Goal: Task Accomplishment & Management: Manage account settings

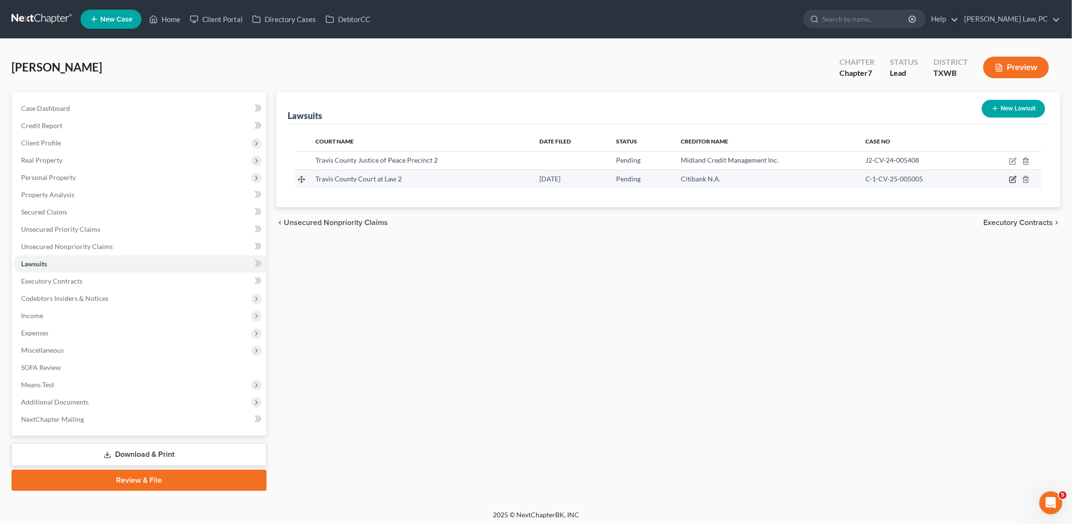
click at [1015, 177] on icon "button" at bounding box center [1014, 178] width 4 height 4
select select "45"
select select "0"
select select "4"
select select "45"
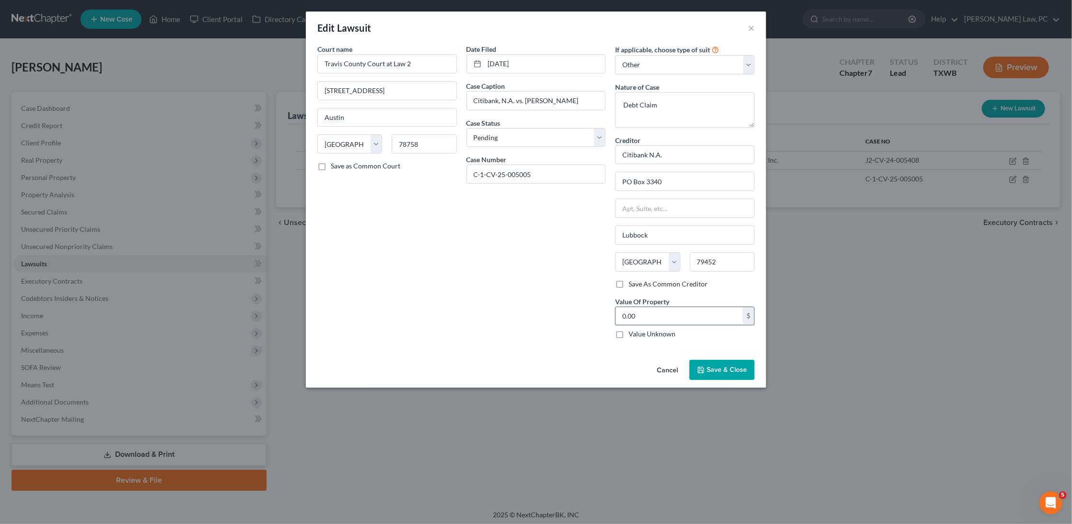
click at [647, 310] on input "0.00" at bounding box center [679, 316] width 127 height 18
click at [646, 310] on input "0.00" at bounding box center [679, 316] width 127 height 18
type input "6,604.94"
click at [728, 365] on span "Save & Close" at bounding box center [727, 369] width 40 height 8
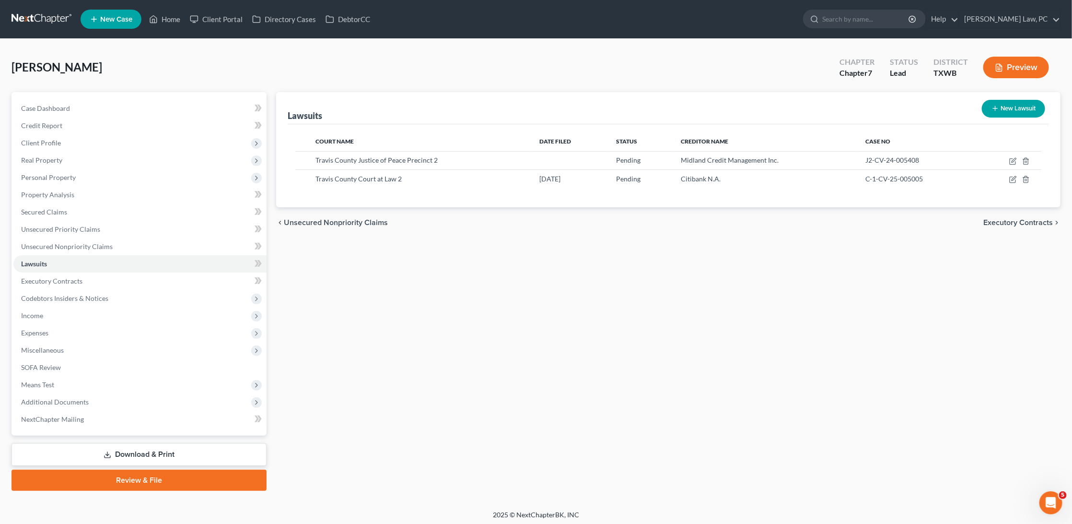
click at [50, 18] on link at bounding box center [42, 19] width 61 height 17
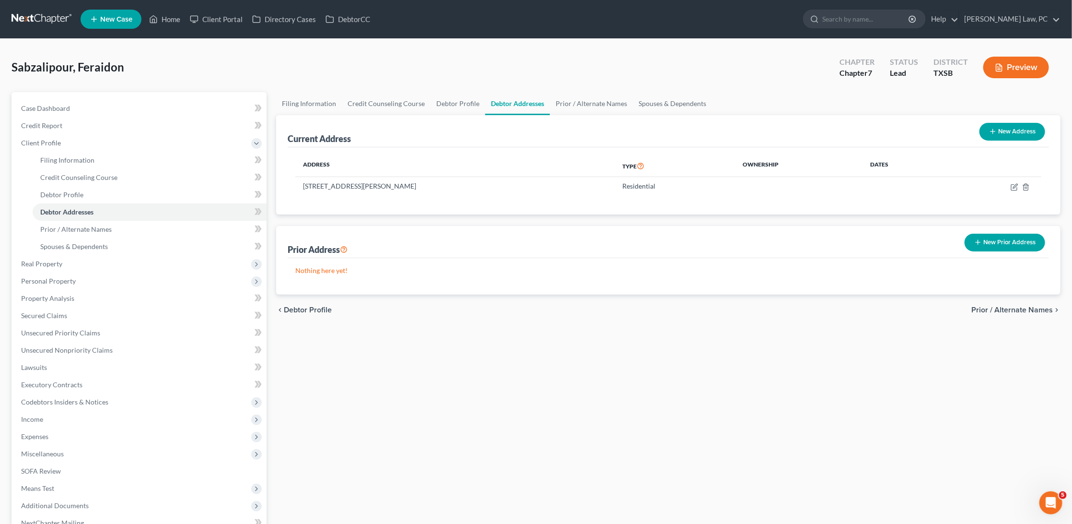
click at [26, 12] on link at bounding box center [42, 19] width 61 height 17
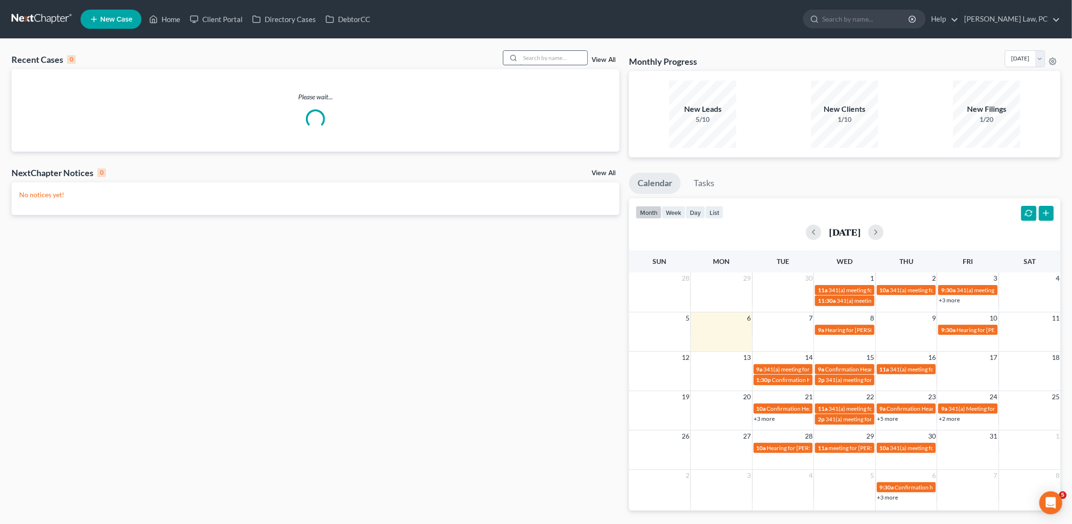
click at [527, 55] on input "search" at bounding box center [553, 58] width 67 height 14
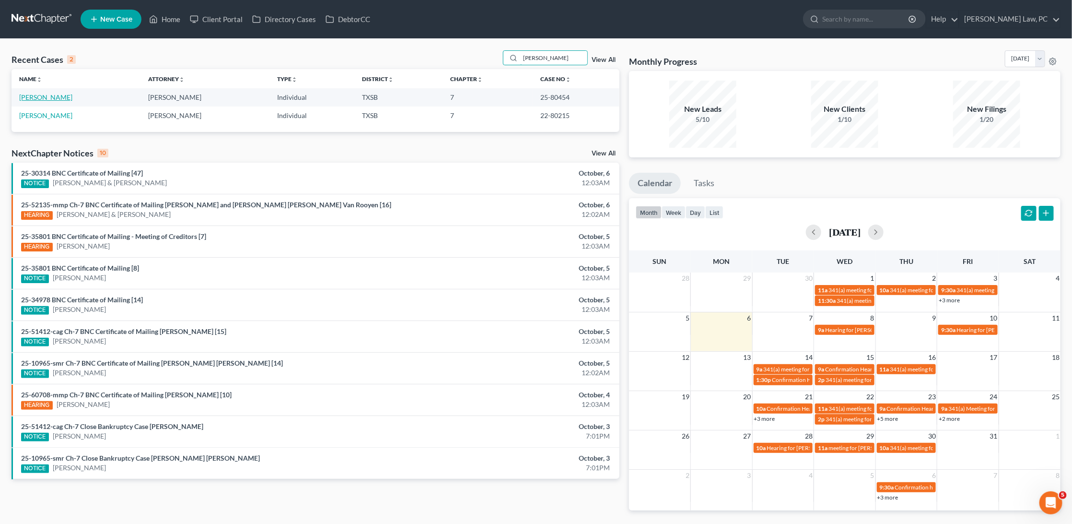
type input "morris"
click at [43, 97] on link "[PERSON_NAME]" at bounding box center [45, 97] width 53 height 8
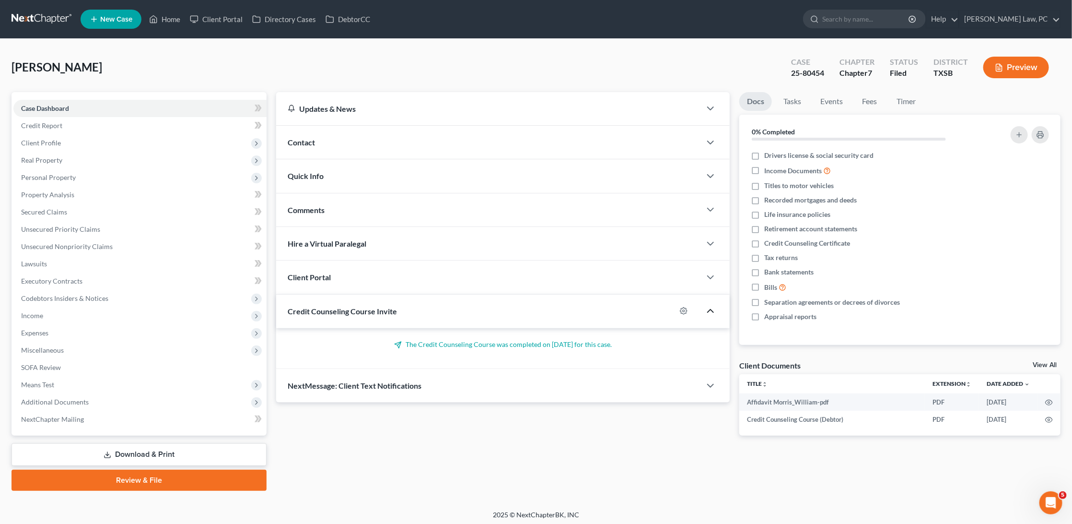
click at [715, 313] on icon "button" at bounding box center [711, 311] width 12 height 12
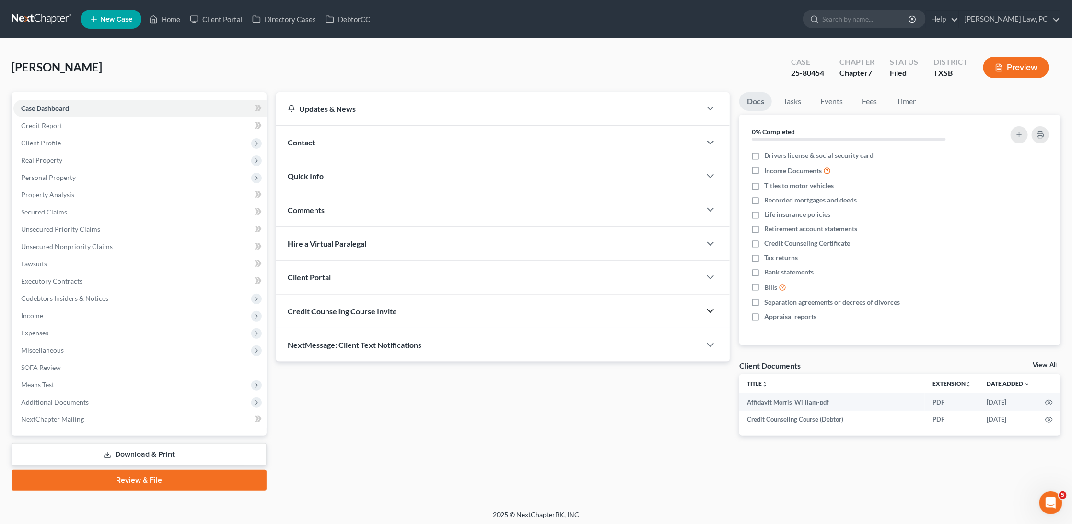
click at [50, 18] on link at bounding box center [42, 19] width 61 height 17
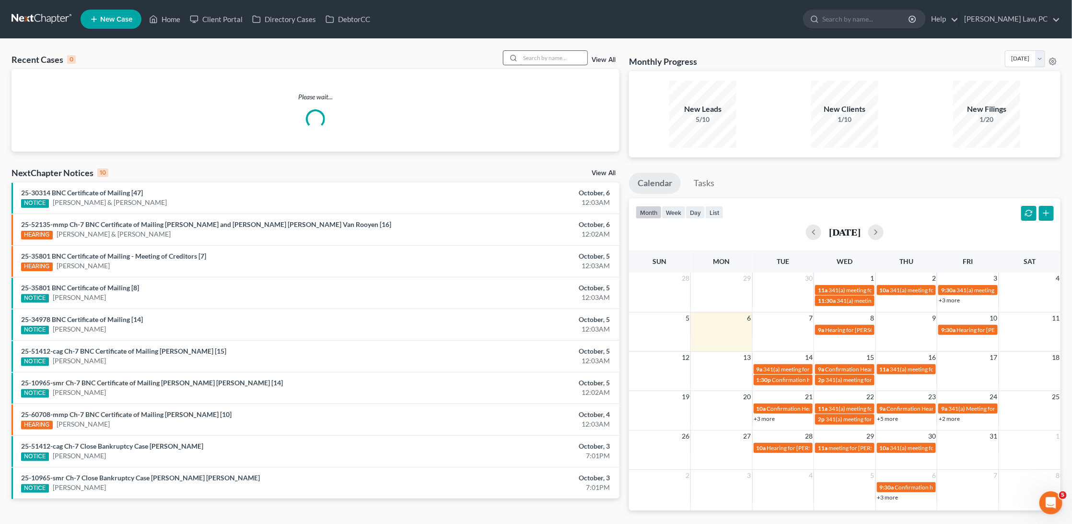
click at [567, 52] on input "search" at bounding box center [553, 58] width 67 height 14
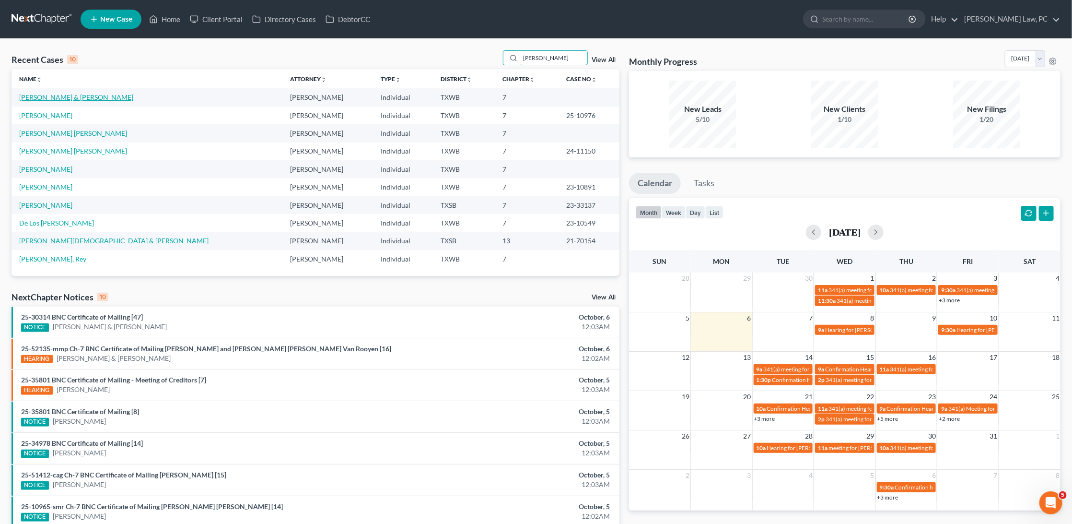
type input "reyes"
click at [59, 99] on link "[PERSON_NAME] & [PERSON_NAME]" at bounding box center [76, 97] width 114 height 8
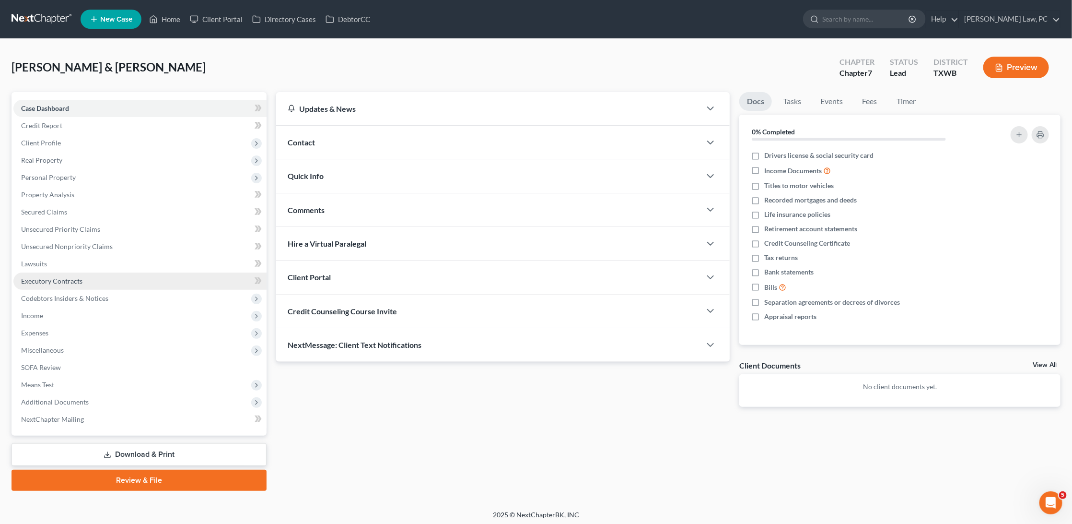
click at [55, 277] on span "Executory Contracts" at bounding box center [51, 281] width 61 height 8
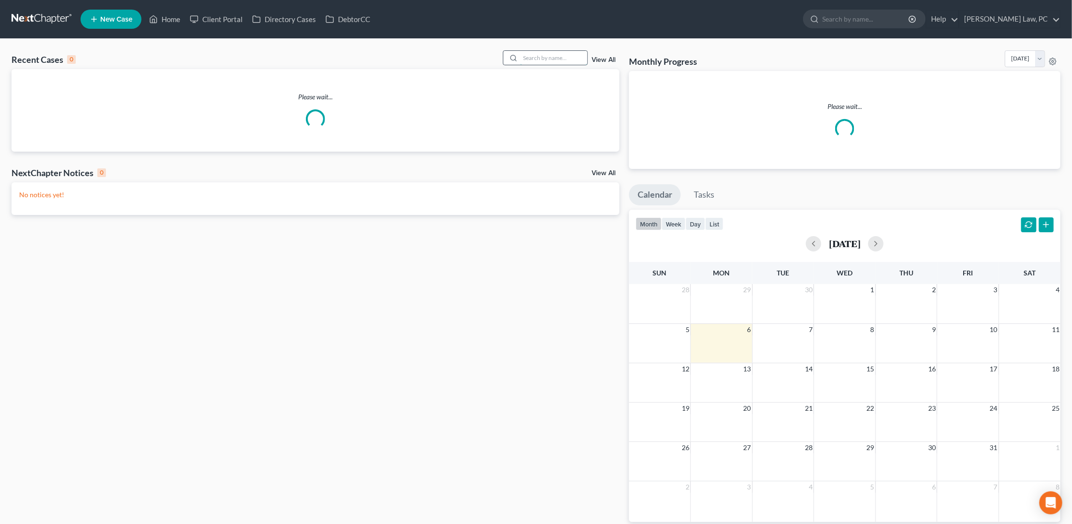
click at [563, 54] on input "search" at bounding box center [553, 58] width 67 height 14
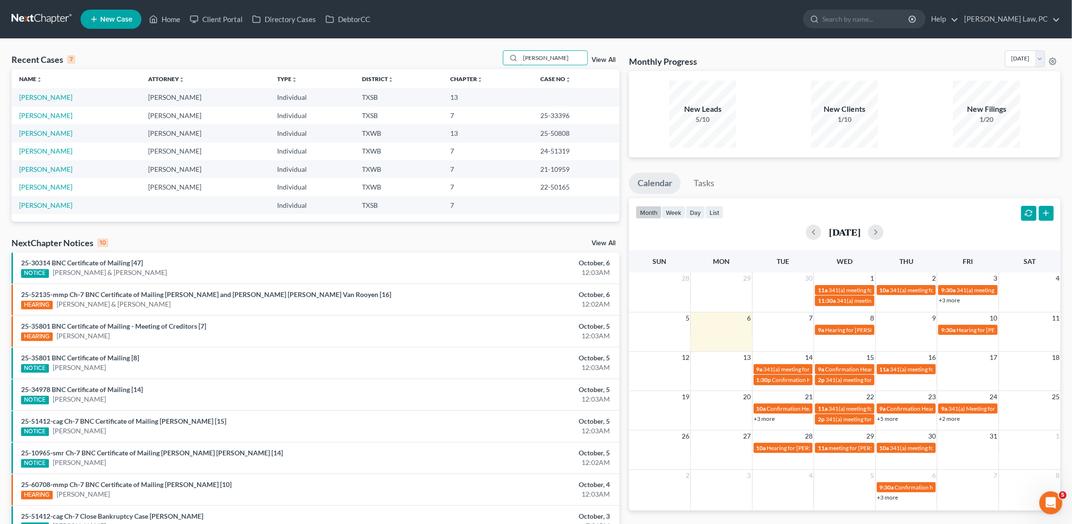
type input "[PERSON_NAME]"
drag, startPoint x: 571, startPoint y: 71, endPoint x: 52, endPoint y: 97, distance: 519.5
click at [52, 97] on link "[PERSON_NAME]" at bounding box center [45, 97] width 53 height 8
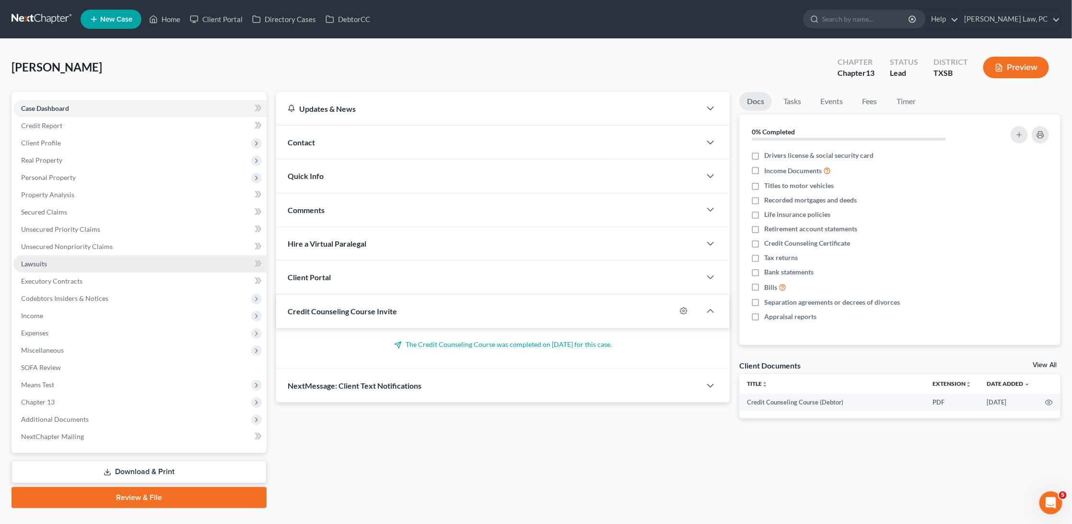
click at [59, 255] on link "Lawsuits" at bounding box center [139, 263] width 253 height 17
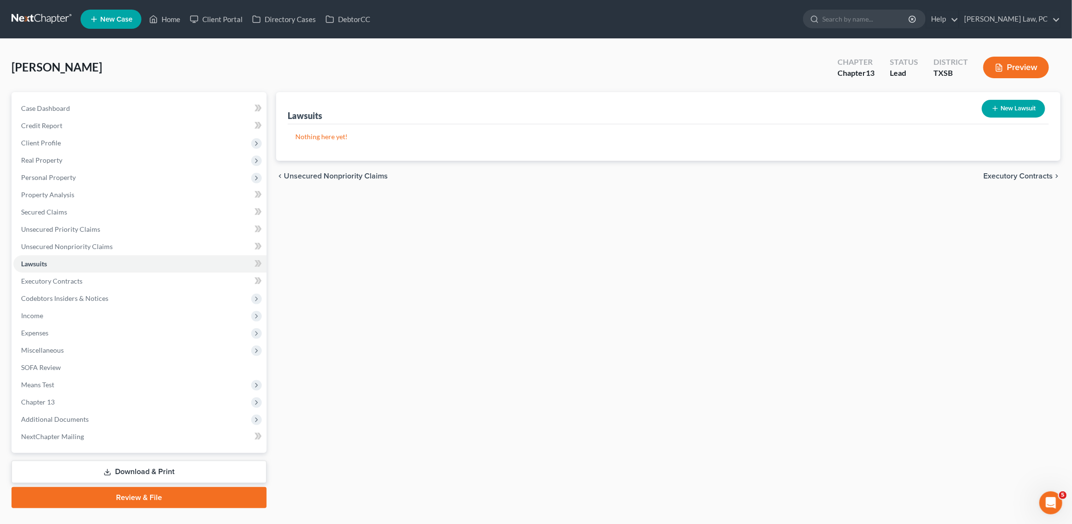
click at [1004, 114] on button "New Lawsuit" at bounding box center [1013, 109] width 63 height 18
select select "0"
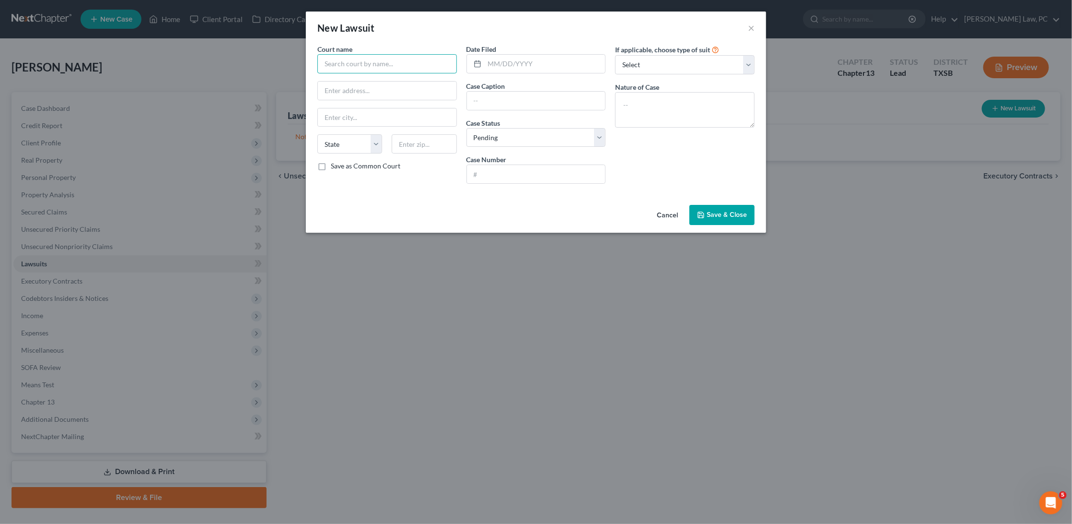
click at [413, 61] on input "text" at bounding box center [387, 63] width 140 height 19
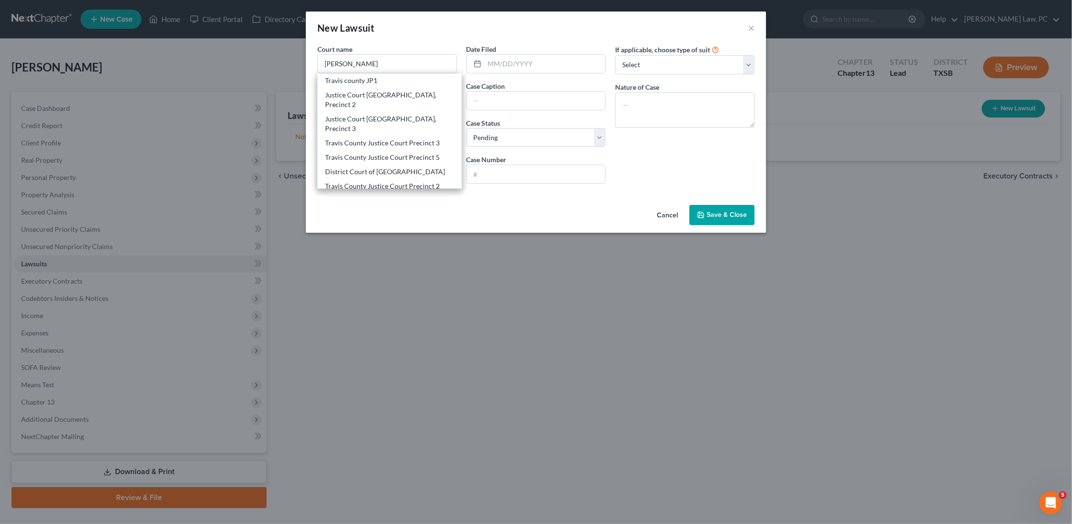
click at [425, 196] on div "Justice Court Travis County, Precinct 1, place 1" at bounding box center [389, 205] width 129 height 19
type input "Justice Court Travis County, Precinct 1, place 1"
type input "4717 Heflin Ln #127"
type input "Austin"
select select "45"
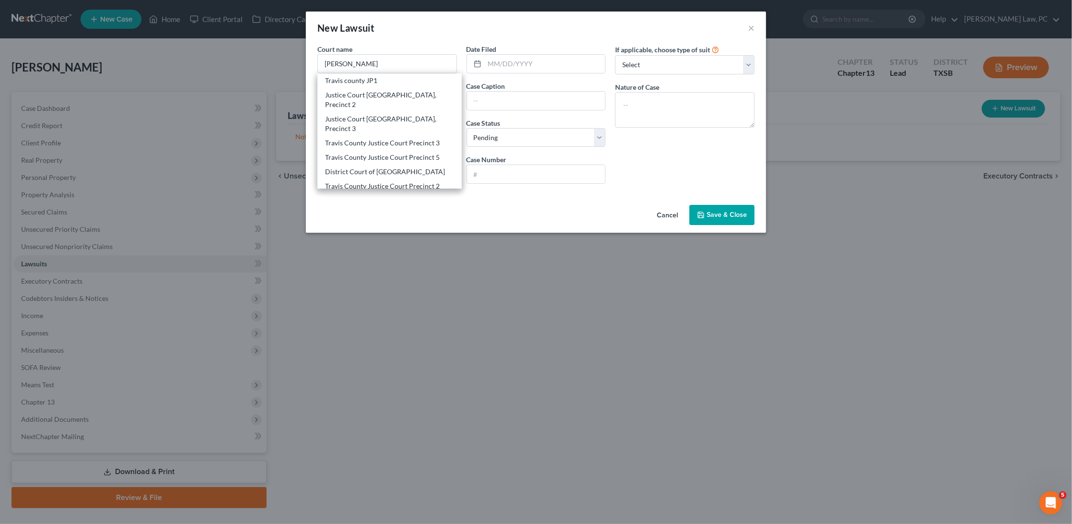
type input "78721"
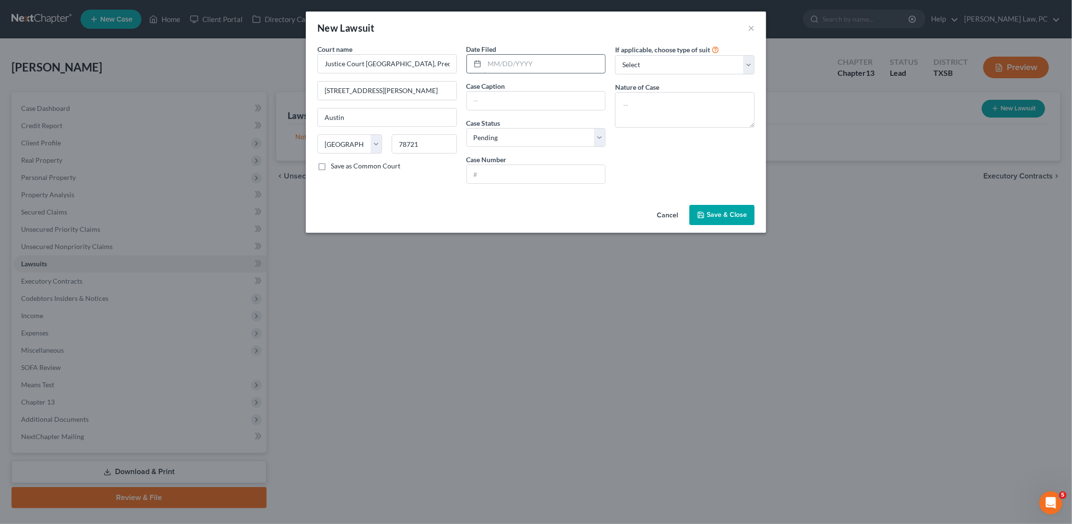
click at [526, 61] on input "text" at bounding box center [545, 64] width 121 height 18
type input "06/10/2025"
click at [507, 167] on input "text" at bounding box center [536, 174] width 139 height 18
type input "J1-CV-25-011137"
select select "4"
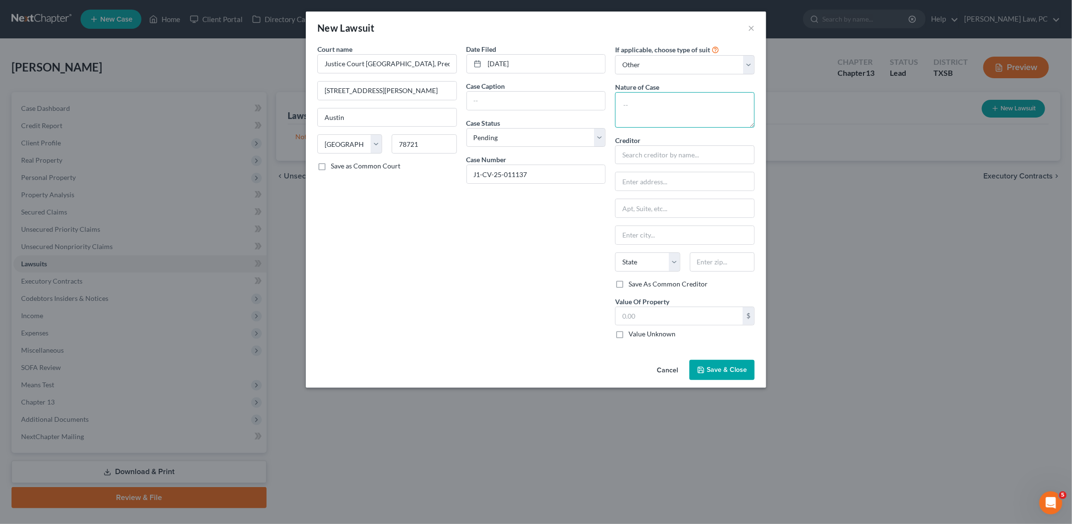
click at [688, 99] on textarea at bounding box center [685, 109] width 140 height 35
type textarea "Debt Claim"
click at [683, 146] on input "text" at bounding box center [685, 154] width 140 height 19
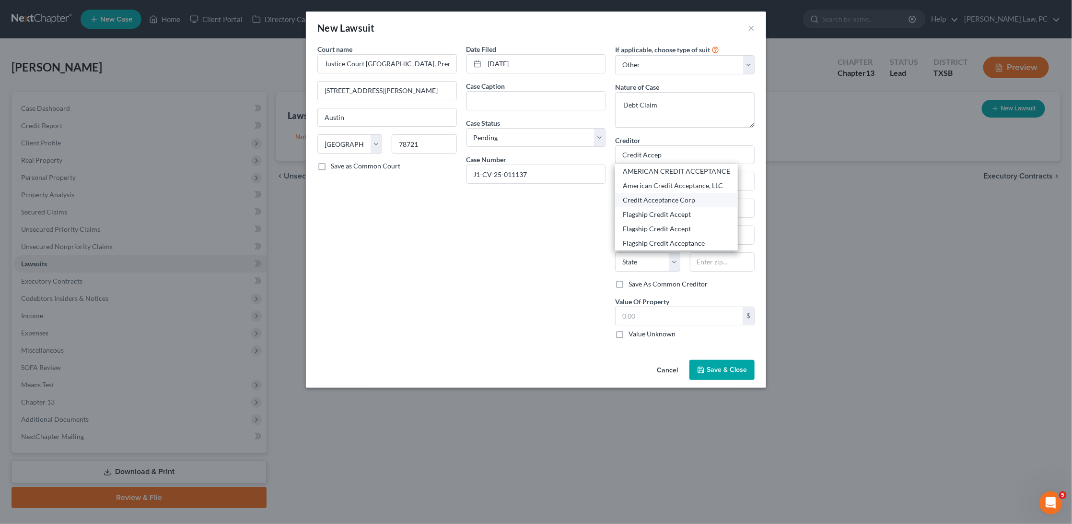
click at [669, 197] on div "Credit Acceptance Corp" at bounding box center [676, 200] width 107 height 10
type input "Credit Acceptance Corp"
type input "Po Box 513"
type input "Southfield"
select select "23"
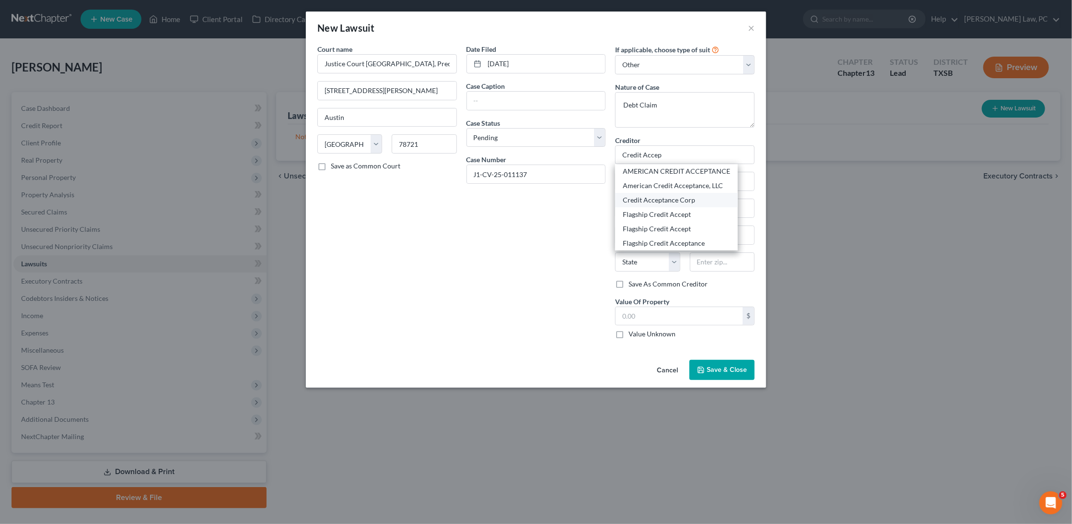
type input "48037"
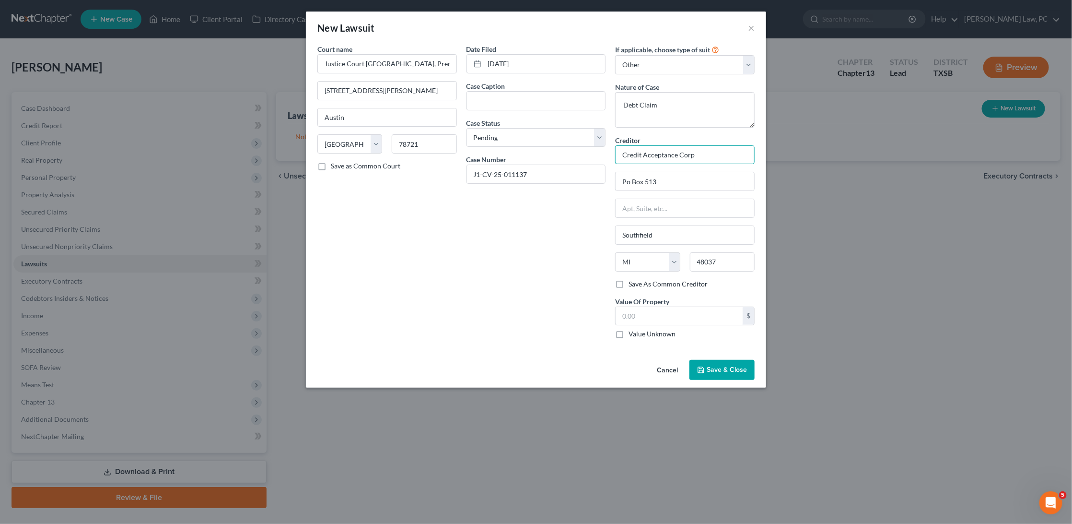
click at [719, 153] on input "Credit Acceptance Corp" at bounding box center [685, 154] width 140 height 19
type input "Credit Acceptance Corporation"
click at [653, 310] on input "text" at bounding box center [679, 316] width 127 height 18
type input "11,315.87"
click at [496, 91] on div at bounding box center [537, 100] width 140 height 19
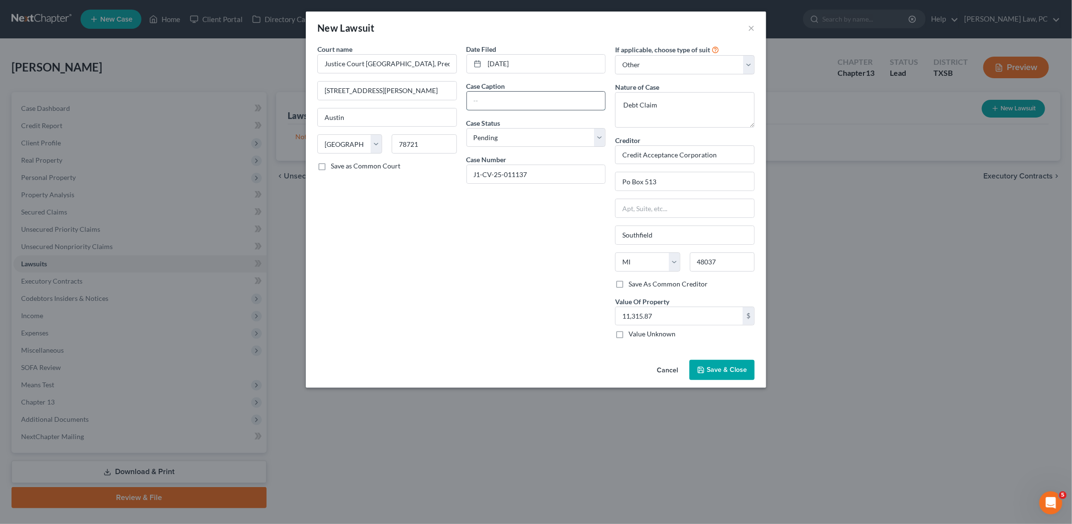
click at [491, 95] on input "text" at bounding box center [536, 101] width 139 height 18
type input "Credit Acceptance Corporation vs. Sheila L Edwards Harold T Edwards"
click at [720, 369] on button "Save & Close" at bounding box center [722, 370] width 65 height 20
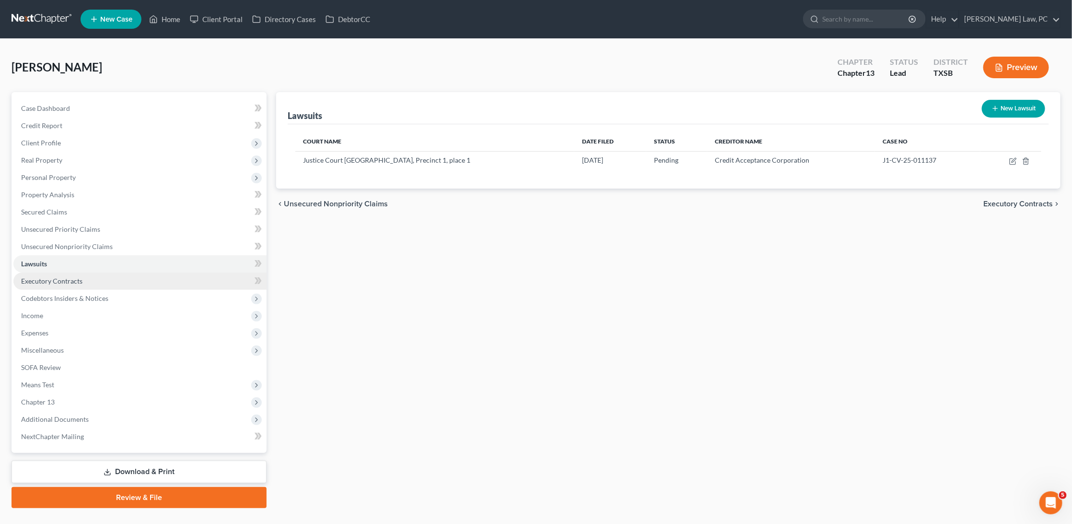
click at [50, 279] on link "Executory Contracts" at bounding box center [139, 280] width 253 height 17
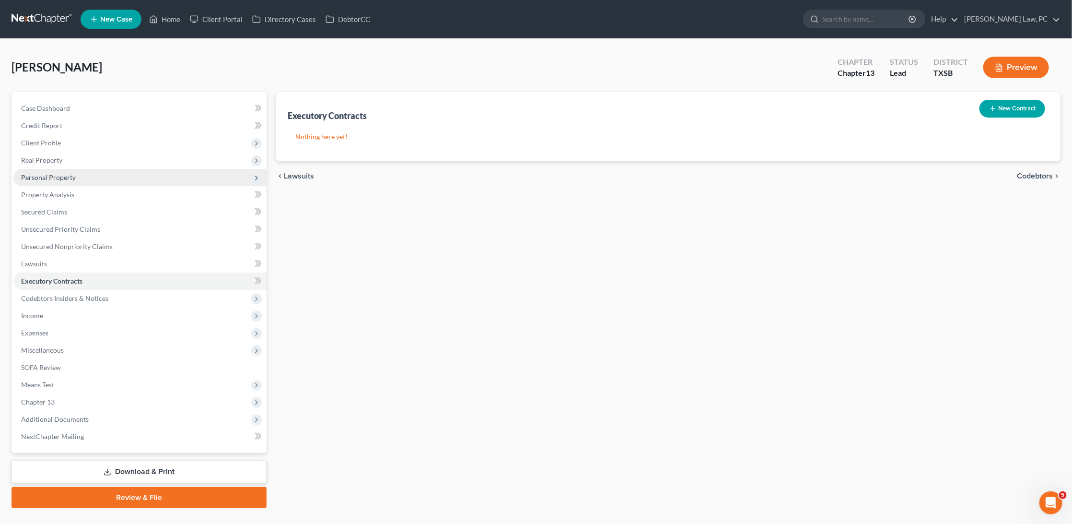
click at [57, 176] on span "Personal Property" at bounding box center [48, 177] width 55 height 8
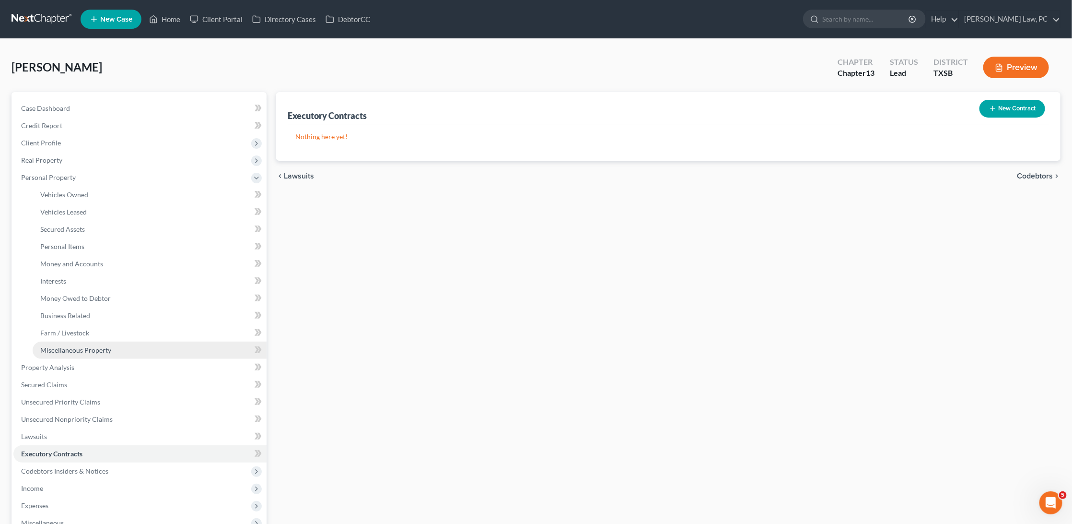
click at [59, 346] on span "Miscellaneous Property" at bounding box center [75, 350] width 71 height 8
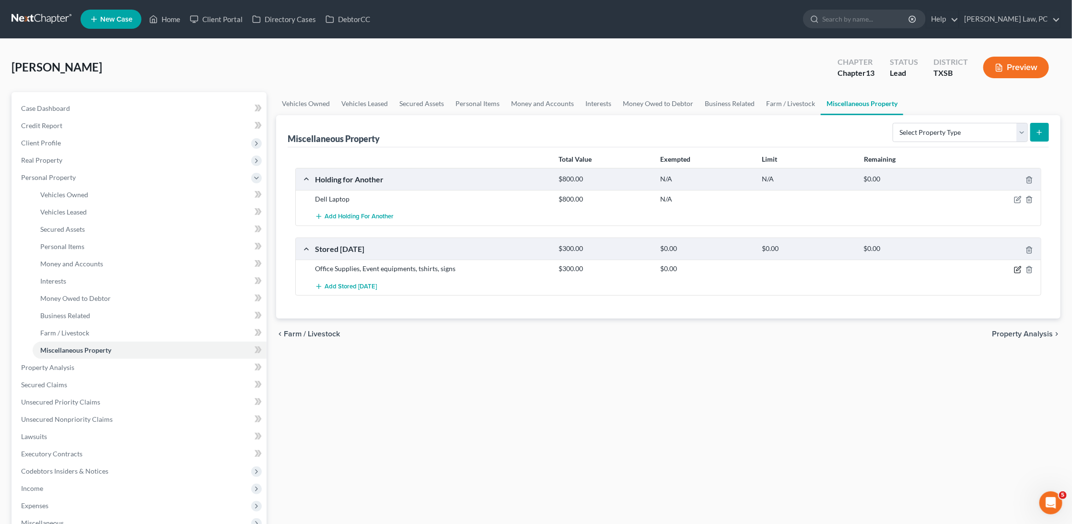
click at [1018, 266] on icon "button" at bounding box center [1018, 270] width 8 height 8
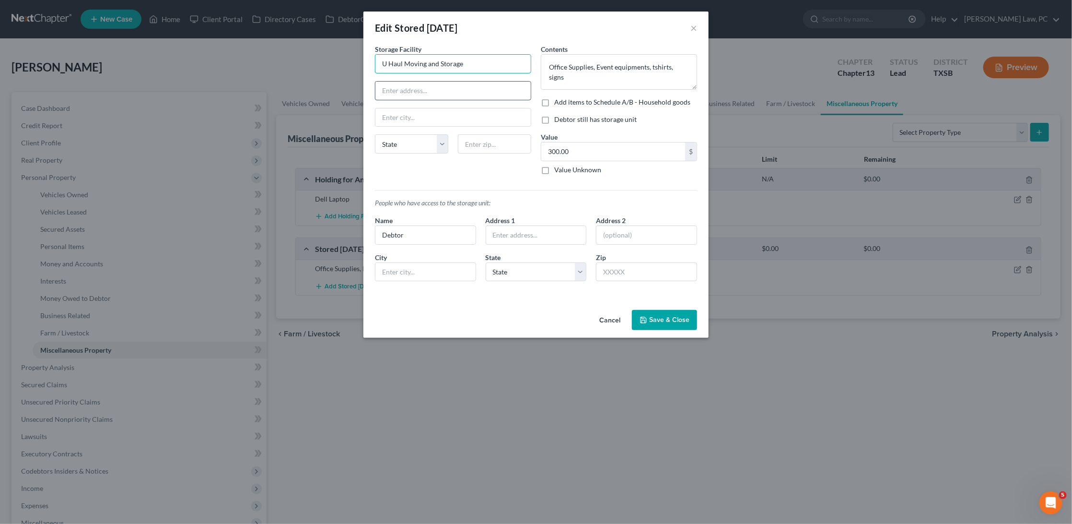
type input "U Haul Moving and Storage"
type input "10125 N IH-35 Svc Rd"
type input "78753"
type input "Austin"
select select "45"
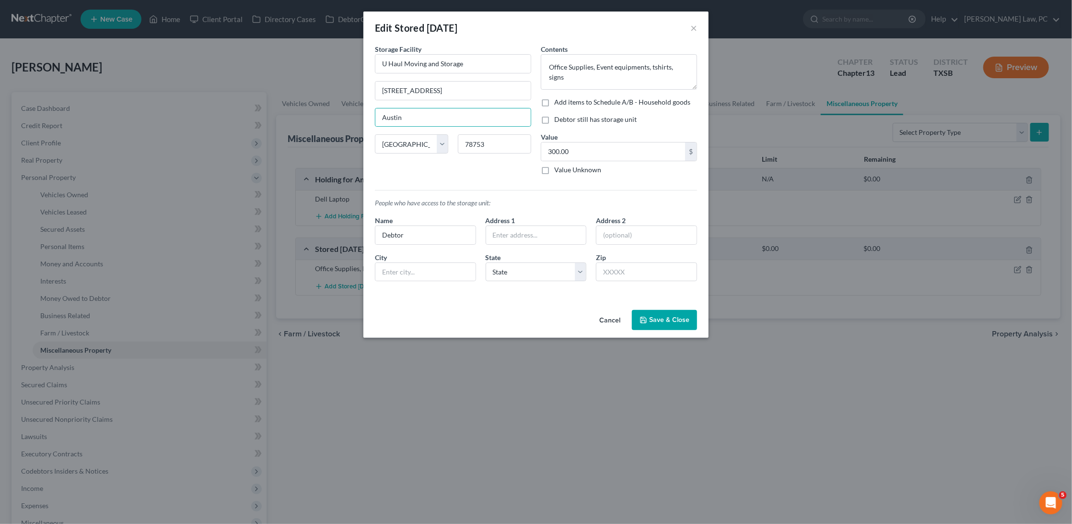
click at [663, 316] on button "Save & Close" at bounding box center [664, 320] width 65 height 20
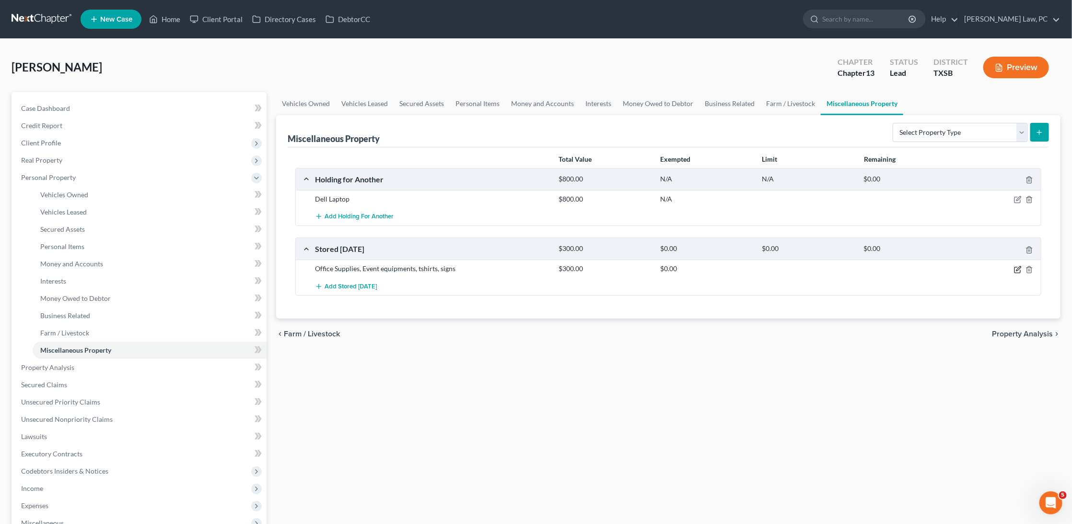
click at [1015, 268] on icon "button" at bounding box center [1018, 270] width 8 height 8
select select "45"
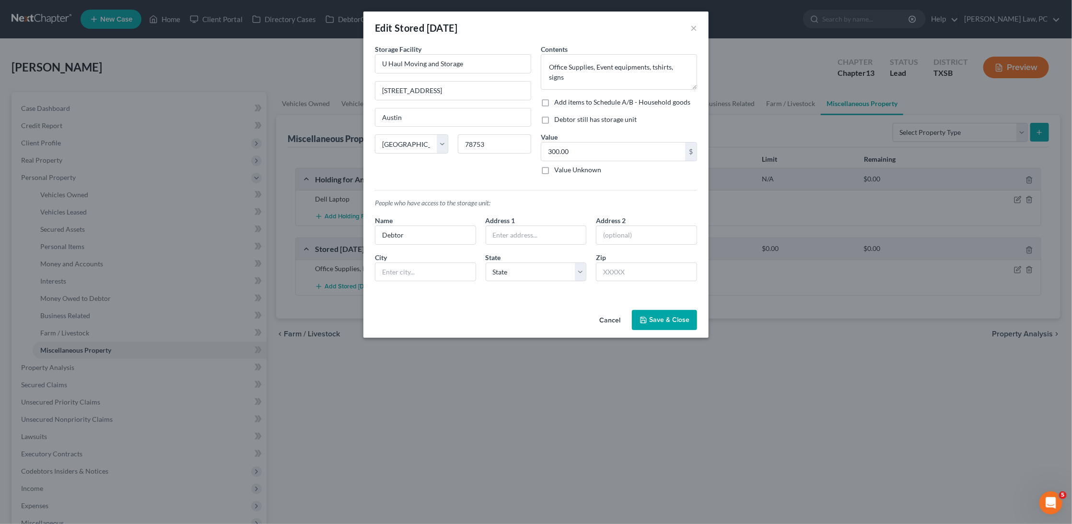
click at [658, 324] on button "Save & Close" at bounding box center [664, 320] width 65 height 20
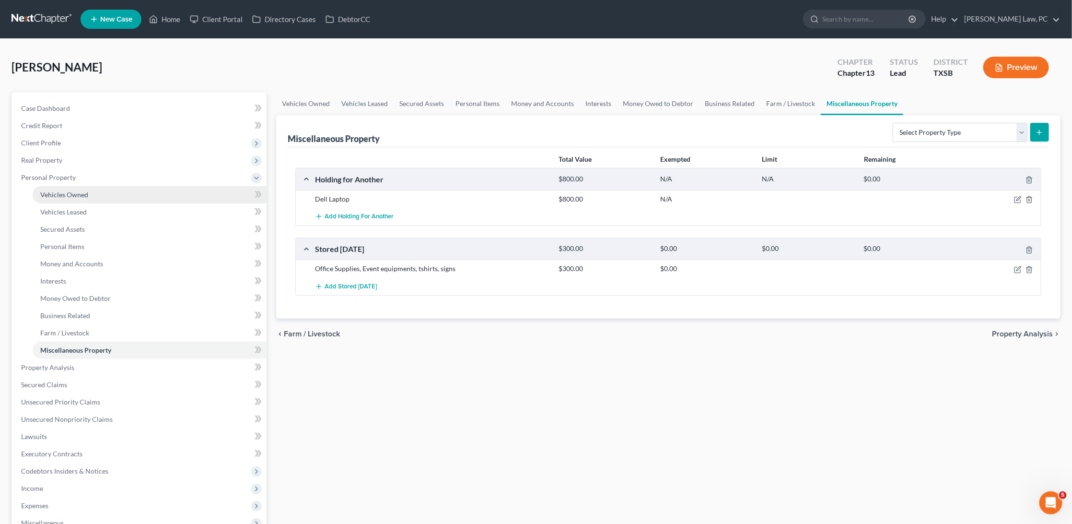
click at [118, 190] on link "Vehicles Owned" at bounding box center [150, 194] width 234 height 17
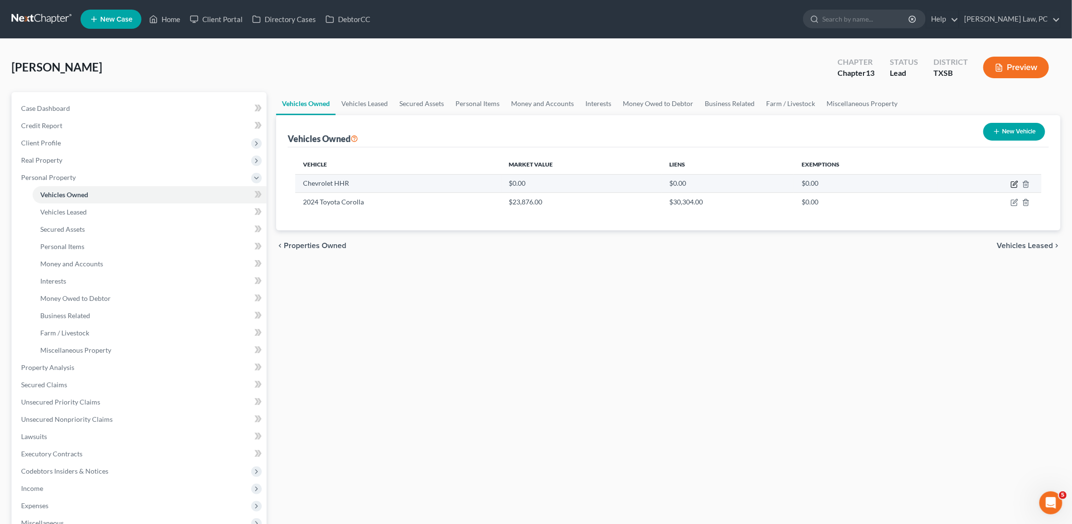
click at [1015, 183] on icon "button" at bounding box center [1015, 184] width 8 height 8
select select "0"
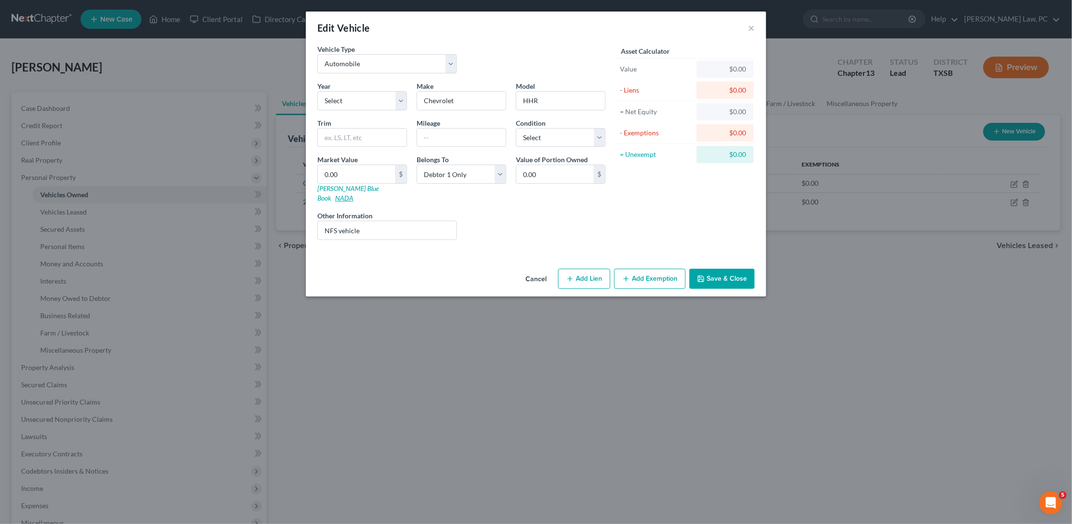
click at [353, 194] on link "NADA" at bounding box center [344, 198] width 18 height 8
click at [752, 27] on button "×" at bounding box center [751, 28] width 7 height 12
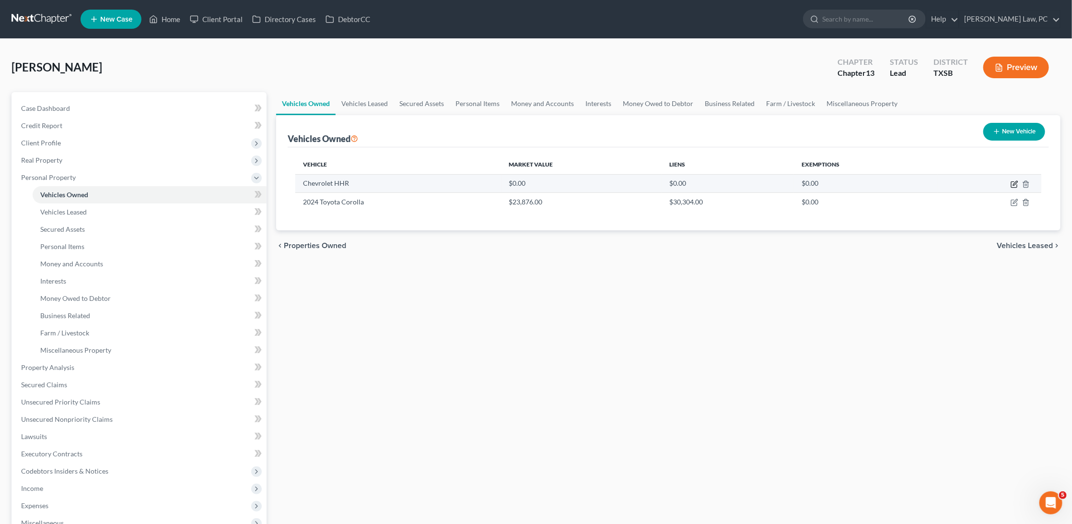
click at [1015, 187] on icon "button" at bounding box center [1014, 185] width 6 height 6
select select "0"
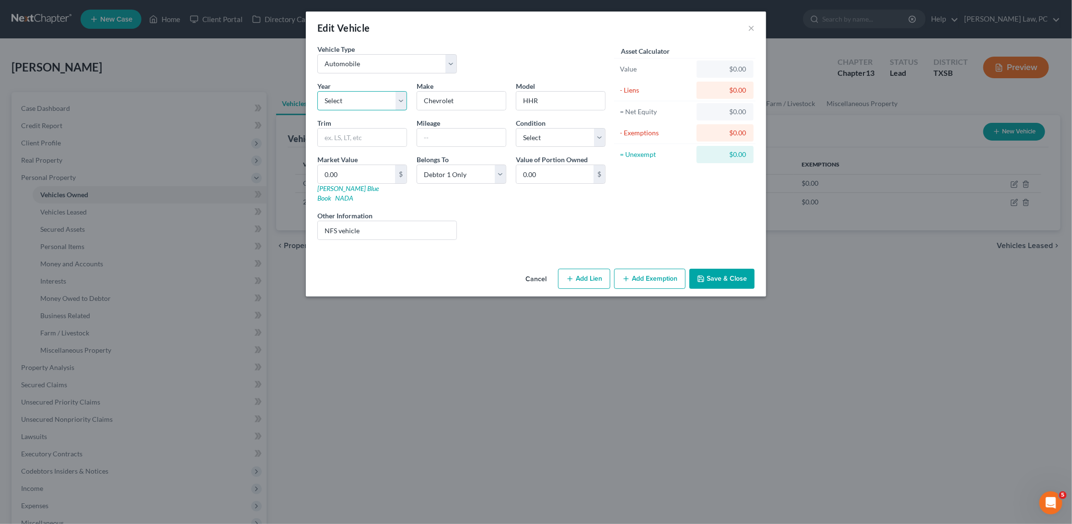
select select "19"
click at [731, 269] on button "Save & Close" at bounding box center [722, 279] width 65 height 20
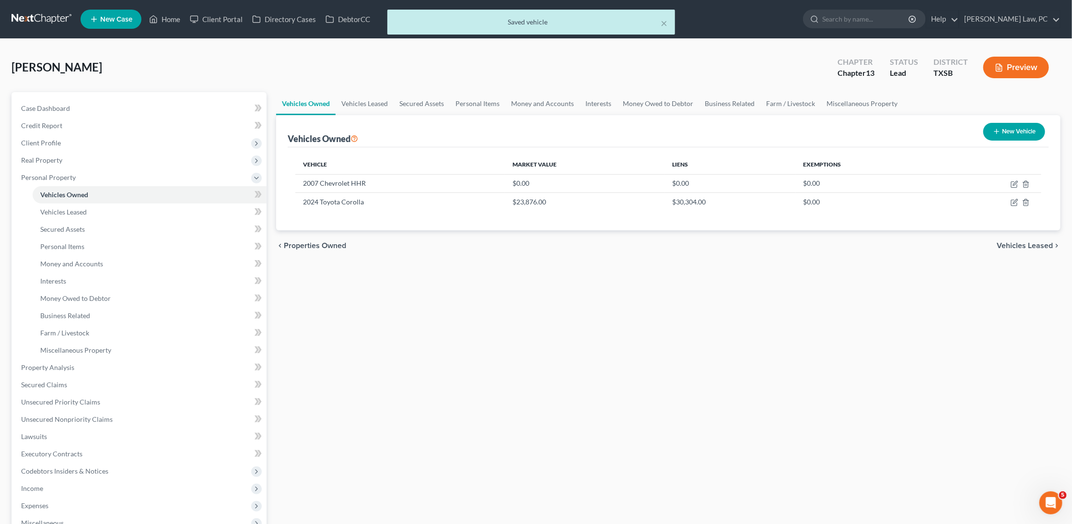
click at [357, 17] on div "× Saved vehicle" at bounding box center [531, 25] width 1072 height 30
click at [356, 21] on div "× Saved vehicle" at bounding box center [531, 25] width 1072 height 30
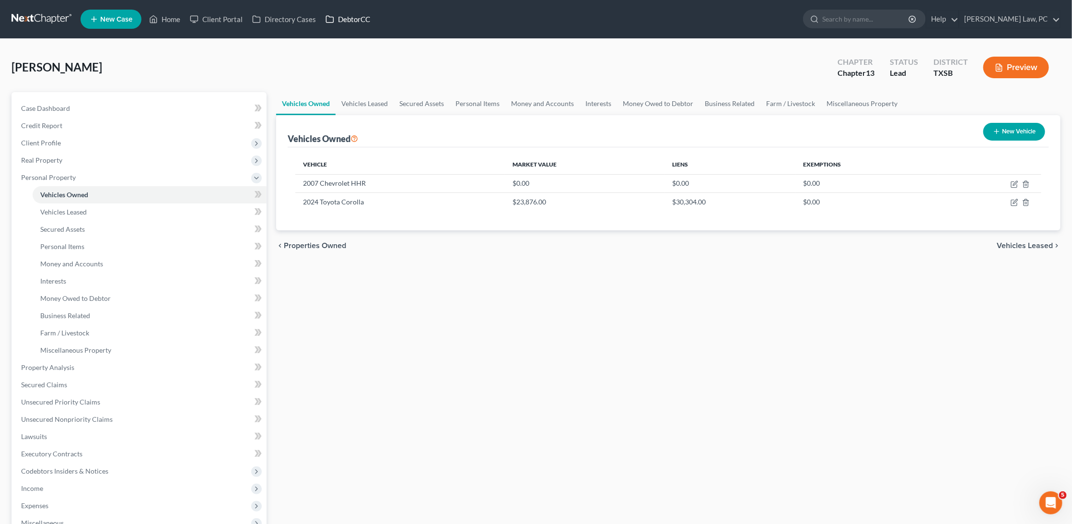
click at [352, 24] on link "DebtorCC" at bounding box center [348, 19] width 54 height 17
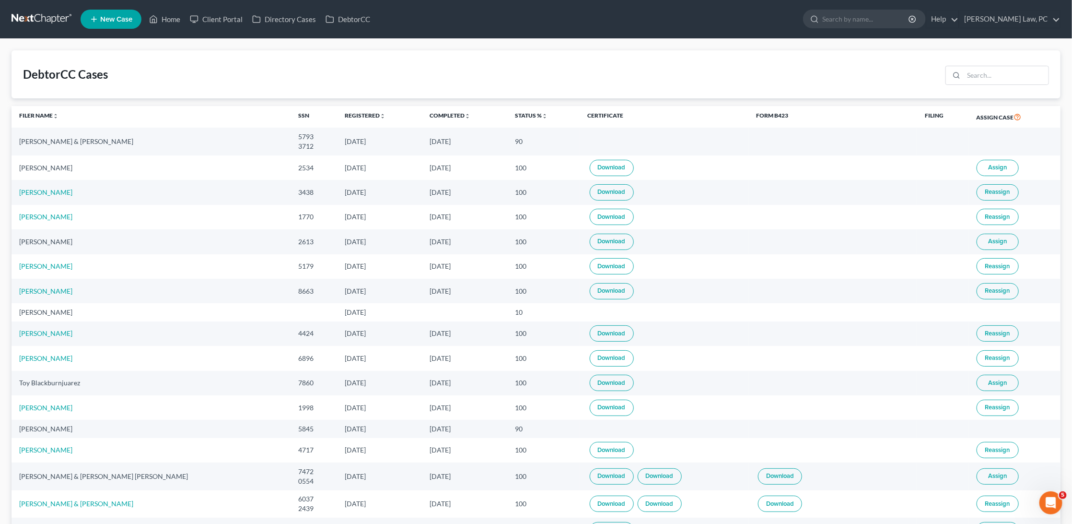
click at [590, 165] on link "Download" at bounding box center [612, 168] width 44 height 16
click at [50, 20] on link at bounding box center [42, 19] width 61 height 17
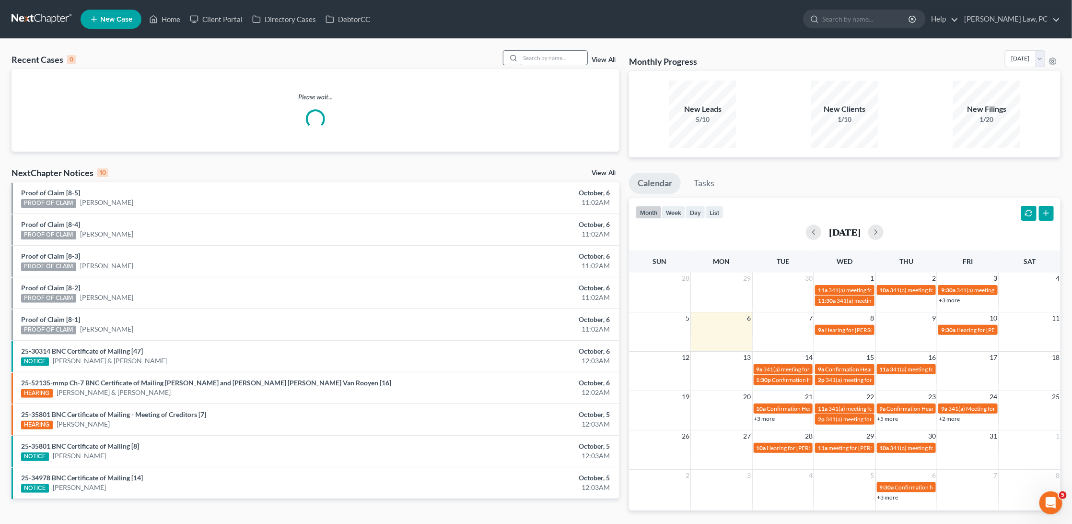
click at [558, 60] on input "search" at bounding box center [553, 58] width 67 height 14
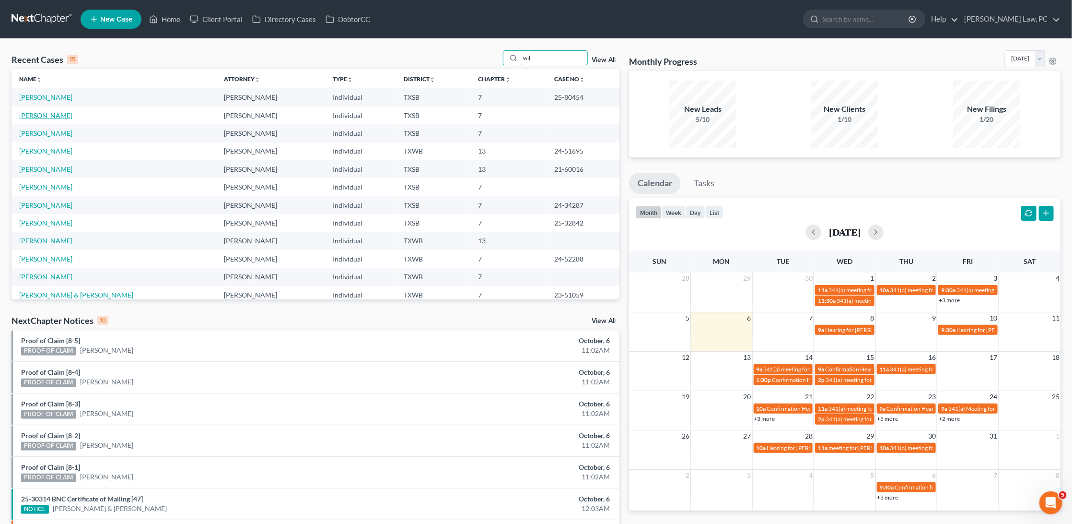
type input "wil"
click at [53, 111] on link "[PERSON_NAME]" at bounding box center [45, 115] width 53 height 8
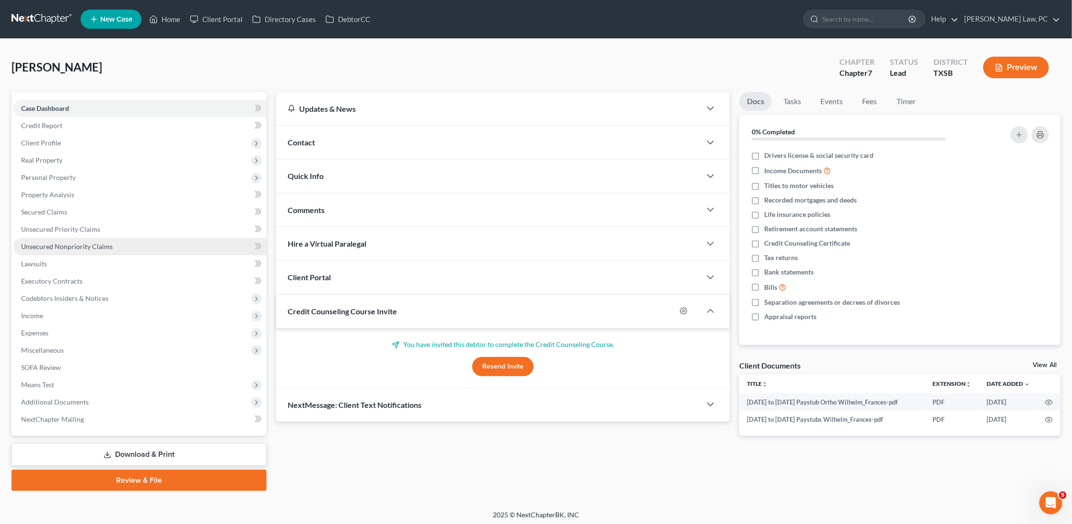
click at [75, 243] on span "Unsecured Nonpriority Claims" at bounding box center [67, 246] width 92 height 8
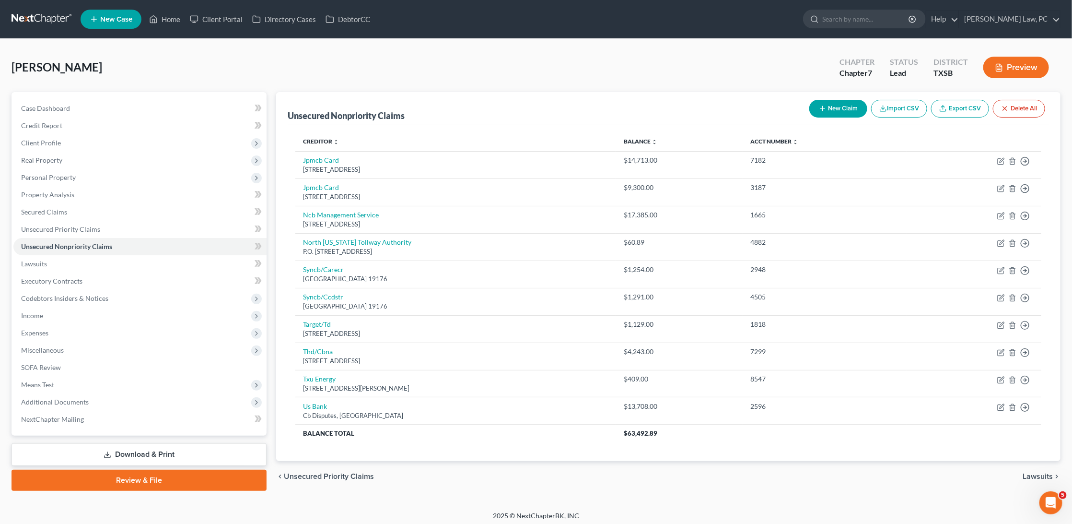
click at [828, 108] on button "New Claim" at bounding box center [838, 109] width 58 height 18
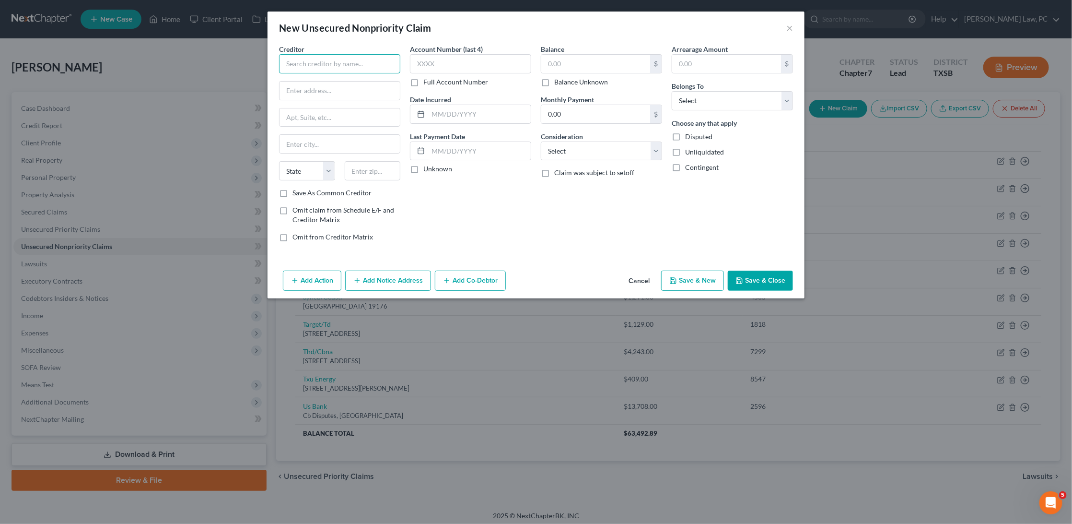
click at [318, 71] on input "text" at bounding box center [339, 63] width 121 height 19
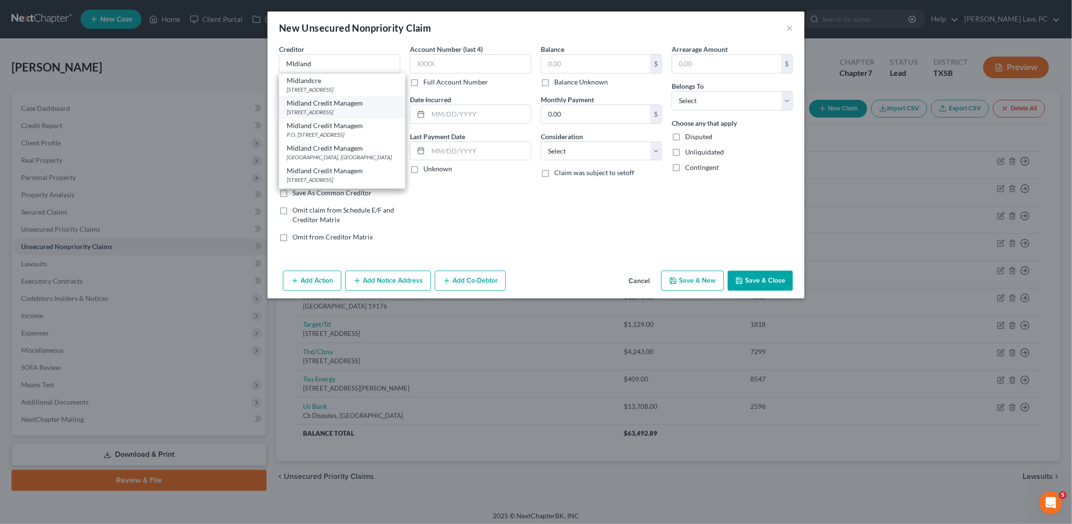
click at [364, 111] on div "350 Camino De La Reina Suite 100, San Diego, CA 92108" at bounding box center [342, 112] width 111 height 8
type input "Midland Credit Managem"
type input "350 Camino De La Reina Suite 100"
type input "San Diego"
select select "4"
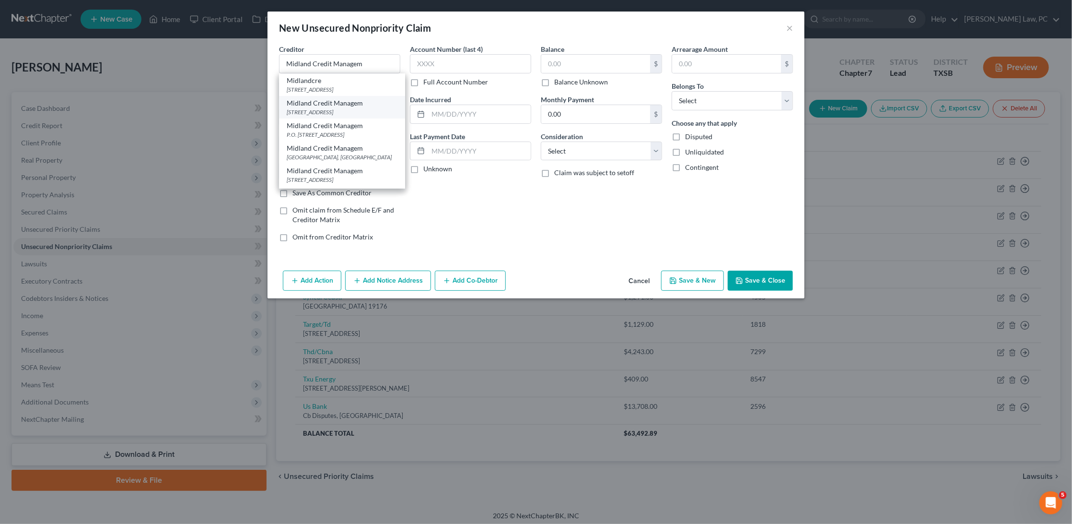
type input "92108"
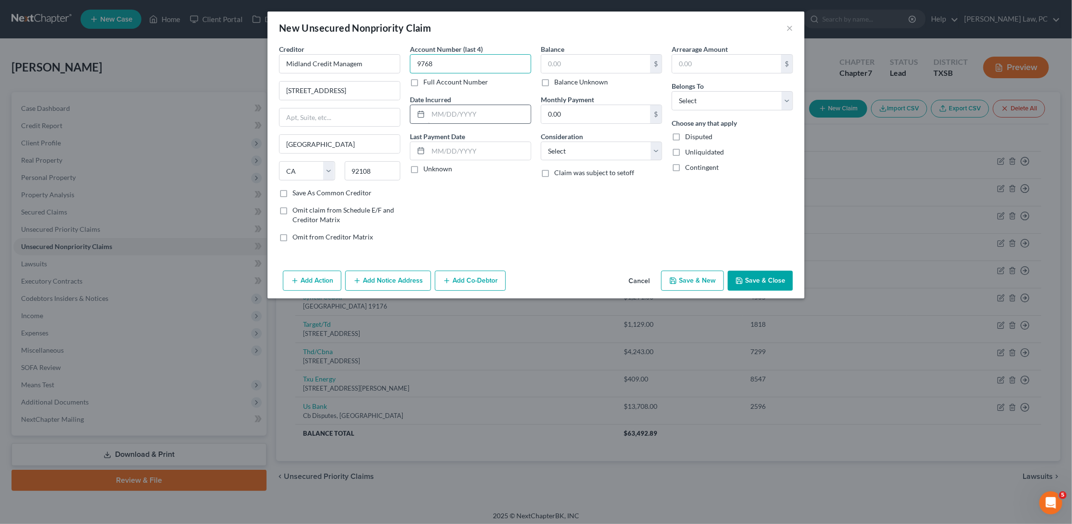
type input "9768"
click at [456, 114] on input "text" at bounding box center [479, 114] width 103 height 18
type input "0"
click at [628, 69] on input "text" at bounding box center [595, 64] width 109 height 18
type input "5,700.98"
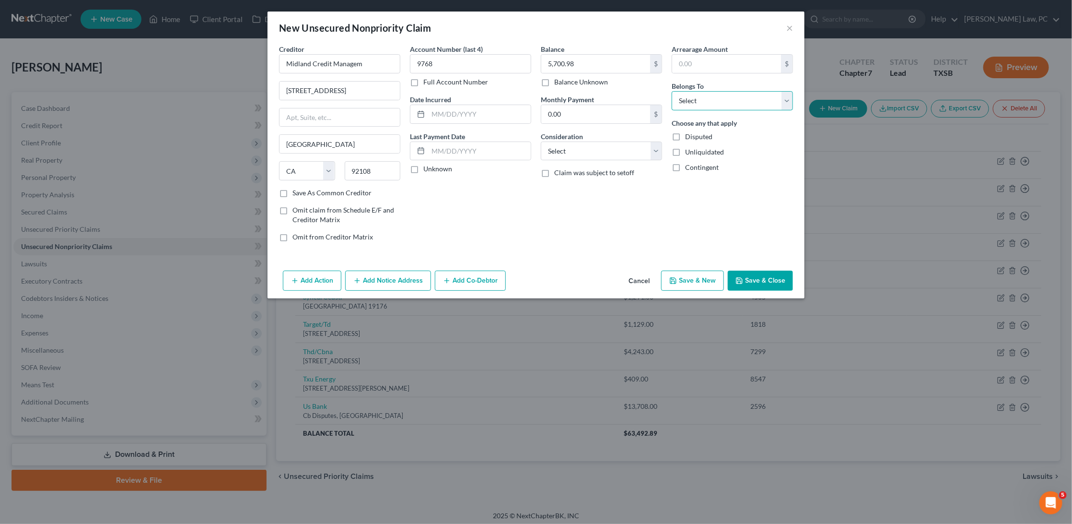
select select "0"
select select "4"
click at [759, 278] on button "Save & Close" at bounding box center [760, 280] width 65 height 20
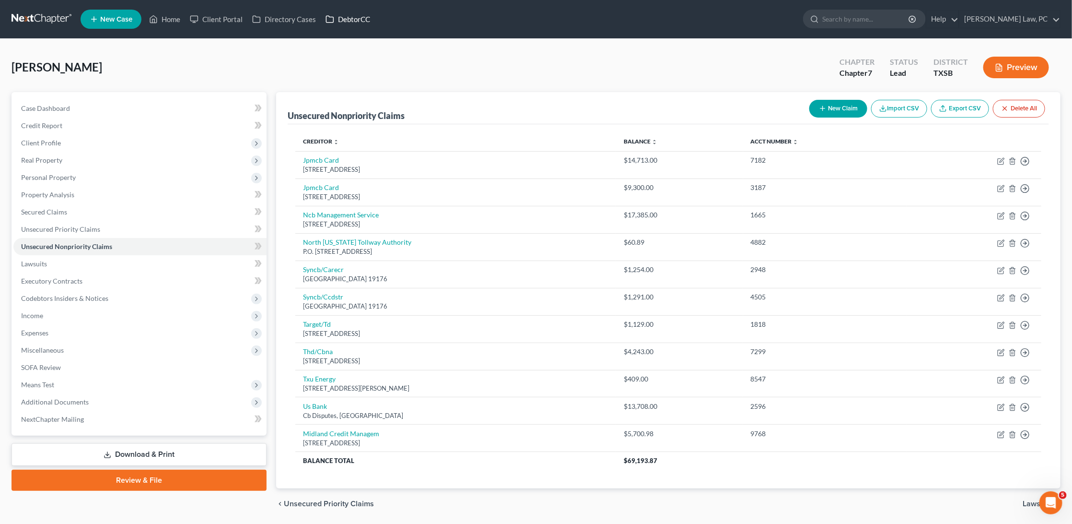
click at [348, 19] on link "DebtorCC" at bounding box center [348, 19] width 54 height 17
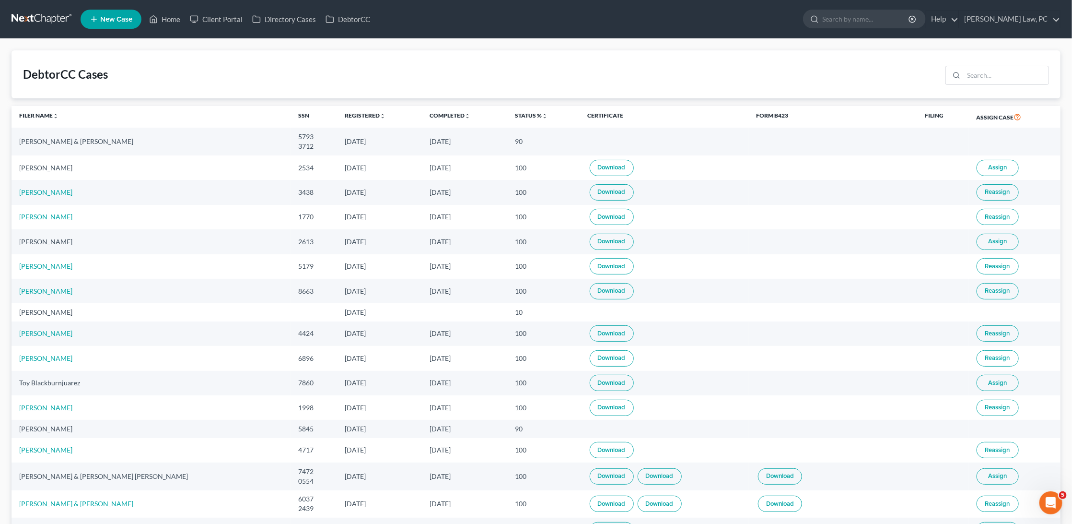
click at [47, 18] on link at bounding box center [42, 19] width 61 height 17
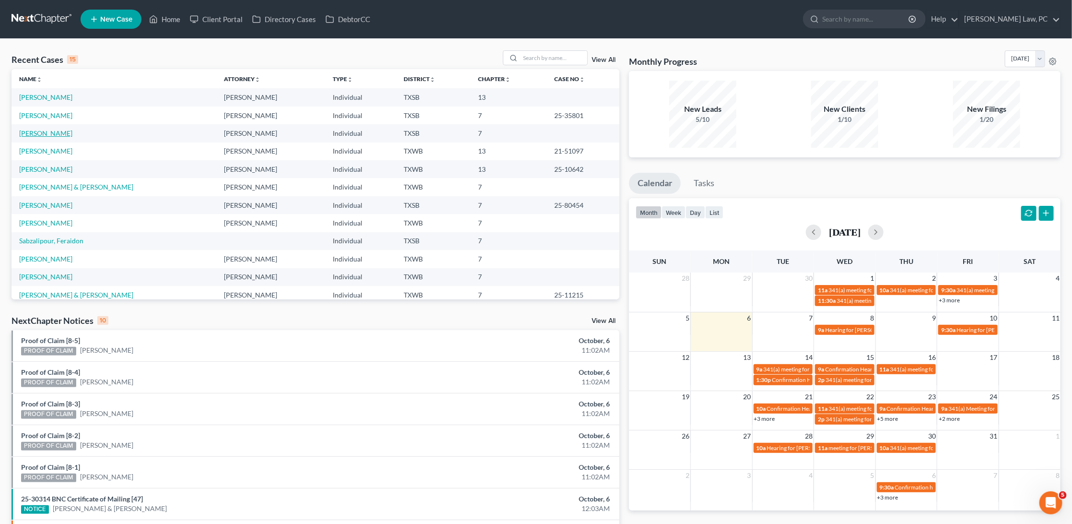
click at [46, 129] on link "[PERSON_NAME]" at bounding box center [45, 133] width 53 height 8
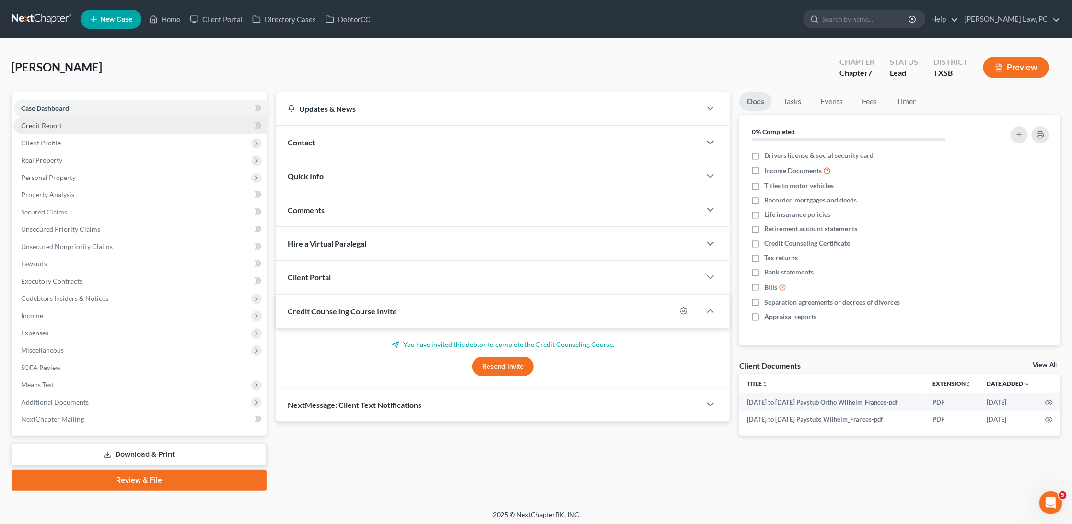
click at [61, 127] on span "Credit Report" at bounding box center [41, 125] width 41 height 8
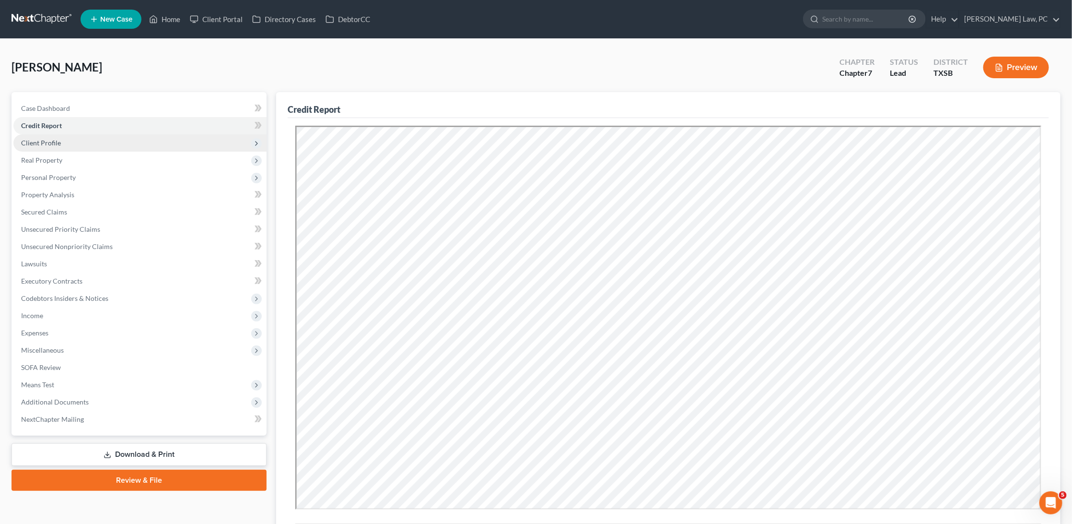
click at [56, 141] on span "Client Profile" at bounding box center [41, 143] width 40 height 8
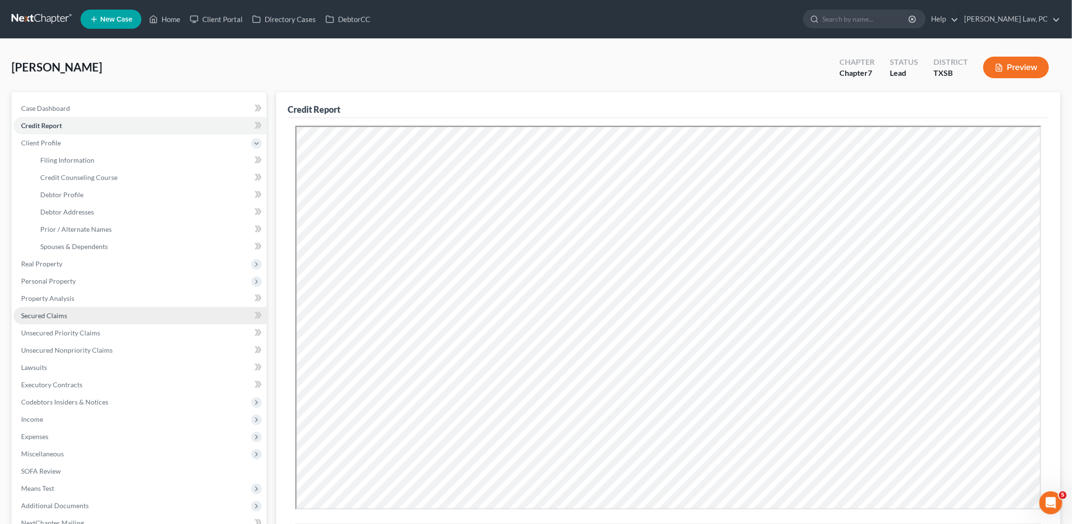
click at [72, 310] on link "Secured Claims" at bounding box center [139, 315] width 253 height 17
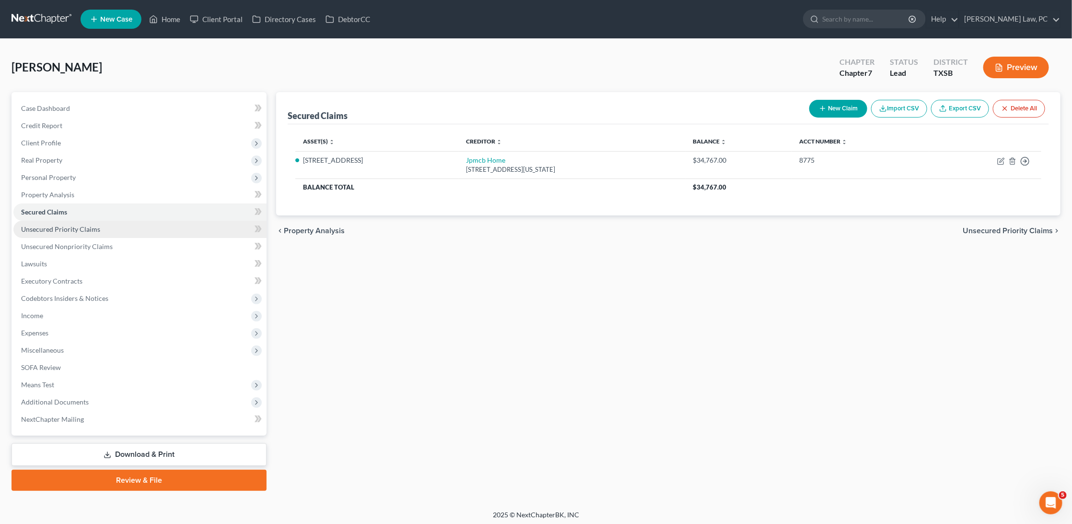
click at [200, 228] on link "Unsecured Priority Claims" at bounding box center [139, 229] width 253 height 17
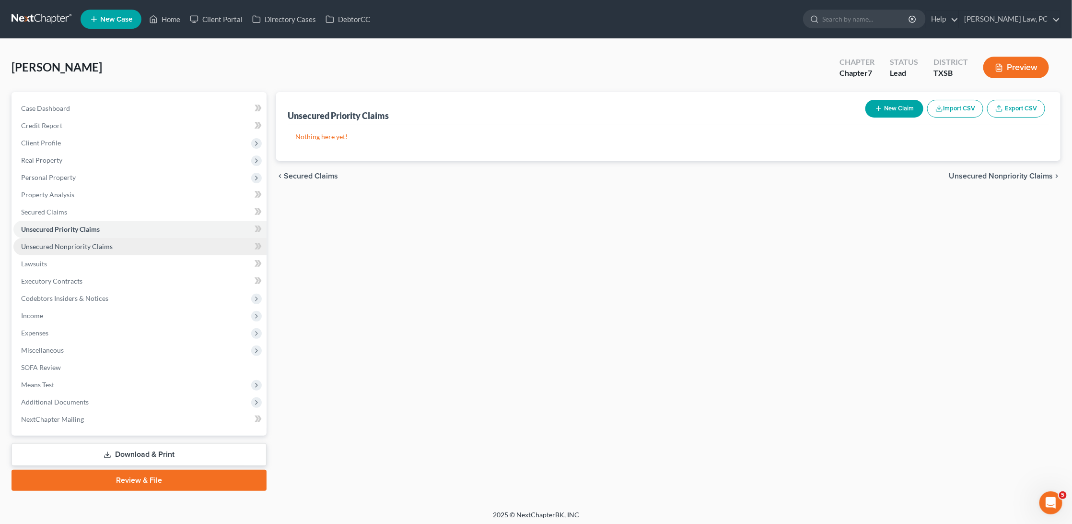
click at [172, 246] on link "Unsecured Nonpriority Claims" at bounding box center [139, 246] width 253 height 17
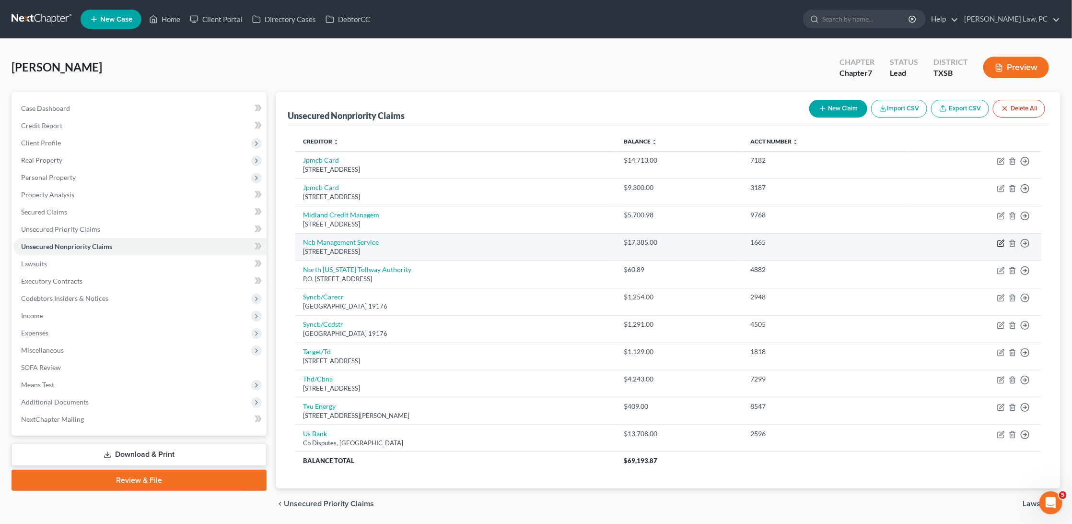
click at [999, 242] on icon "button" at bounding box center [1001, 243] width 8 height 8
select select "39"
select select "1"
select select "0"
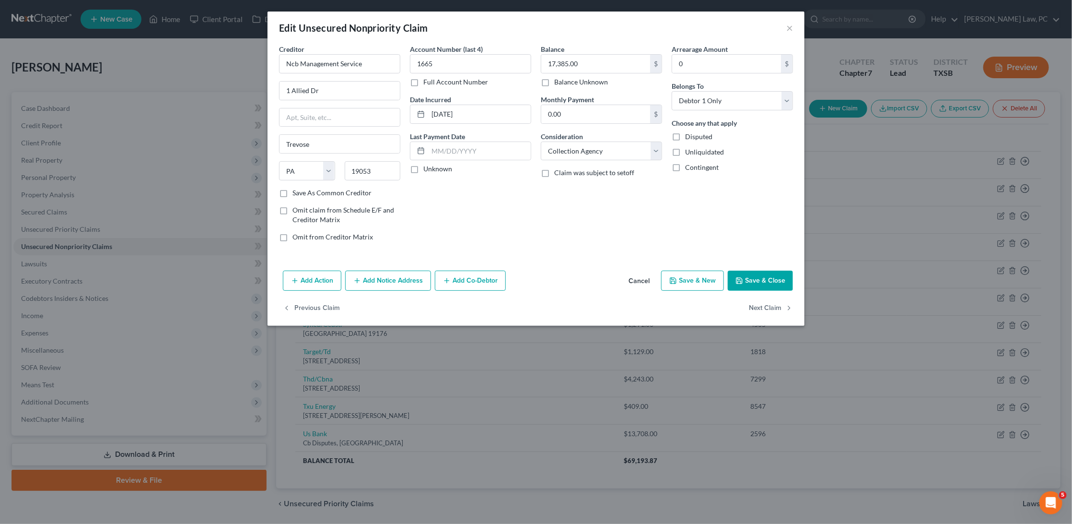
click at [784, 27] on div "Edit Unsecured Nonpriority Claim ×" at bounding box center [536, 28] width 537 height 33
click at [793, 28] on button "×" at bounding box center [789, 28] width 7 height 12
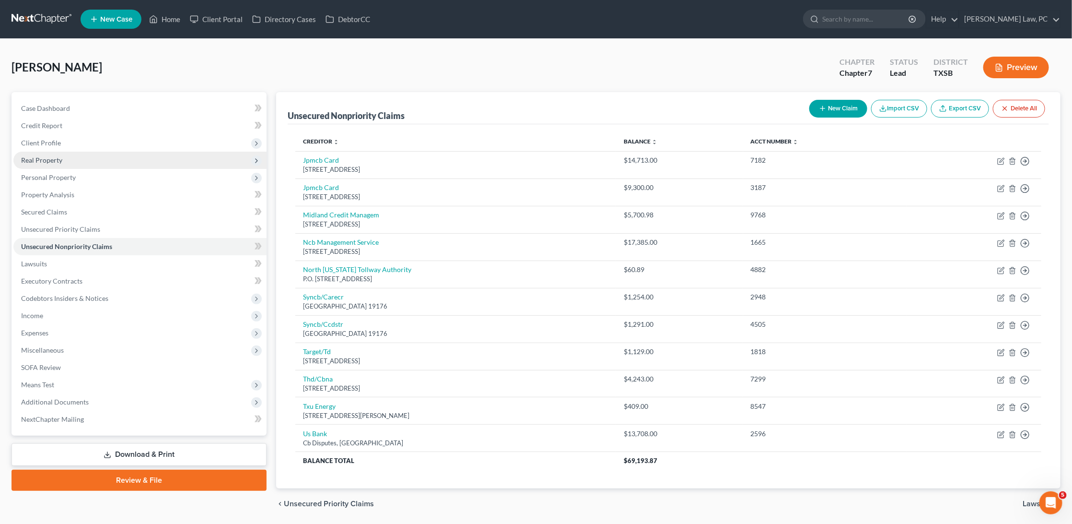
click at [53, 159] on span "Real Property" at bounding box center [41, 160] width 41 height 8
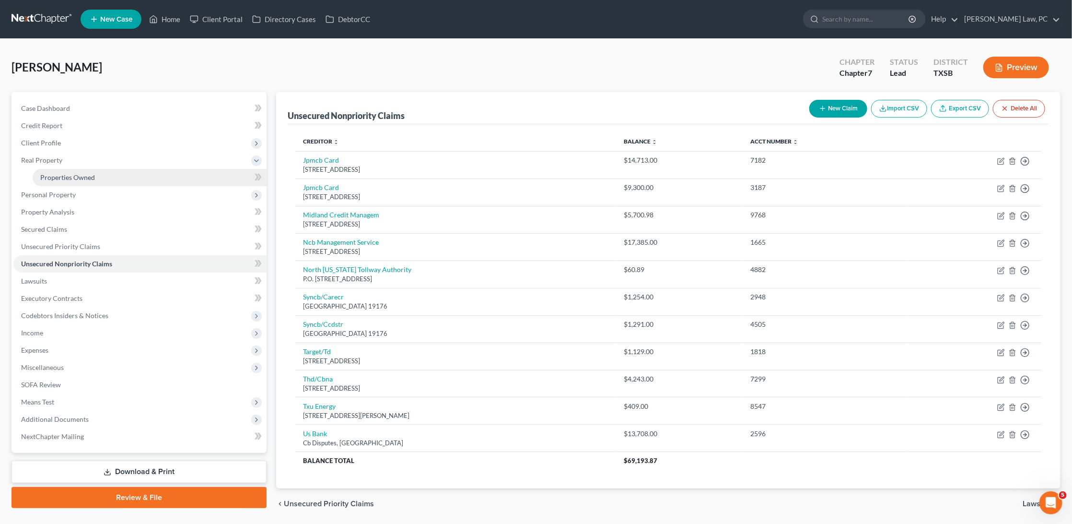
click at [59, 177] on span "Properties Owned" at bounding box center [67, 177] width 55 height 8
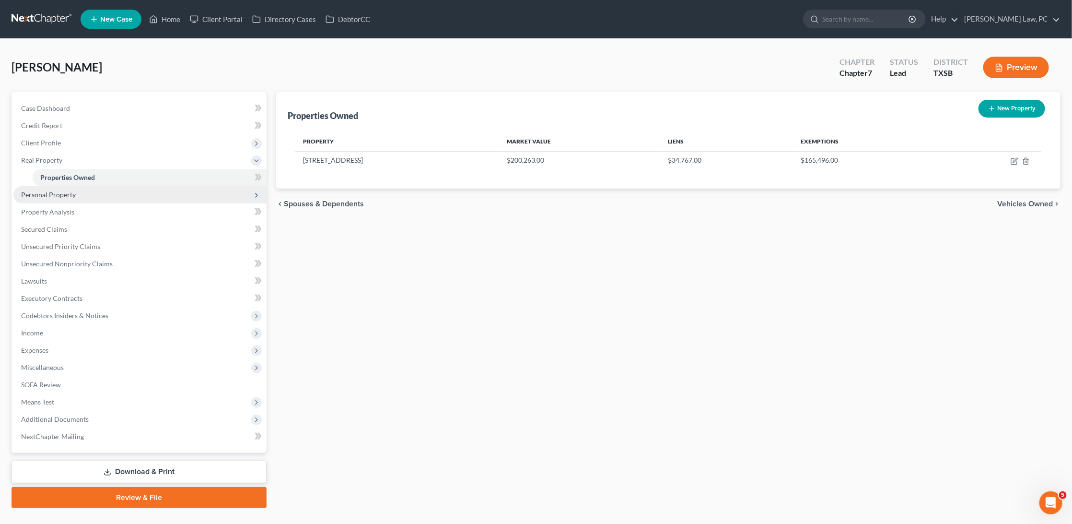
click at [48, 194] on span "Personal Property" at bounding box center [48, 194] width 55 height 8
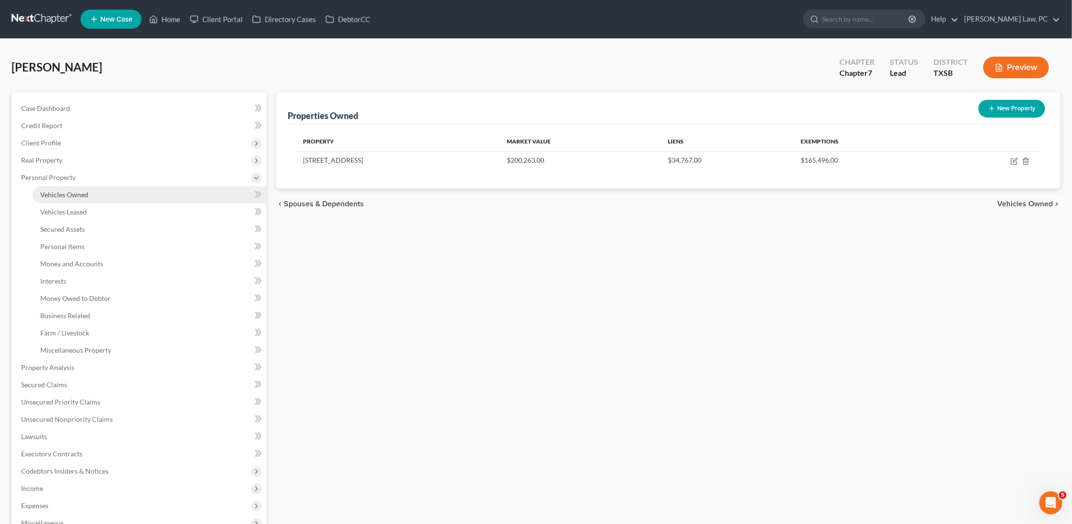
click at [126, 188] on link "Vehicles Owned" at bounding box center [150, 194] width 234 height 17
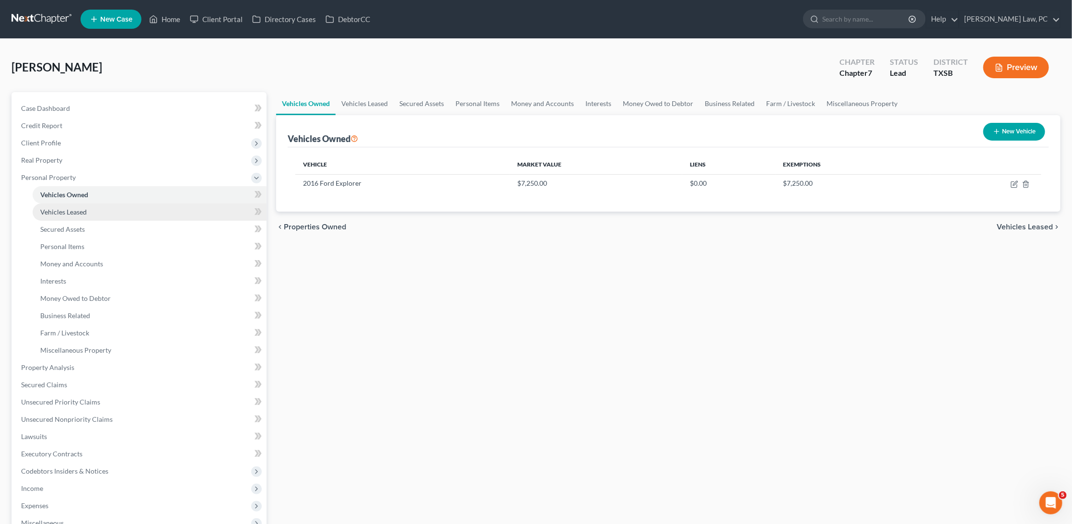
click at [107, 205] on link "Vehicles Leased" at bounding box center [150, 211] width 234 height 17
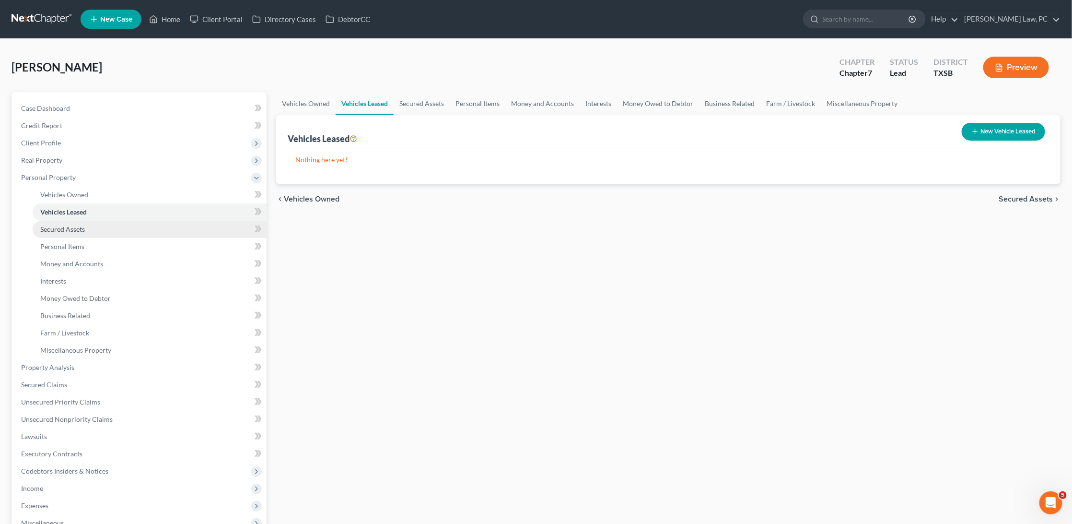
click at [95, 225] on link "Secured Assets" at bounding box center [150, 229] width 234 height 17
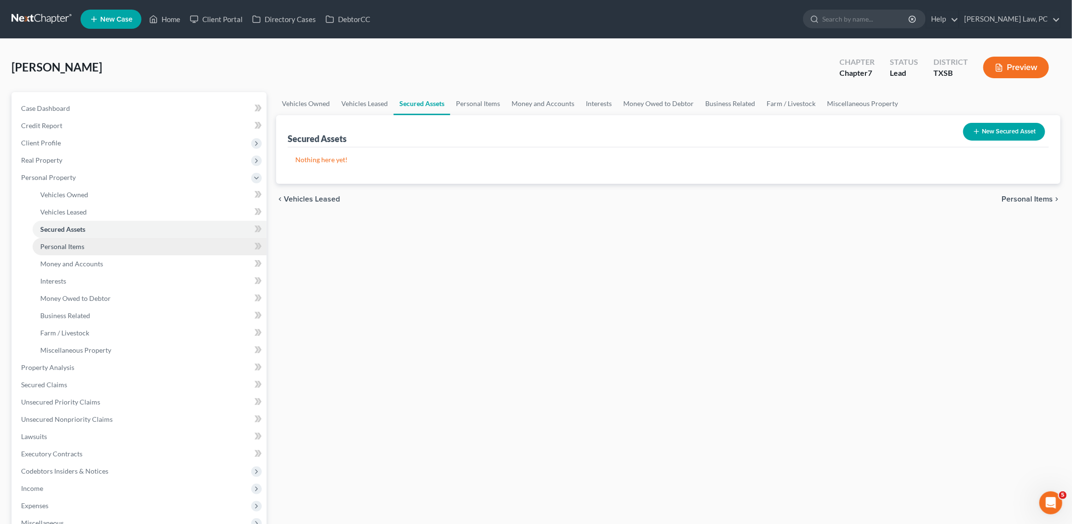
click at [82, 238] on link "Personal Items" at bounding box center [150, 246] width 234 height 17
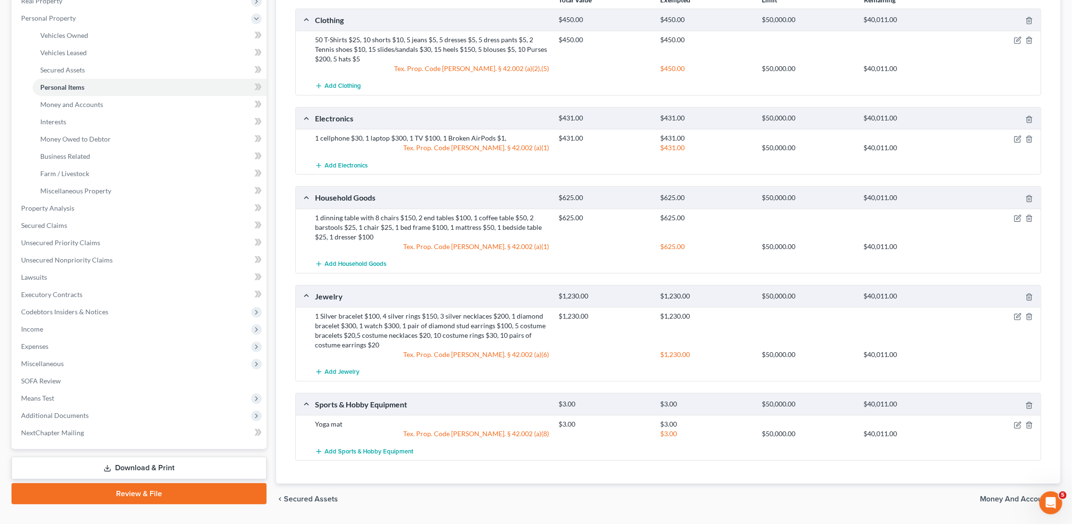
scroll to position [170, 0]
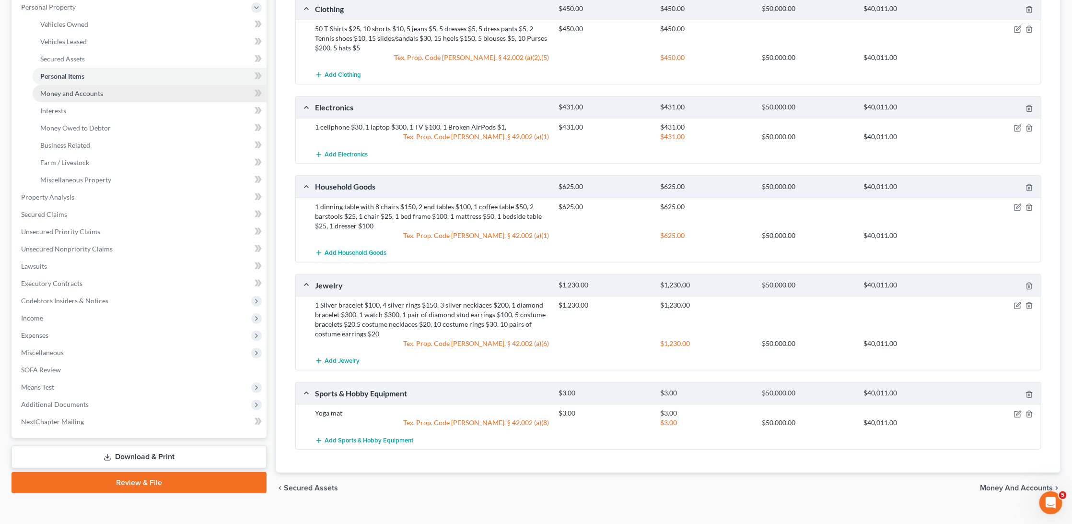
click at [107, 85] on link "Money and Accounts" at bounding box center [150, 93] width 234 height 17
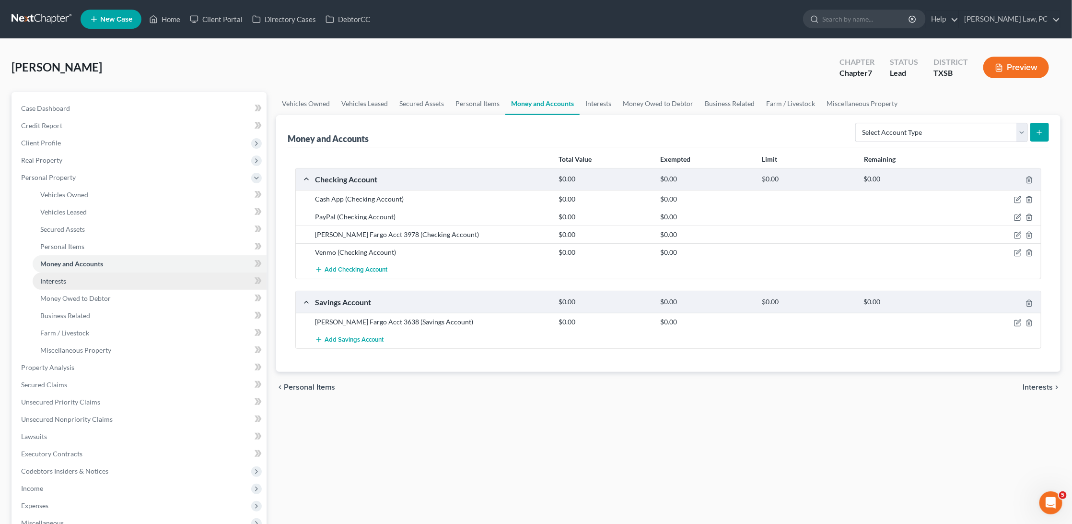
click at [50, 277] on span "Interests" at bounding box center [53, 281] width 26 height 8
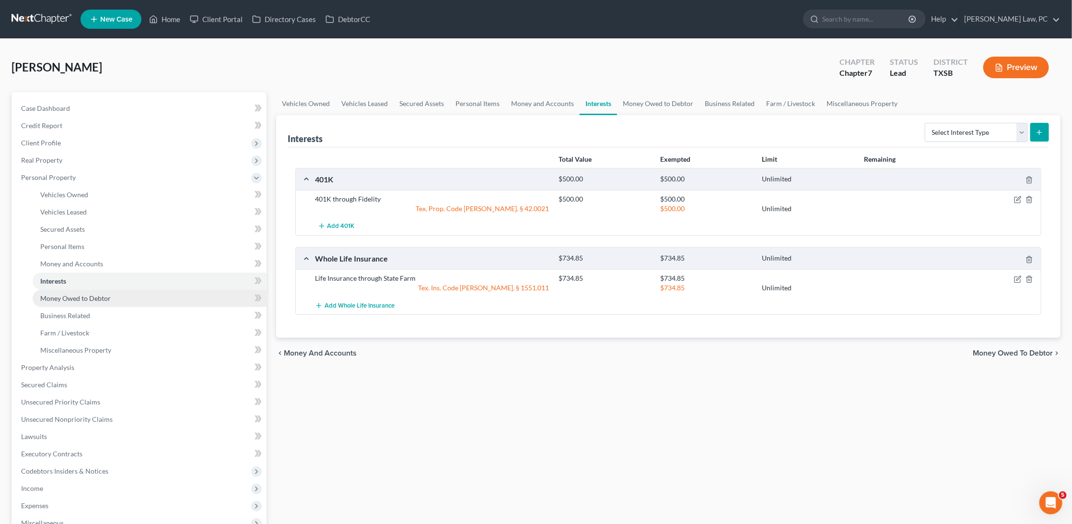
click at [62, 295] on span "Money Owed to Debtor" at bounding box center [75, 298] width 70 height 8
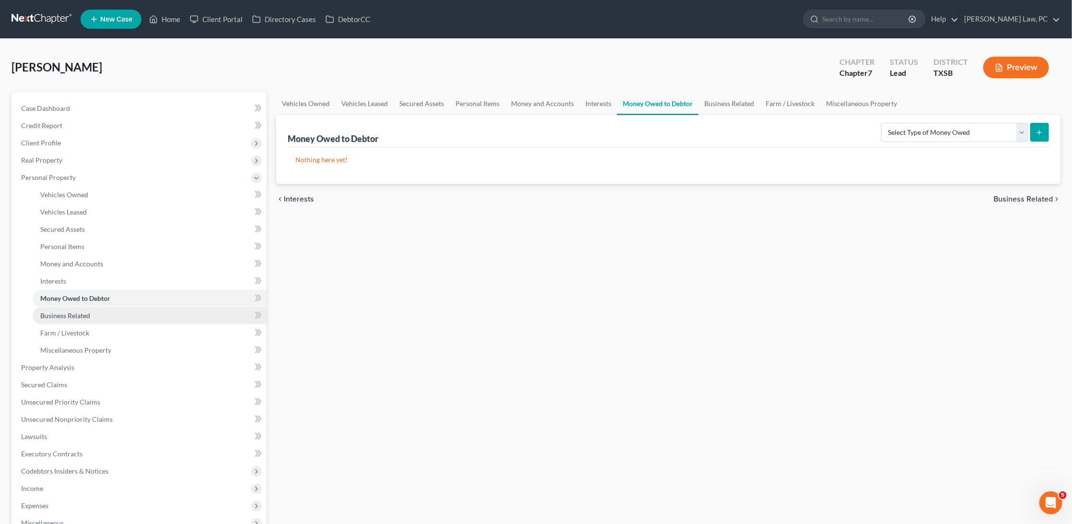
click at [55, 312] on link "Business Related" at bounding box center [150, 315] width 234 height 17
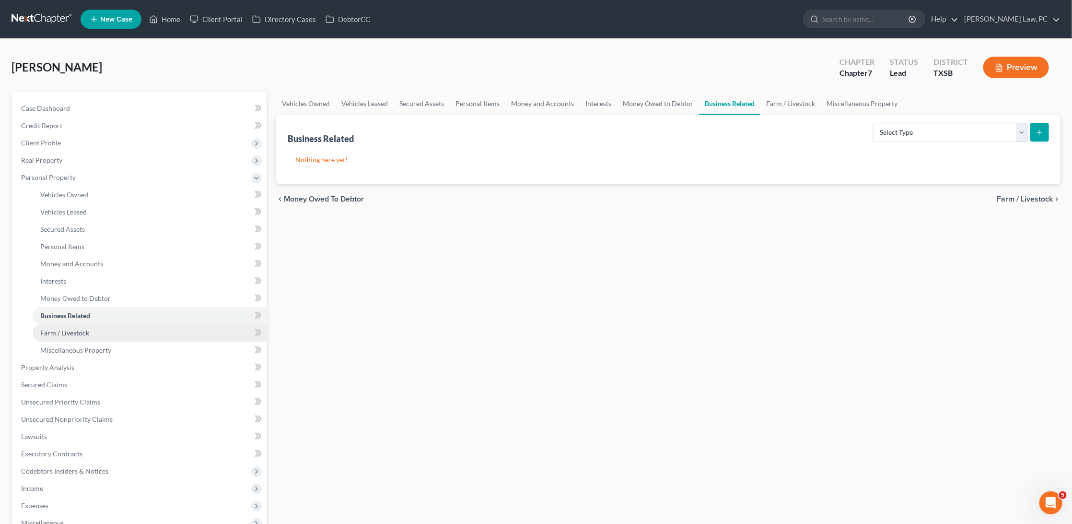
click at [54, 328] on span "Farm / Livestock" at bounding box center [64, 332] width 49 height 8
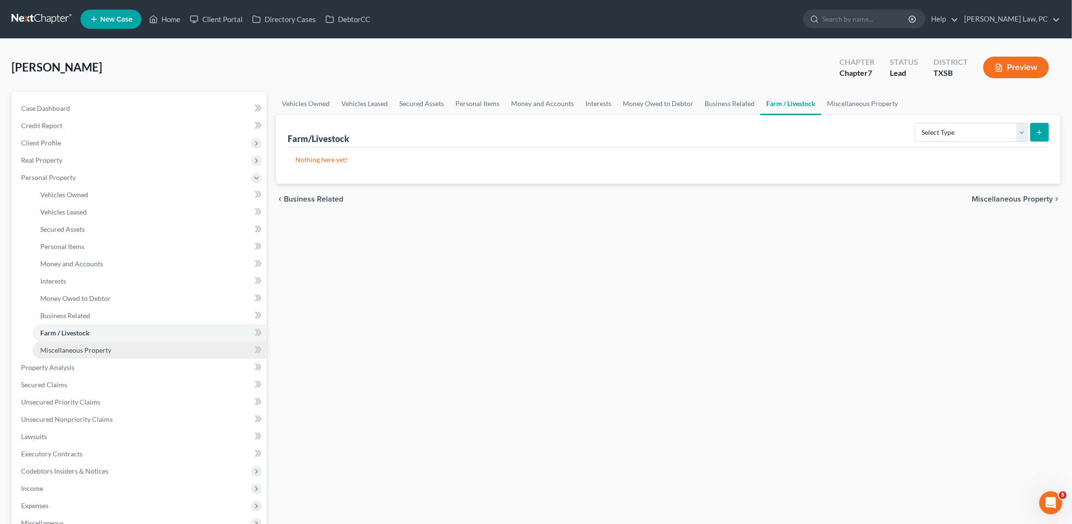
click at [70, 346] on span "Miscellaneous Property" at bounding box center [75, 350] width 71 height 8
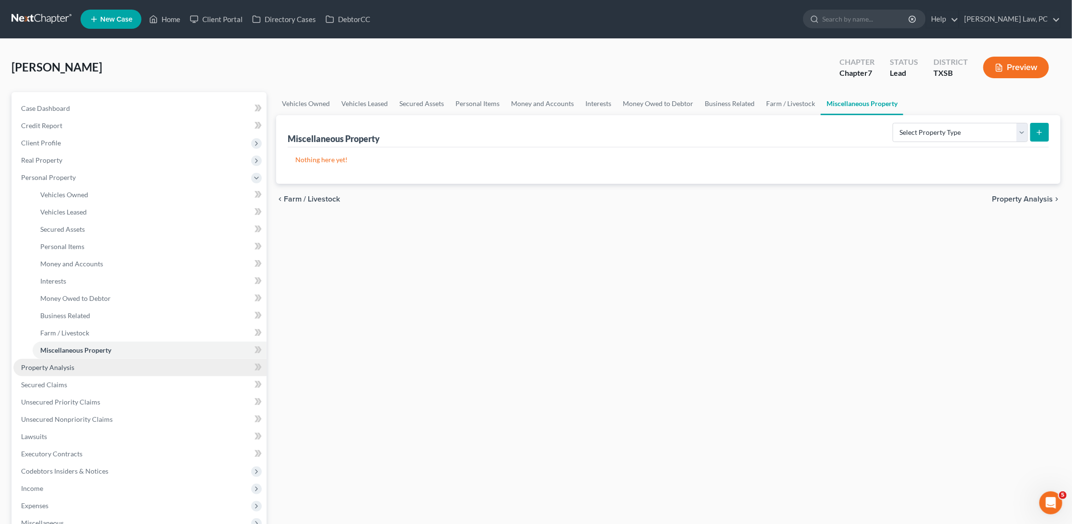
click at [62, 363] on span "Property Analysis" at bounding box center [47, 367] width 53 height 8
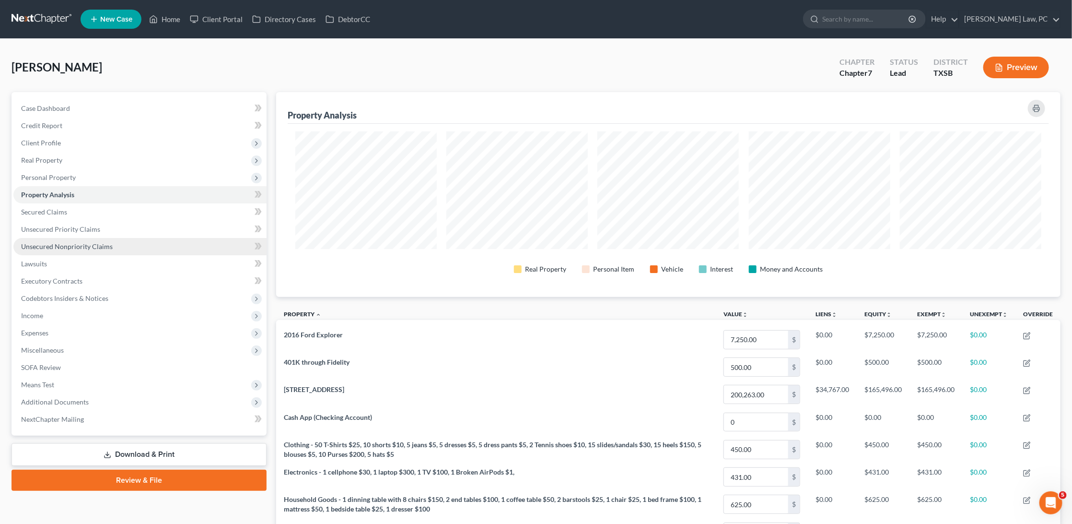
scroll to position [204, 785]
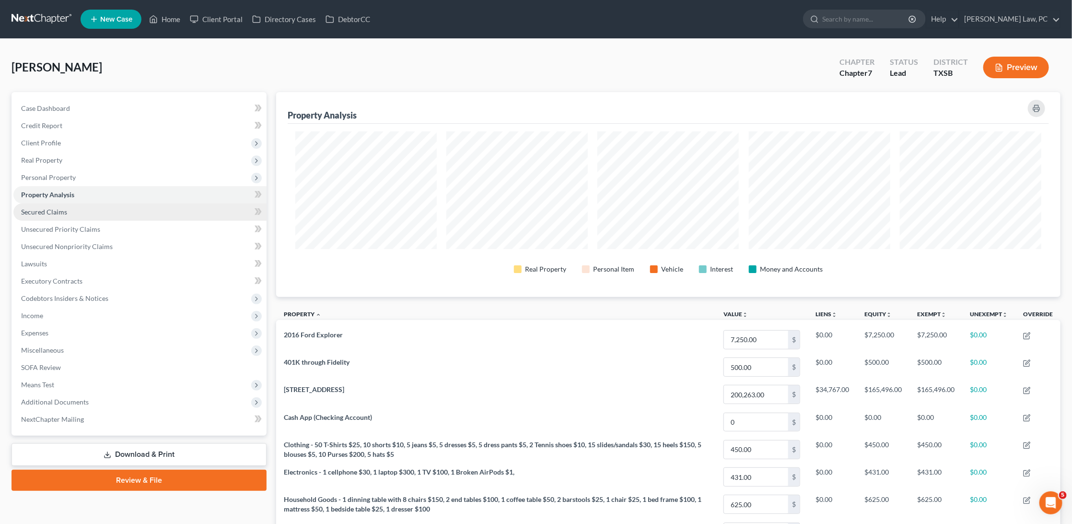
click at [70, 208] on link "Secured Claims" at bounding box center [139, 211] width 253 height 17
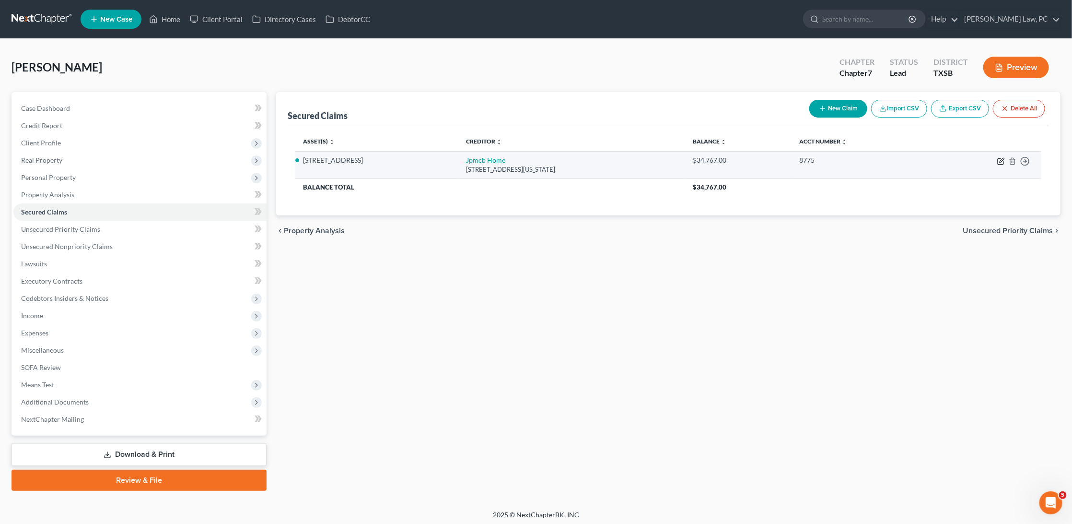
click at [998, 159] on icon "button" at bounding box center [1001, 162] width 6 height 6
select select "19"
select select "2"
select select "0"
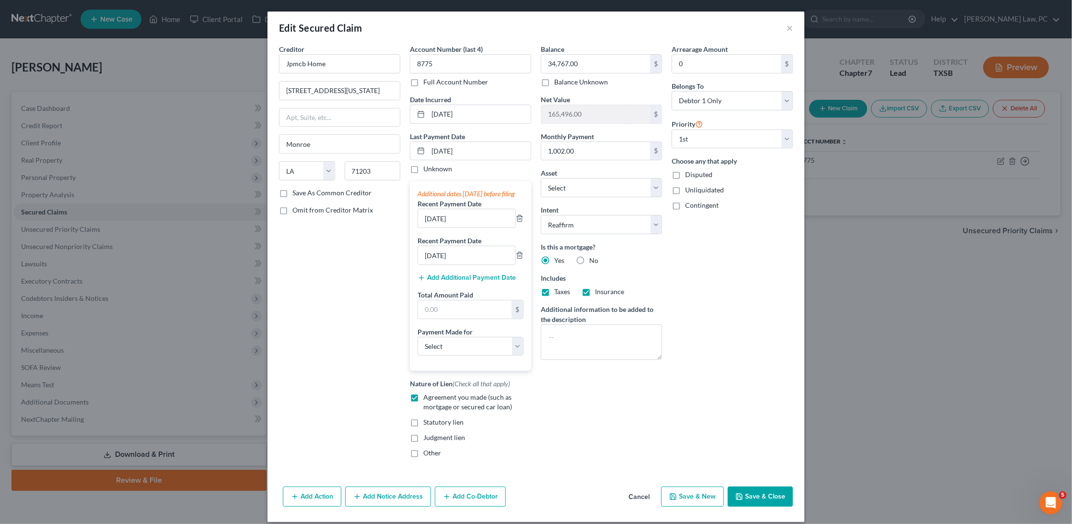
click at [796, 31] on div "Edit Secured Claim ×" at bounding box center [536, 28] width 537 height 33
click at [790, 28] on button "×" at bounding box center [789, 28] width 7 height 12
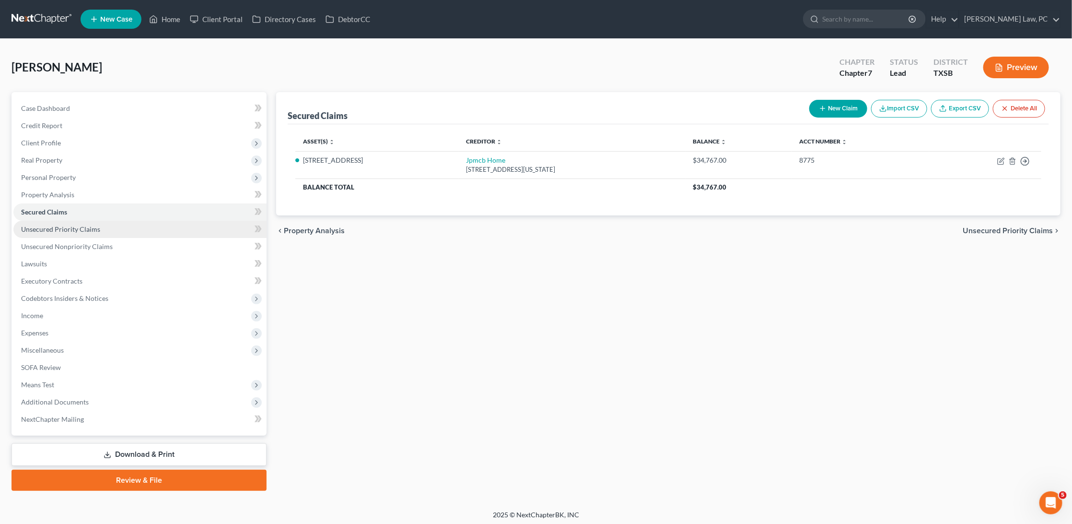
click at [161, 221] on link "Unsecured Priority Claims" at bounding box center [139, 229] width 253 height 17
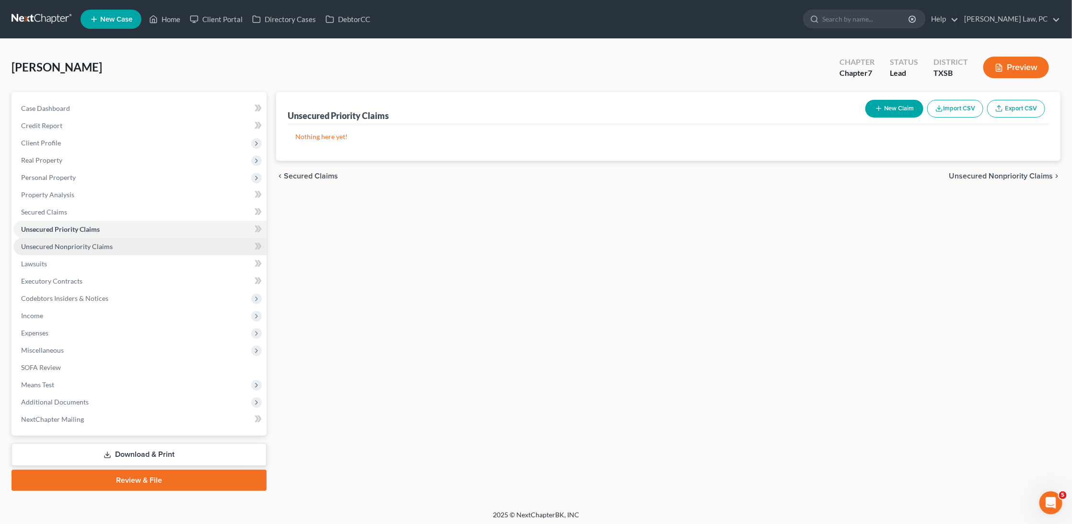
click at [142, 243] on link "Unsecured Nonpriority Claims" at bounding box center [139, 246] width 253 height 17
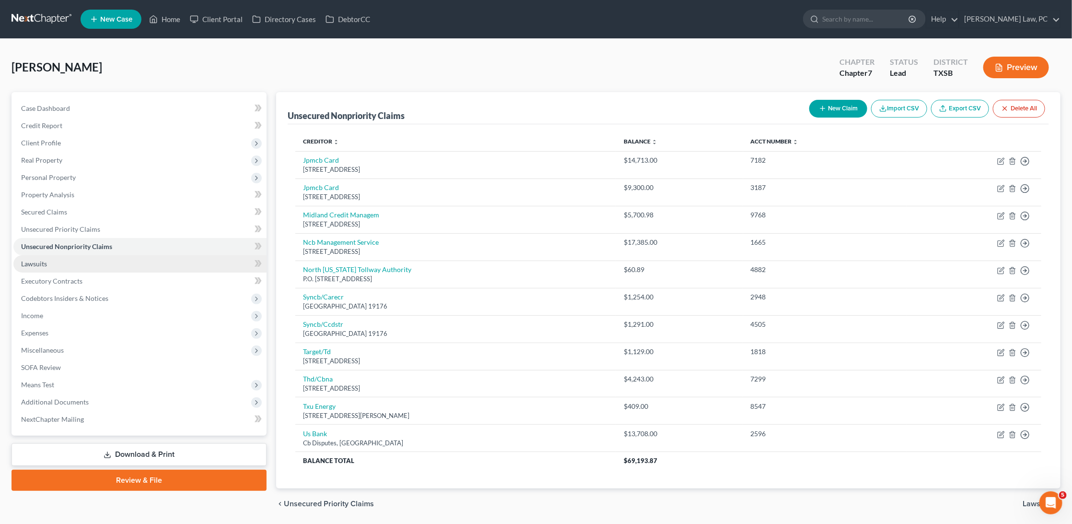
click at [113, 258] on link "Lawsuits" at bounding box center [139, 263] width 253 height 17
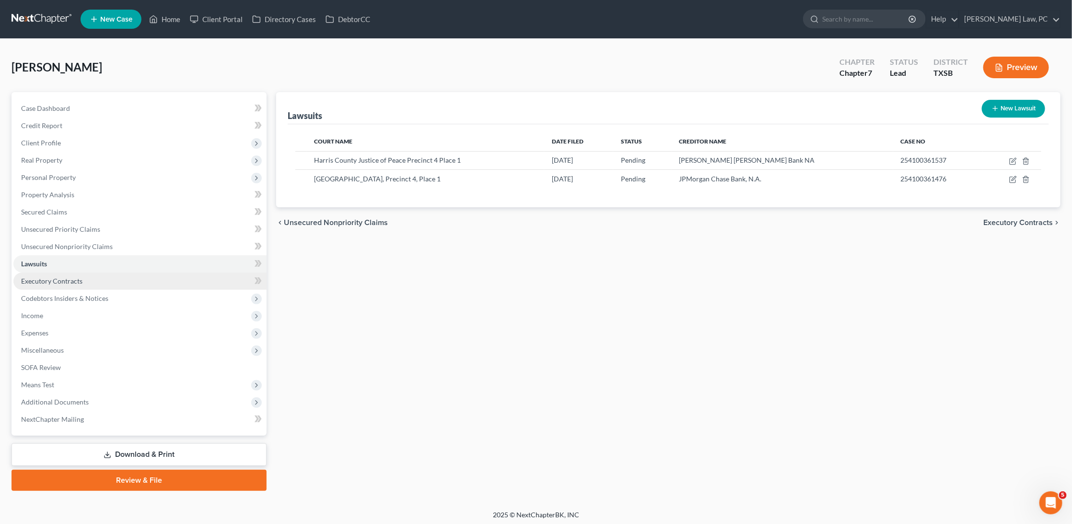
click at [110, 273] on link "Executory Contracts" at bounding box center [139, 280] width 253 height 17
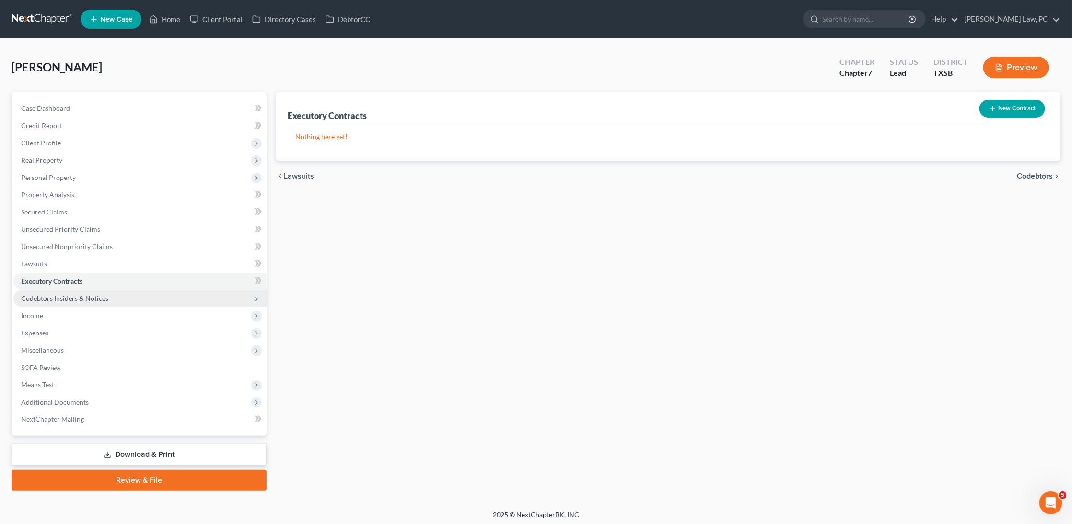
click at [95, 294] on span "Codebtors Insiders & Notices" at bounding box center [64, 298] width 87 height 8
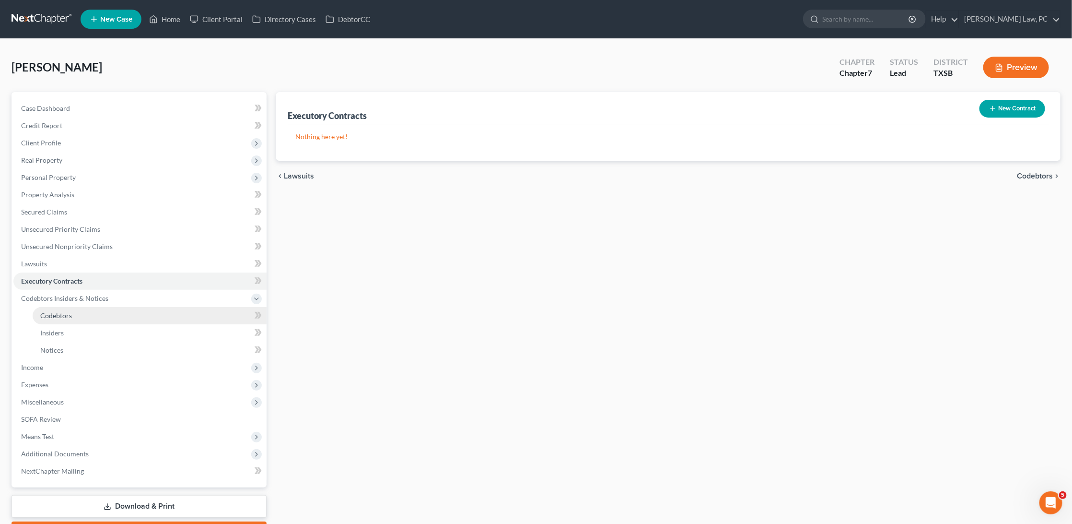
click at [75, 311] on link "Codebtors" at bounding box center [150, 315] width 234 height 17
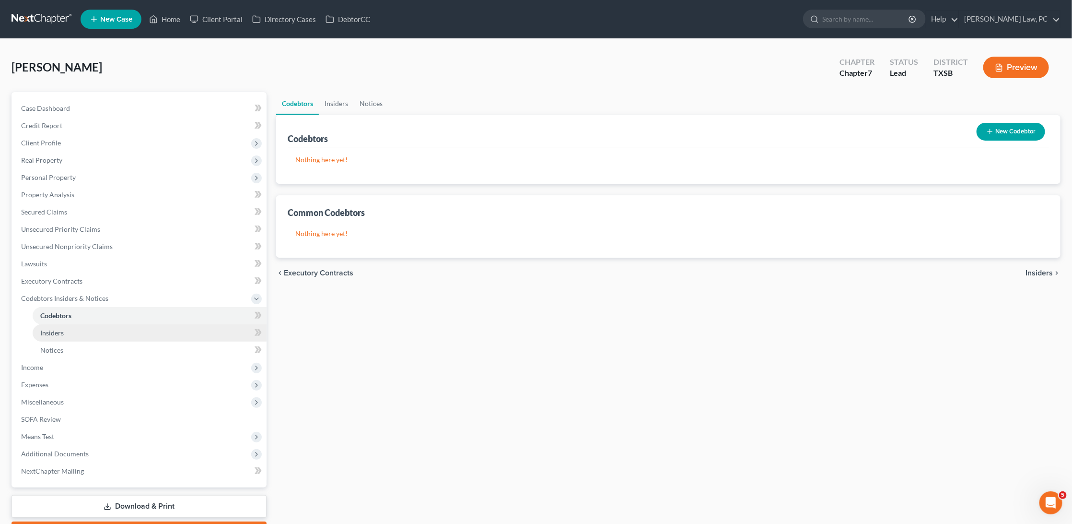
click at [67, 324] on link "Insiders" at bounding box center [150, 332] width 234 height 17
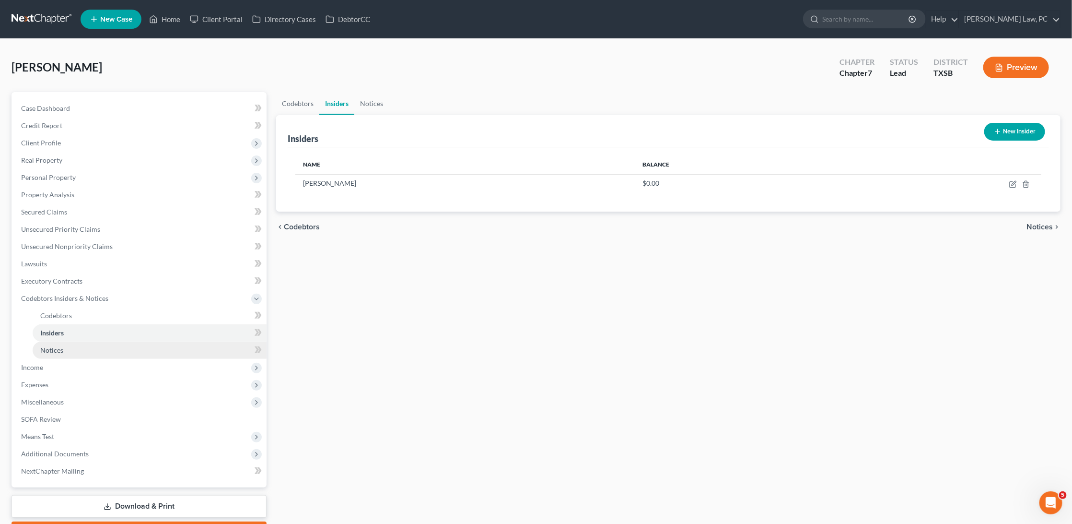
click at [61, 346] on span "Notices" at bounding box center [51, 350] width 23 height 8
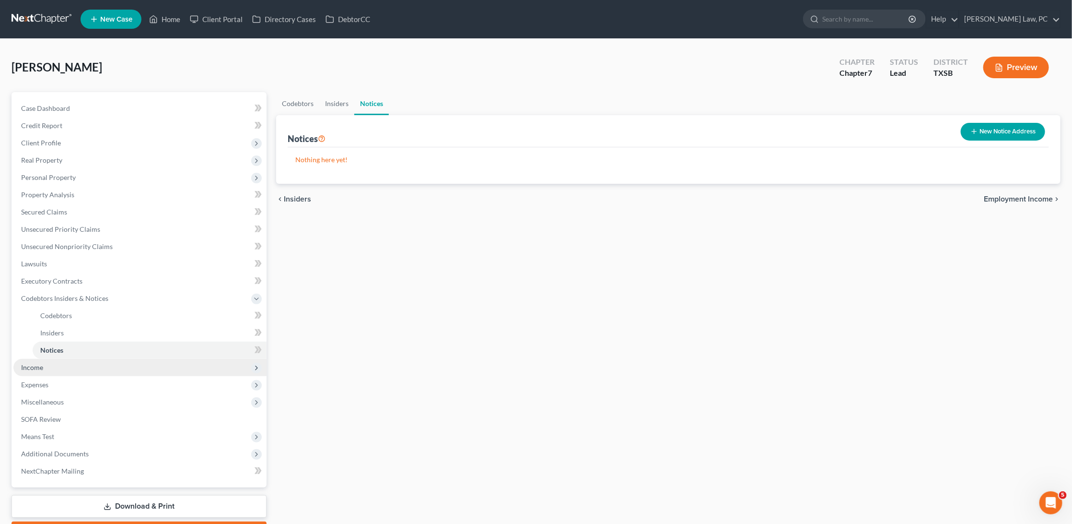
click at [47, 359] on span "Income" at bounding box center [139, 367] width 253 height 17
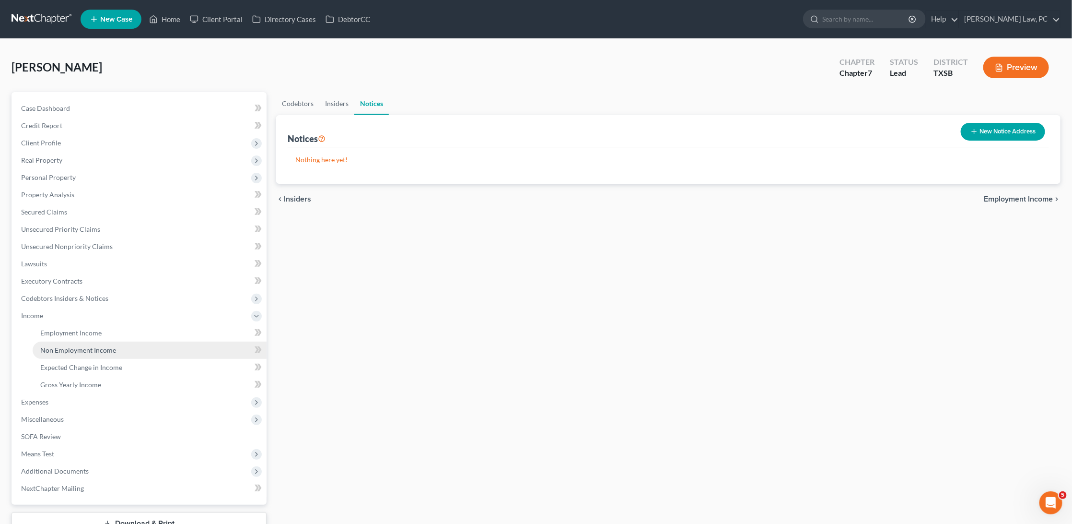
click at [66, 341] on link "Non Employment Income" at bounding box center [150, 349] width 234 height 17
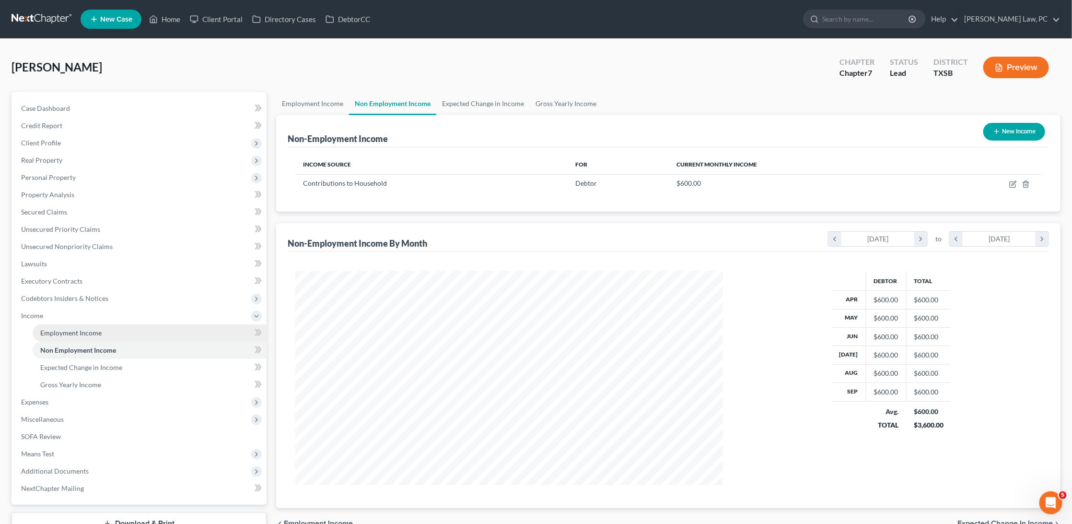
scroll to position [213, 446]
click at [69, 341] on link "Non Employment Income" at bounding box center [150, 349] width 234 height 17
click at [69, 328] on span "Employment Income" at bounding box center [70, 332] width 61 height 8
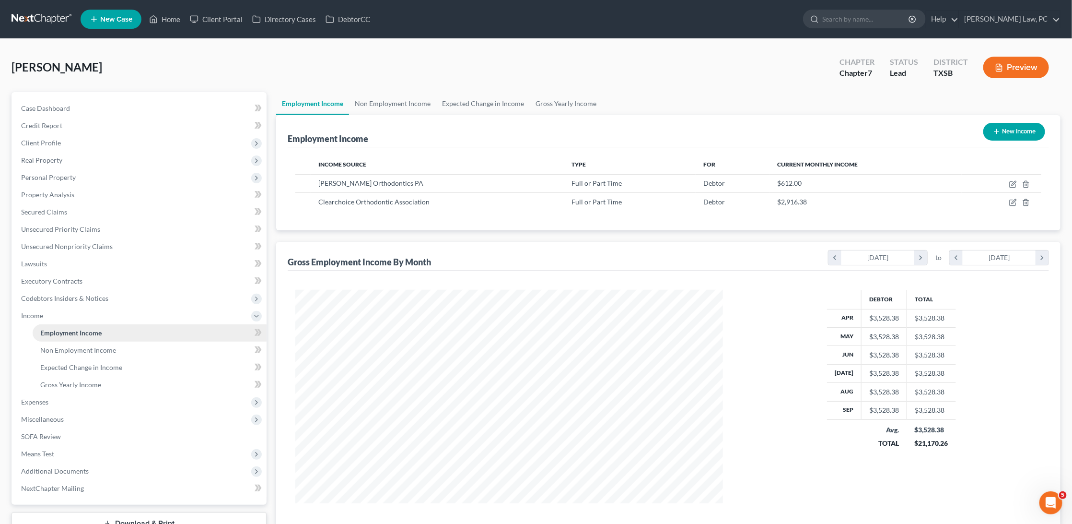
scroll to position [213, 446]
click at [59, 359] on link "Expected Change in Income" at bounding box center [150, 367] width 234 height 17
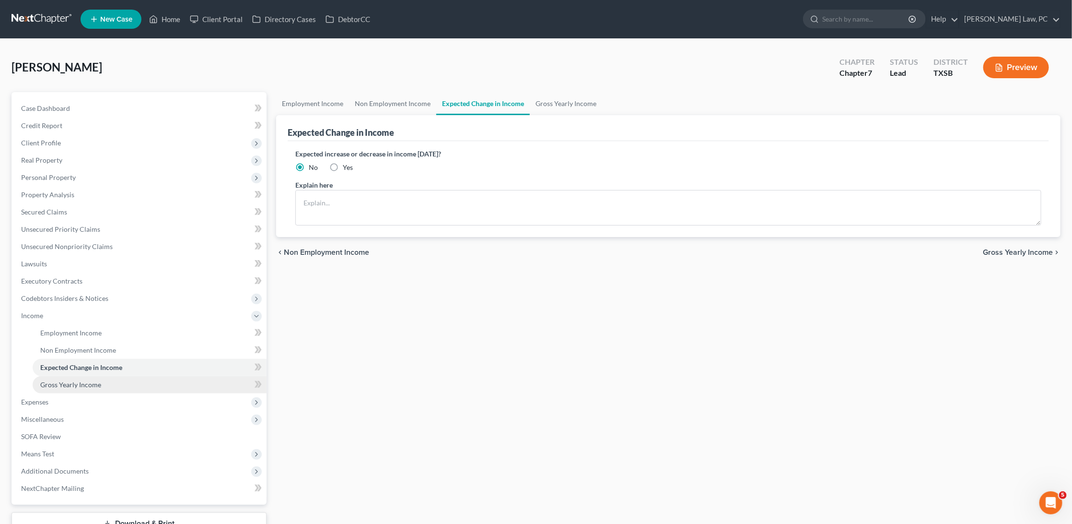
click at [52, 376] on link "Gross Yearly Income" at bounding box center [150, 384] width 234 height 17
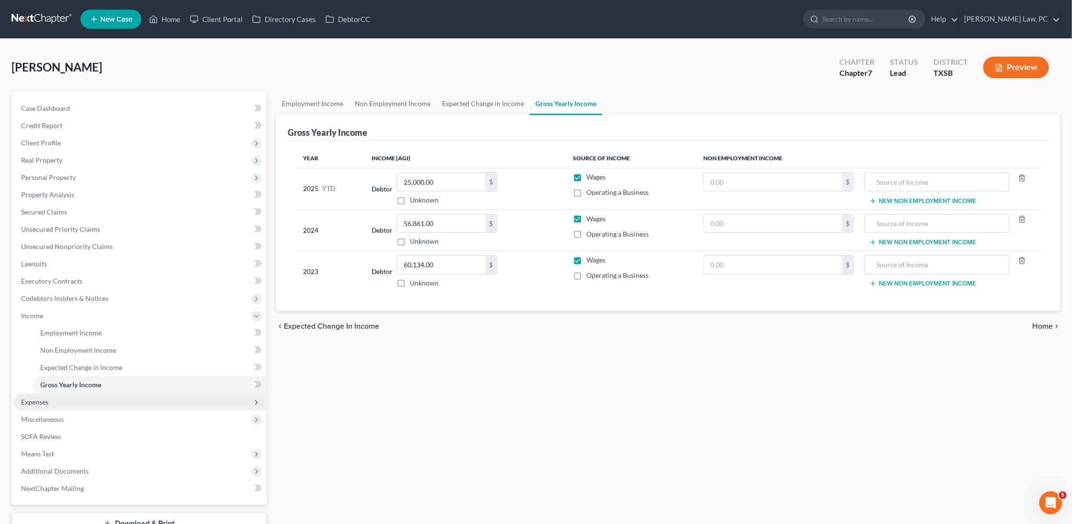
click at [41, 398] on span "Expenses" at bounding box center [34, 402] width 27 height 8
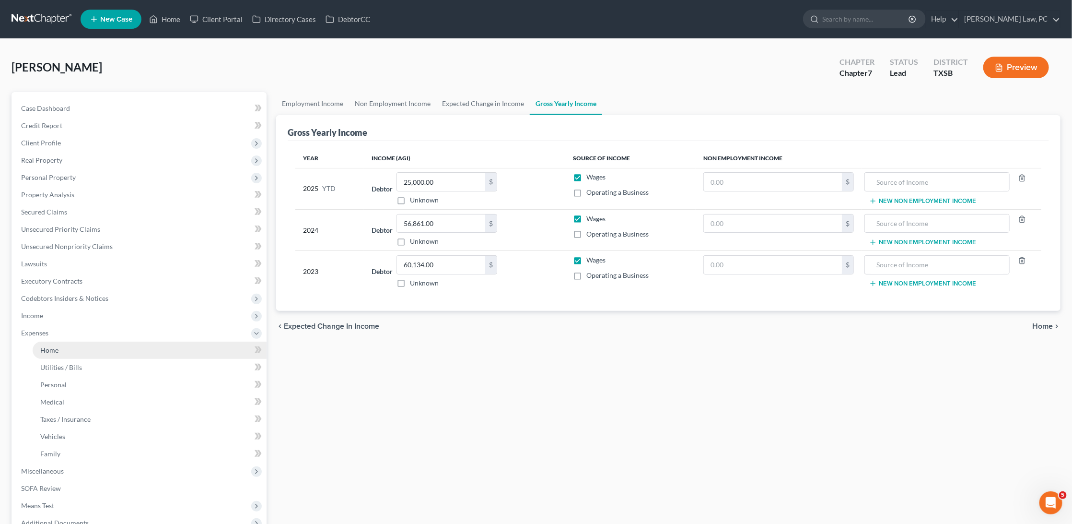
click at [60, 344] on link "Home" at bounding box center [150, 349] width 234 height 17
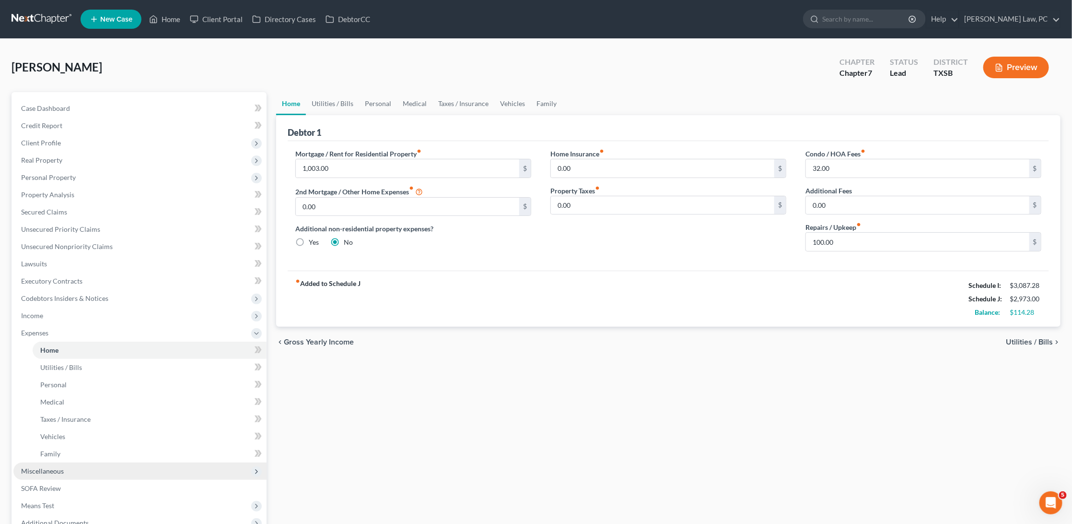
click at [46, 467] on span "Miscellaneous" at bounding box center [42, 471] width 43 height 8
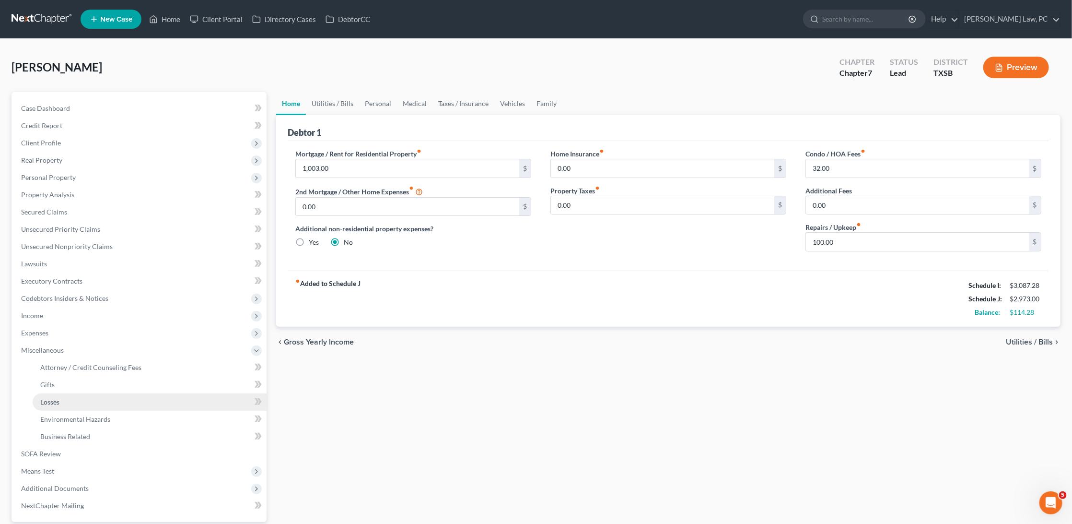
click at [90, 393] on link "Losses" at bounding box center [150, 401] width 234 height 17
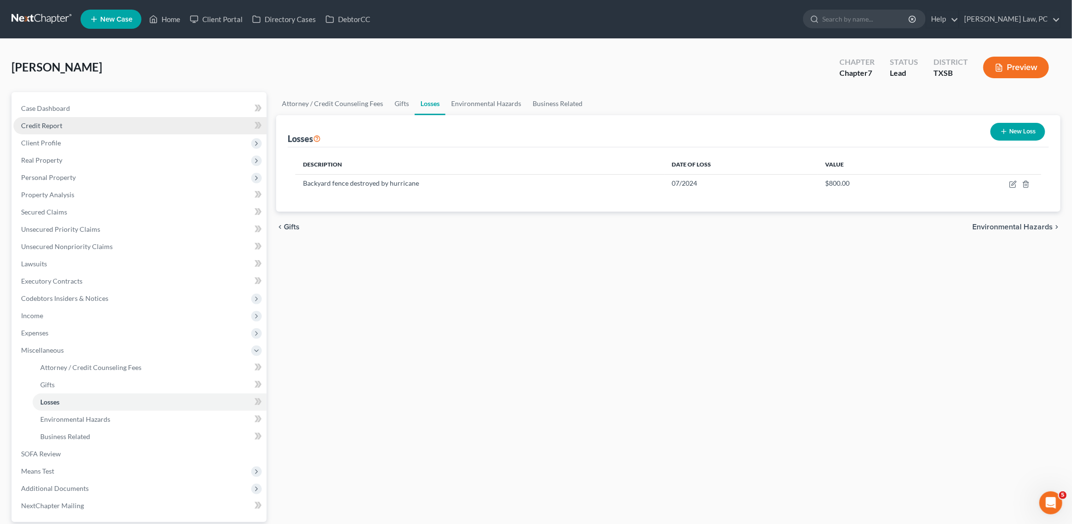
click at [97, 127] on link "Credit Report" at bounding box center [139, 125] width 253 height 17
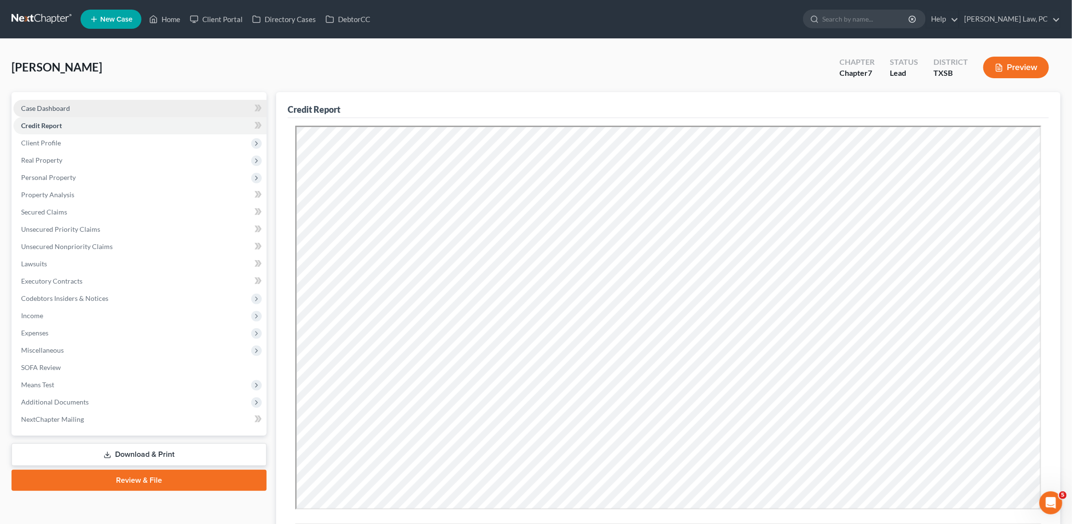
click at [213, 107] on div "Wilhelm, Frances Upgraded Chapter Chapter 7 Status Lead District TXSB Preview P…" at bounding box center [536, 325] width 1049 height 551
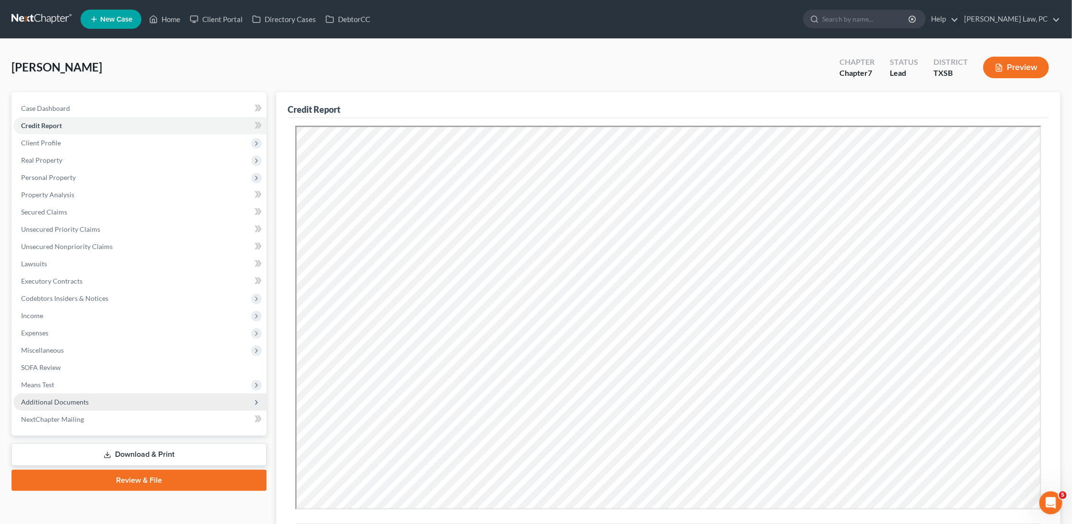
click at [63, 398] on span "Additional Documents" at bounding box center [55, 402] width 68 height 8
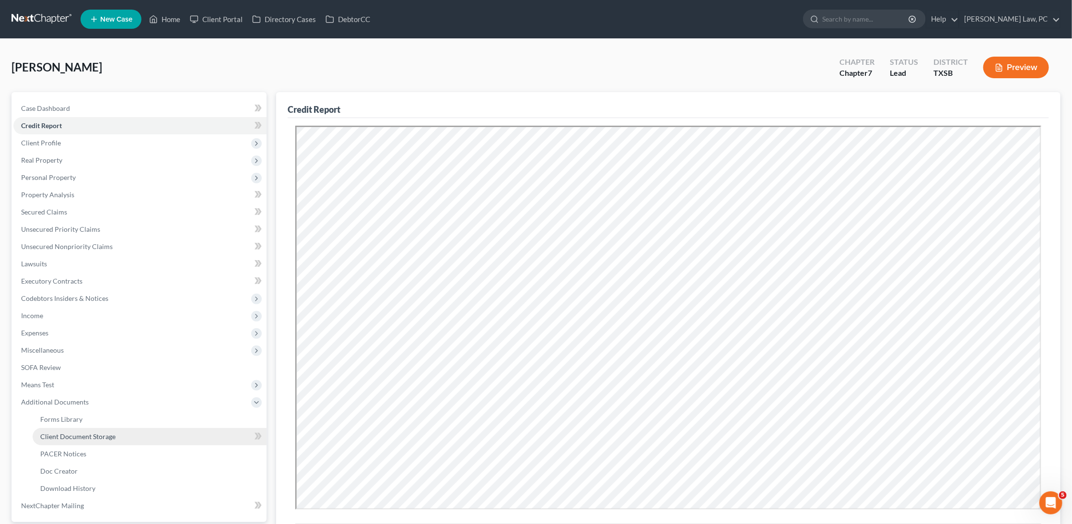
click at [93, 432] on span "Client Document Storage" at bounding box center [77, 436] width 75 height 8
select select "39"
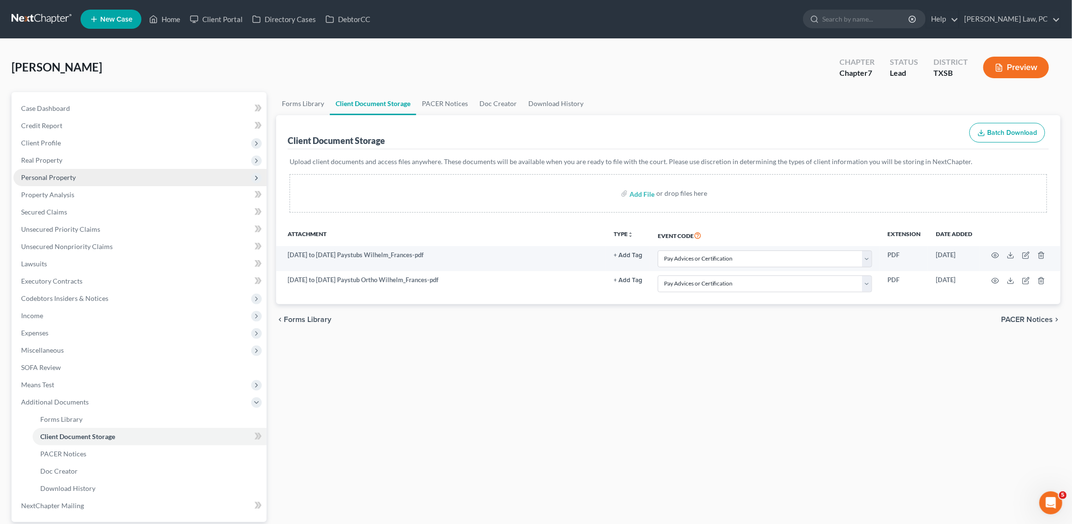
click at [84, 177] on span "Personal Property" at bounding box center [139, 177] width 253 height 17
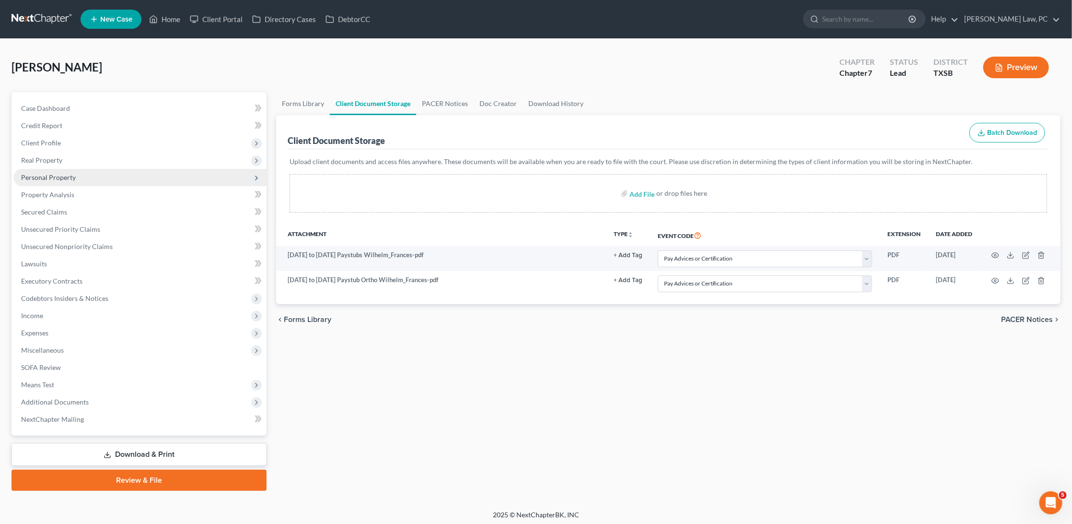
click at [92, 171] on span "Personal Property" at bounding box center [139, 177] width 253 height 17
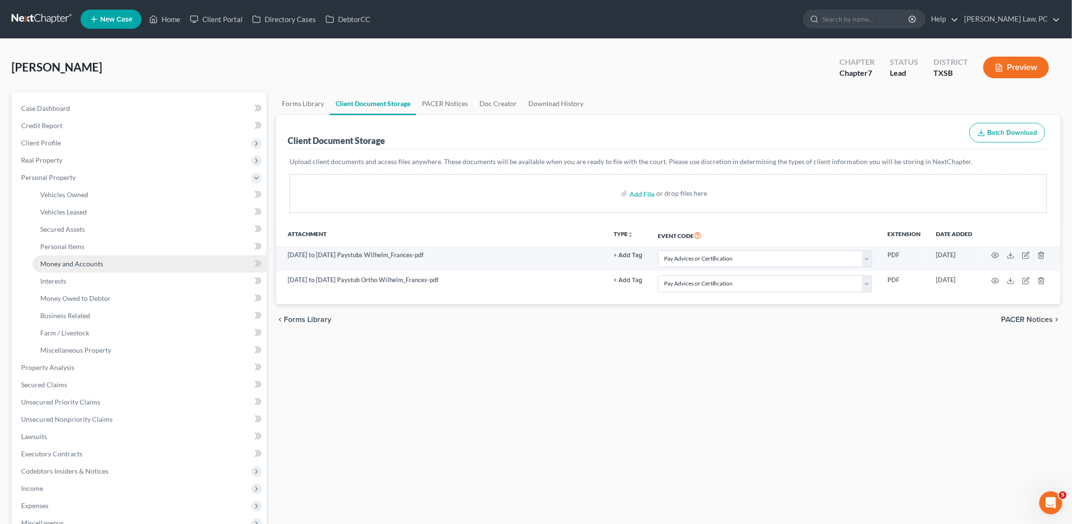
click at [81, 259] on span "Money and Accounts" at bounding box center [71, 263] width 63 height 8
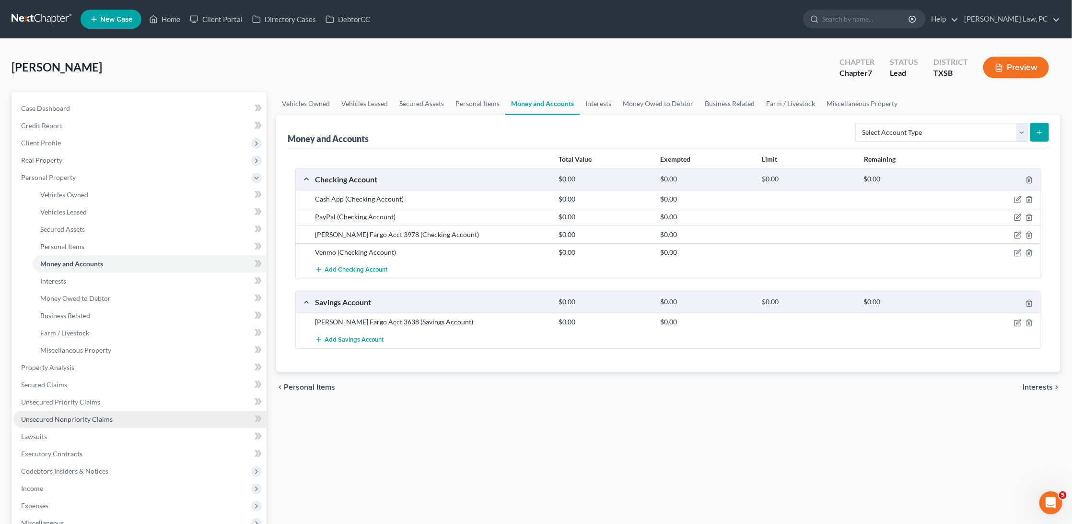
click at [64, 415] on span "Unsecured Nonpriority Claims" at bounding box center [67, 419] width 92 height 8
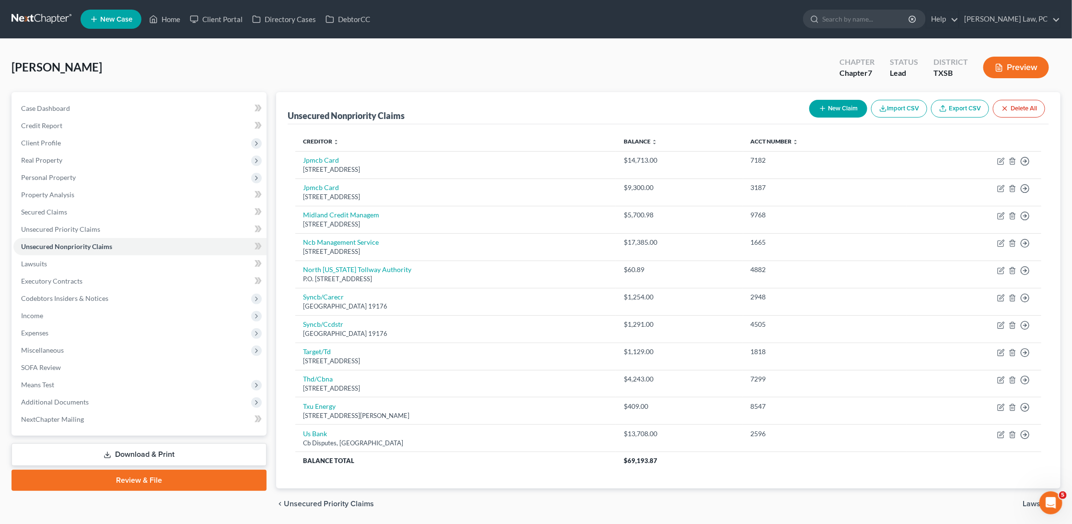
click at [43, 25] on link at bounding box center [42, 19] width 61 height 17
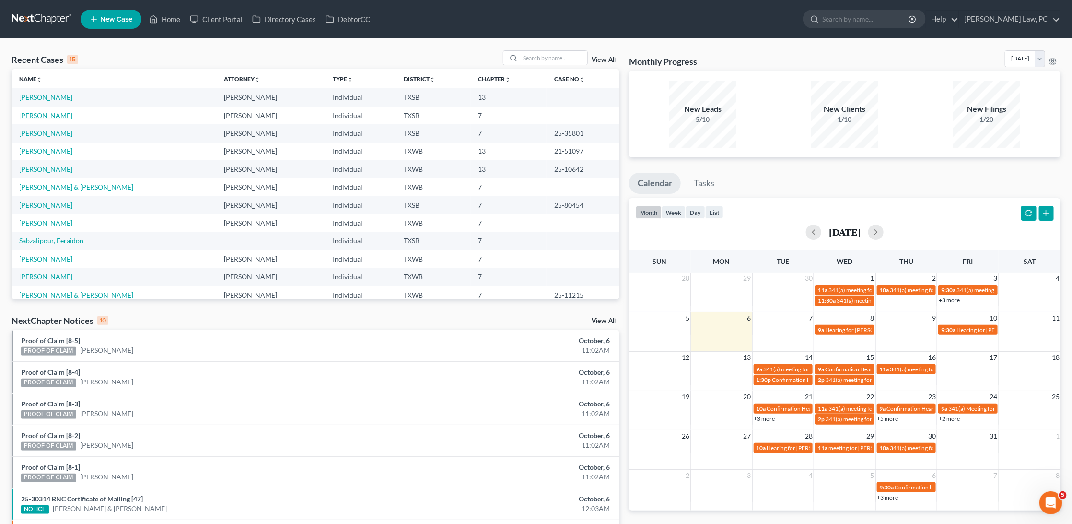
click at [40, 116] on link "[PERSON_NAME]" at bounding box center [45, 115] width 53 height 8
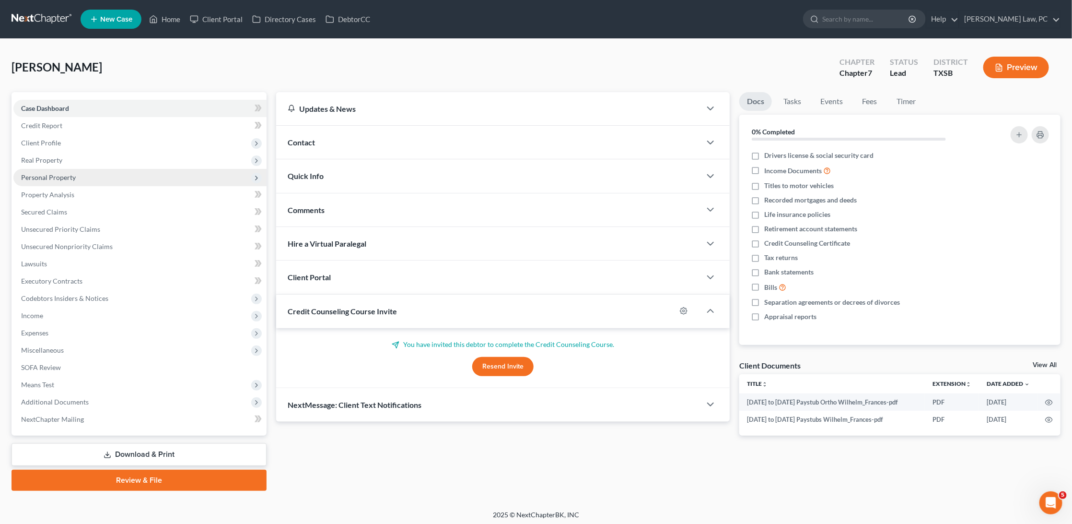
click at [46, 173] on span "Personal Property" at bounding box center [48, 177] width 55 height 8
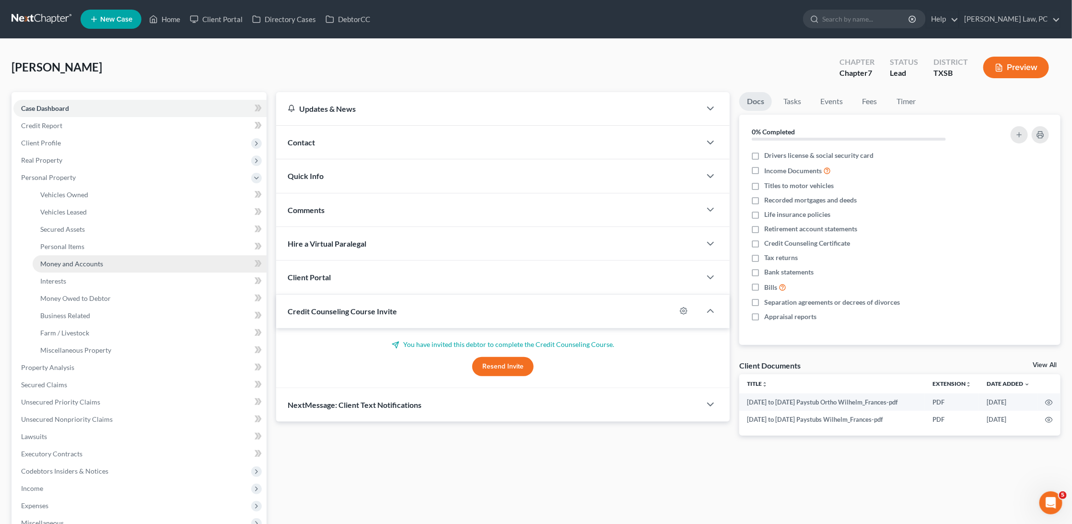
click at [74, 255] on link "Money and Accounts" at bounding box center [150, 263] width 234 height 17
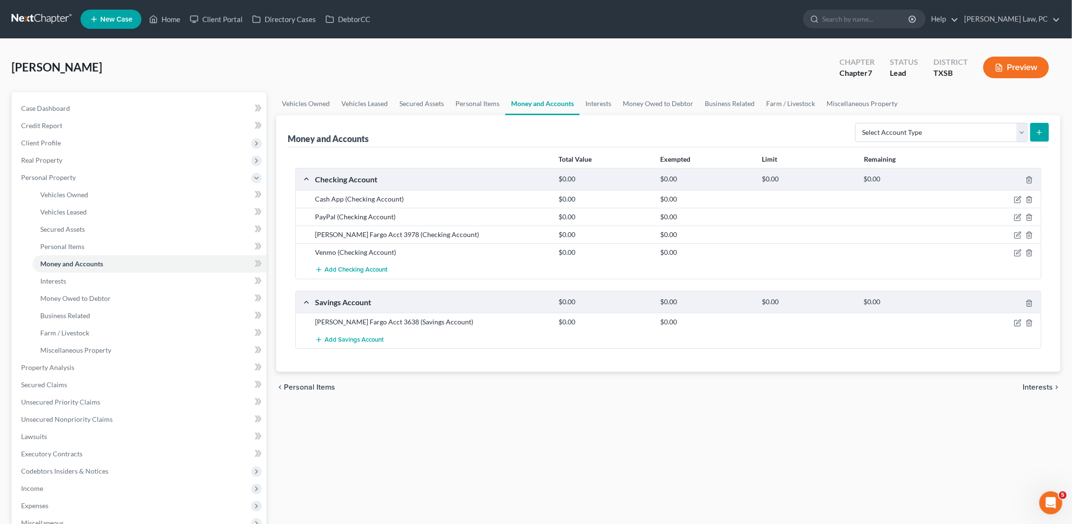
click at [27, 21] on link at bounding box center [42, 19] width 61 height 17
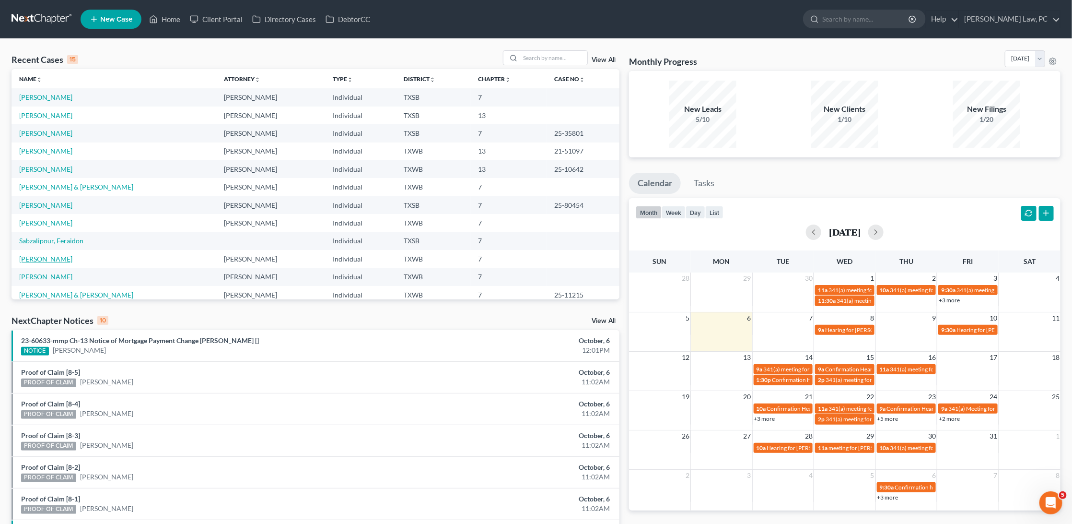
click at [33, 256] on link "[PERSON_NAME]" at bounding box center [45, 259] width 53 height 8
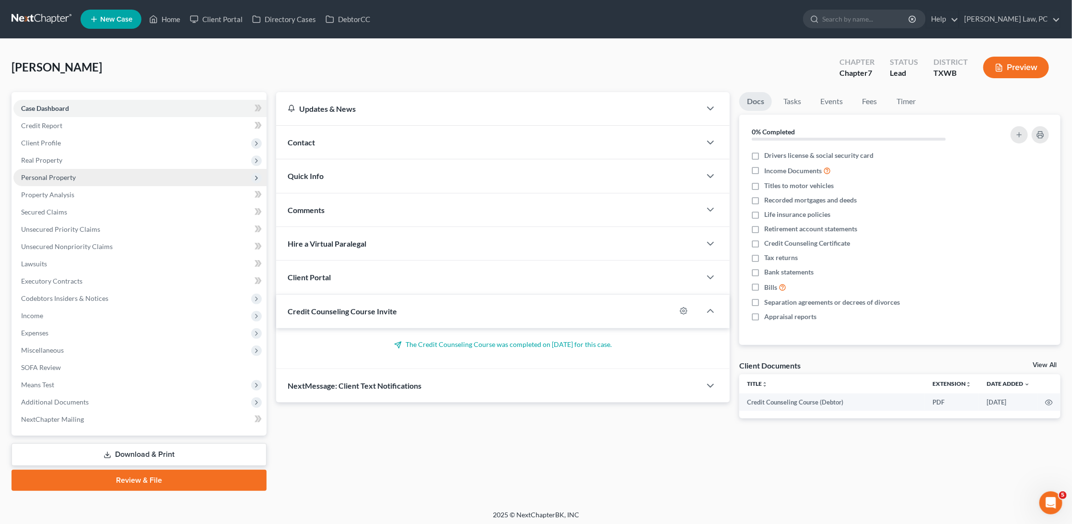
click at [57, 175] on span "Personal Property" at bounding box center [48, 177] width 55 height 8
click at [89, 175] on span "Personal Property" at bounding box center [139, 177] width 253 height 17
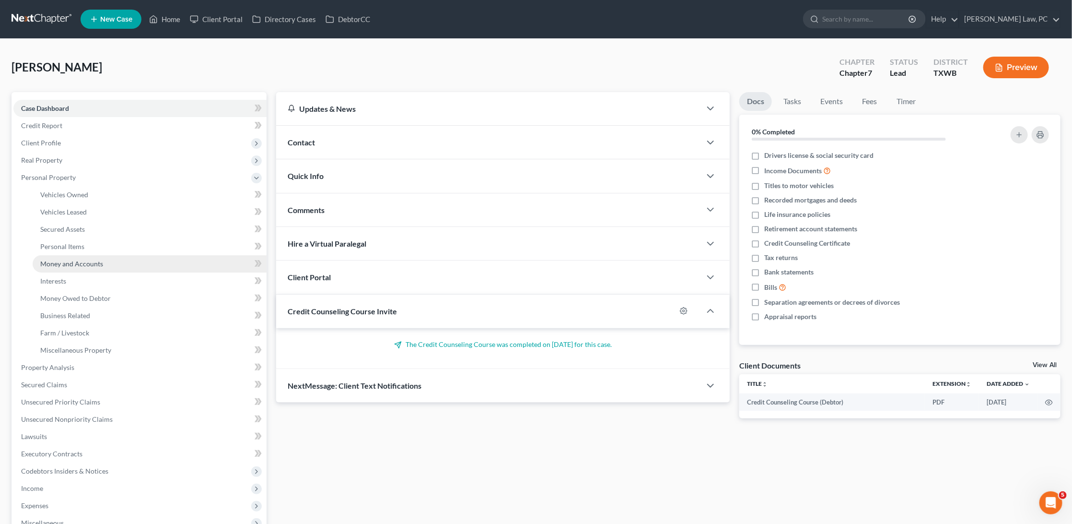
click at [69, 259] on span "Money and Accounts" at bounding box center [71, 263] width 63 height 8
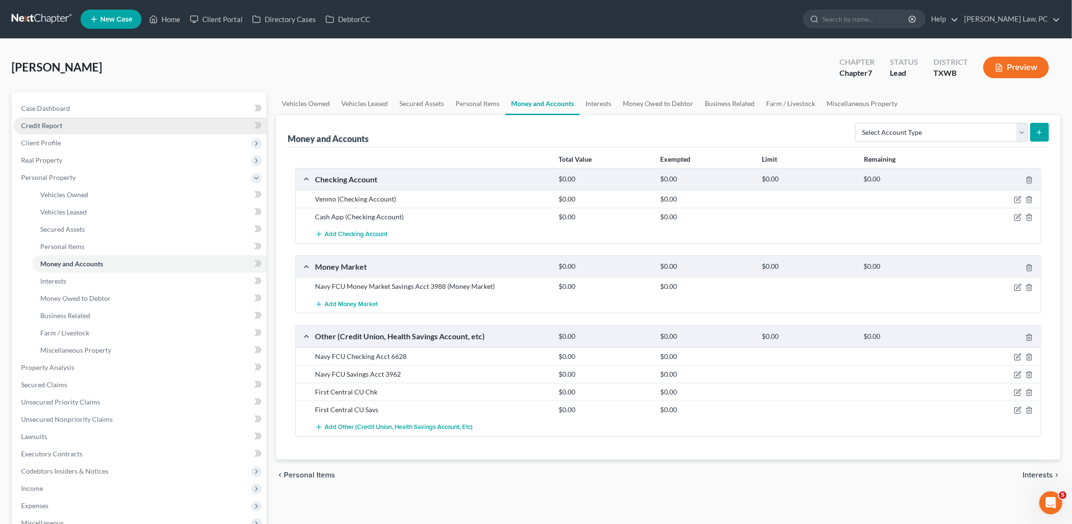
click at [66, 124] on link "Credit Report" at bounding box center [139, 125] width 253 height 17
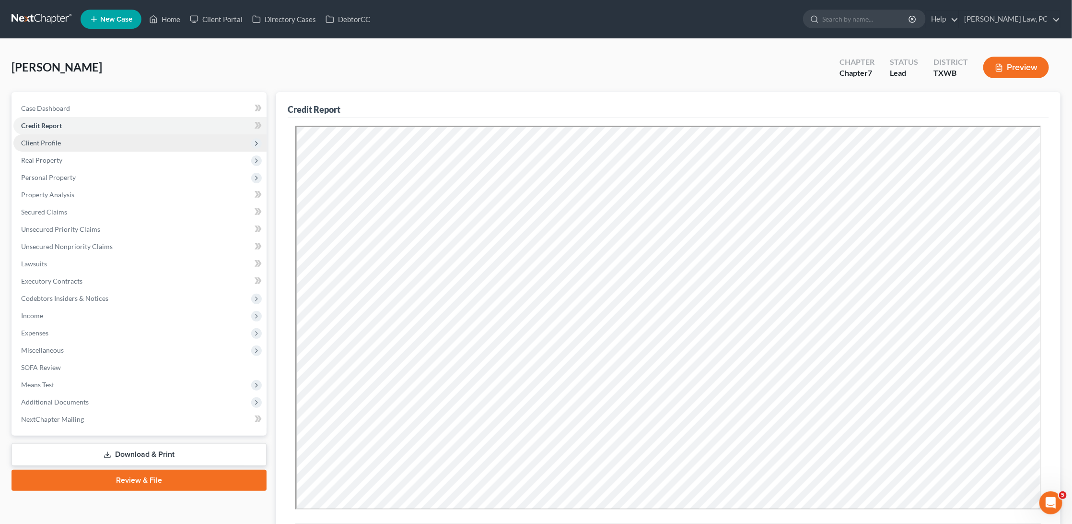
click at [65, 143] on span "Client Profile" at bounding box center [139, 142] width 253 height 17
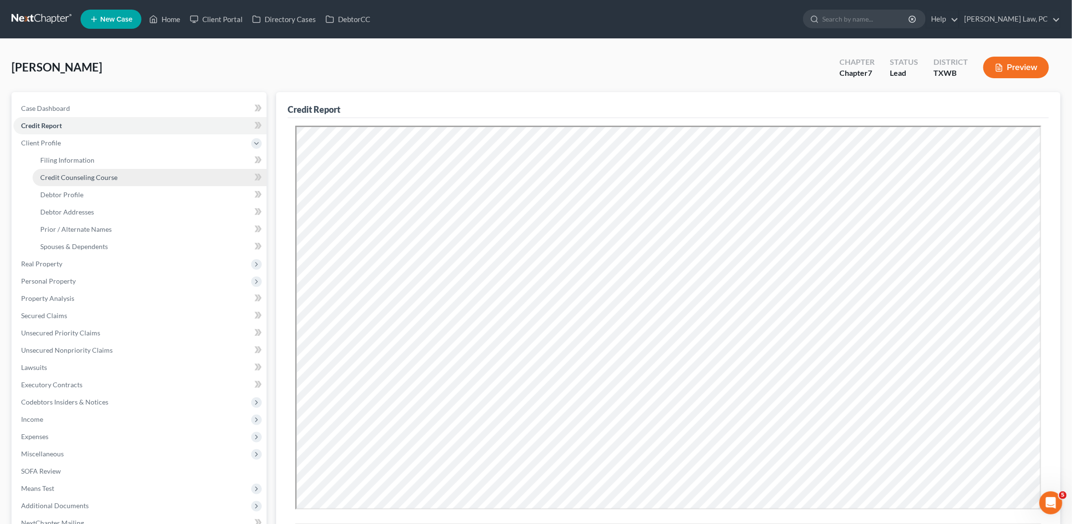
click at [80, 173] on span "Credit Counseling Course" at bounding box center [78, 177] width 77 height 8
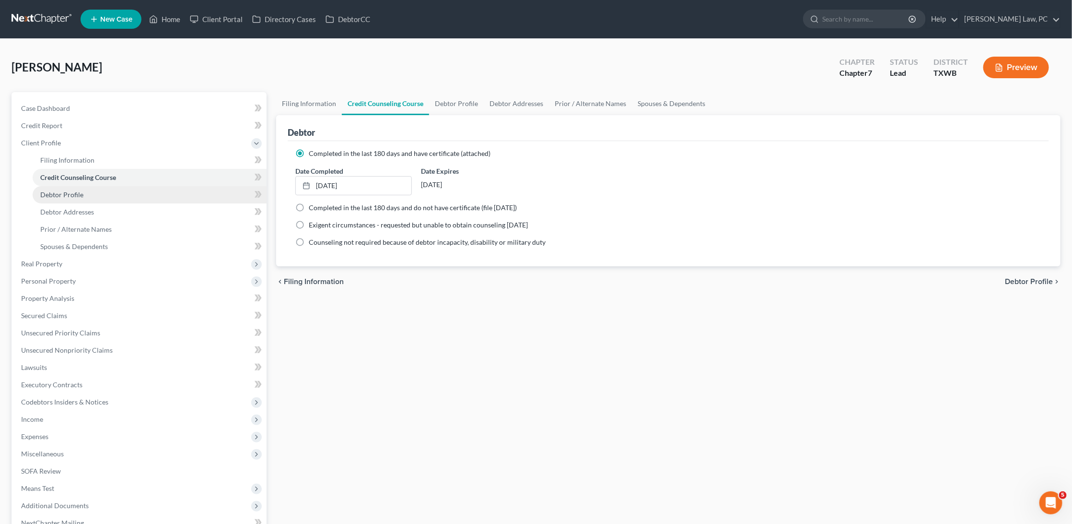
click at [78, 190] on span "Debtor Profile" at bounding box center [61, 194] width 43 height 8
select select "3"
select select "0"
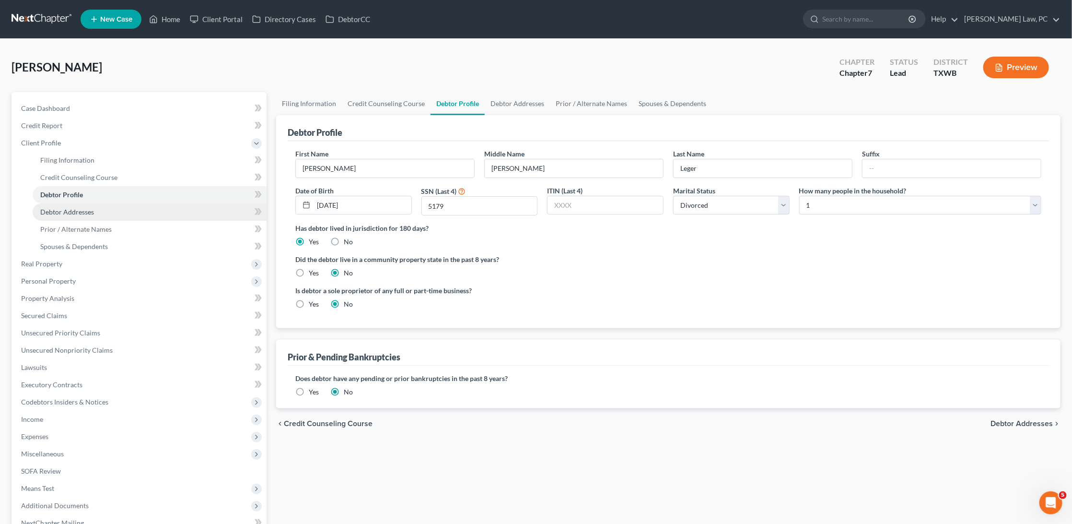
click at [75, 208] on span "Debtor Addresses" at bounding box center [67, 212] width 54 height 8
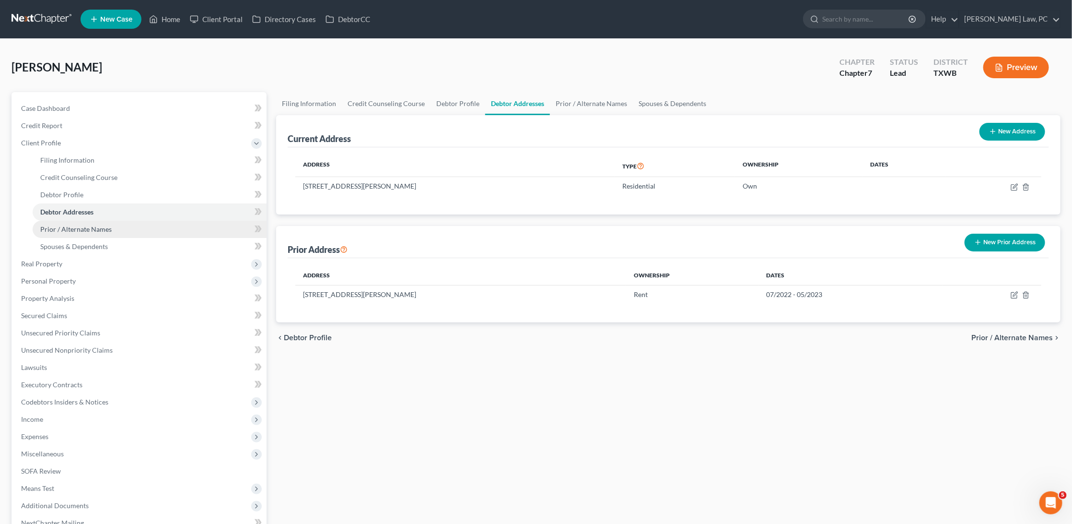
click at [79, 227] on span "Prior / Alternate Names" at bounding box center [75, 229] width 71 height 8
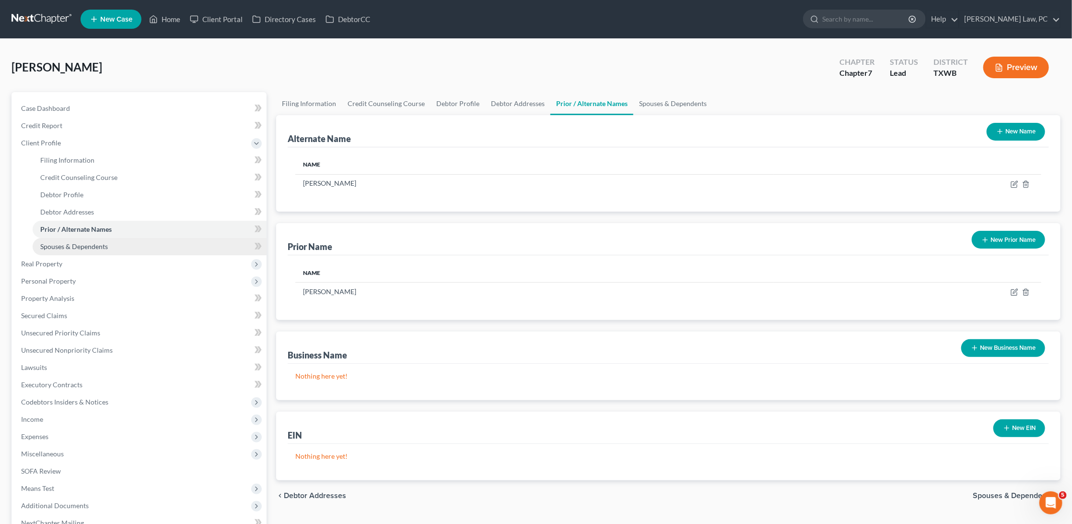
click at [82, 247] on link "Spouses & Dependents" at bounding box center [150, 246] width 234 height 17
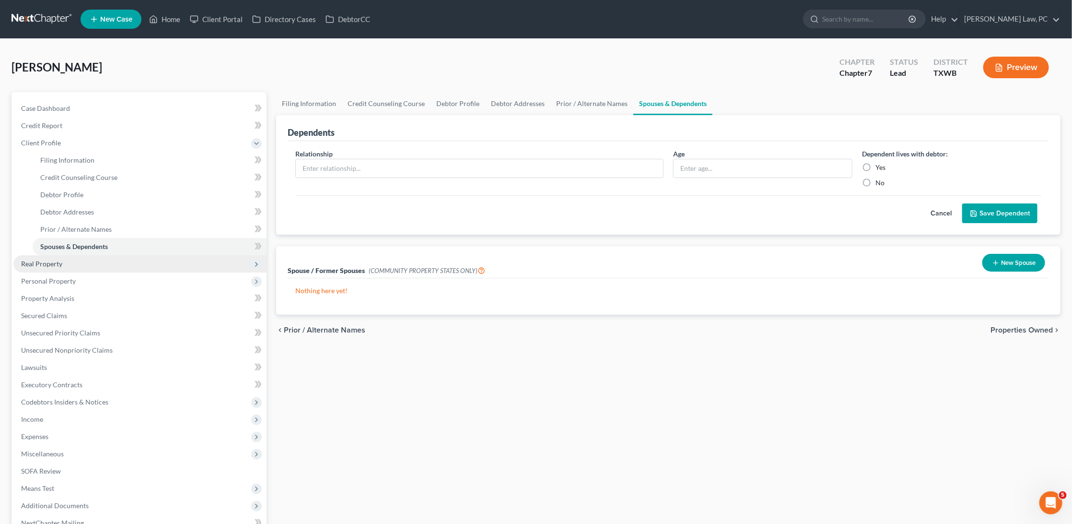
click at [70, 259] on span "Real Property" at bounding box center [139, 263] width 253 height 17
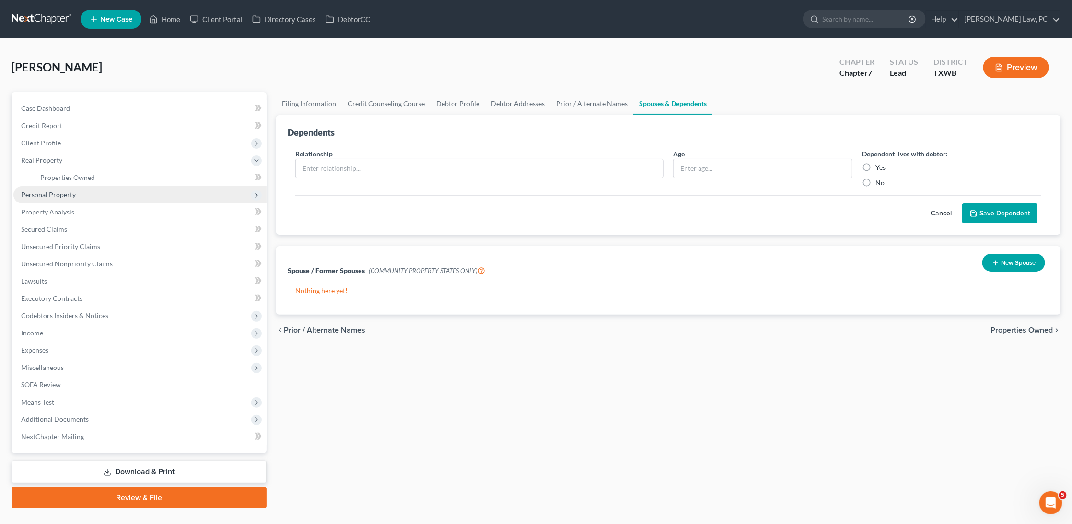
click at [68, 192] on span "Personal Property" at bounding box center [48, 194] width 55 height 8
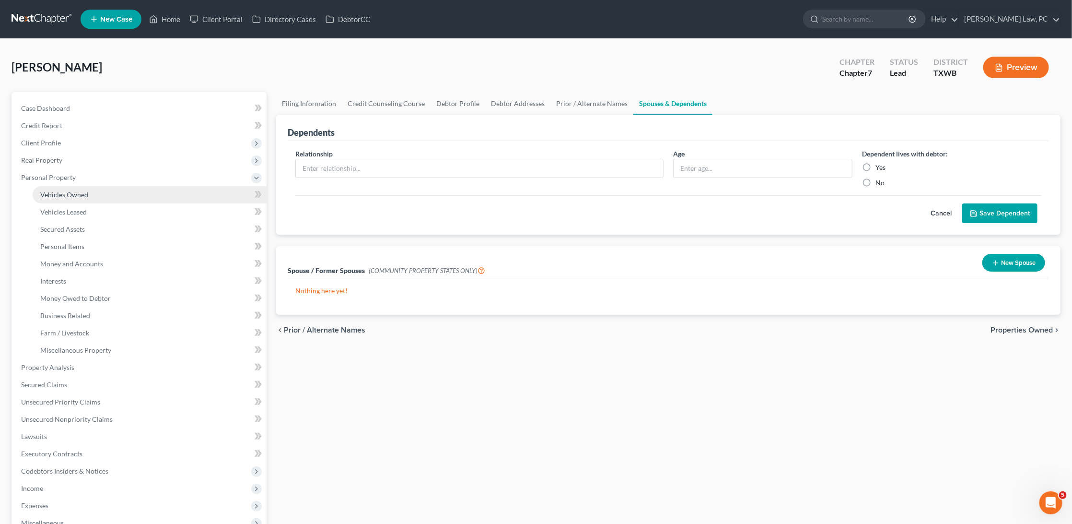
click at [68, 197] on link "Vehicles Owned" at bounding box center [150, 194] width 234 height 17
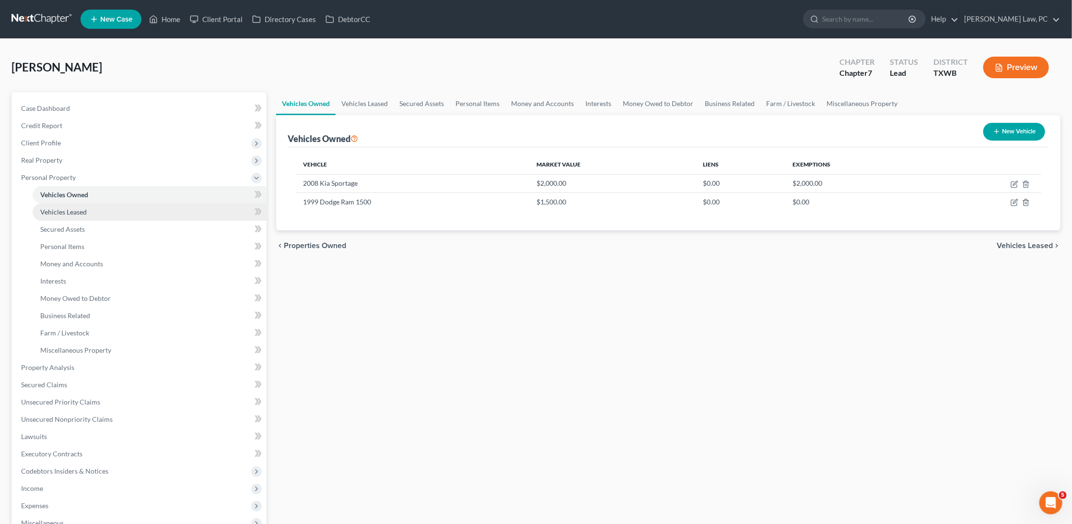
click at [62, 208] on span "Vehicles Leased" at bounding box center [63, 212] width 47 height 8
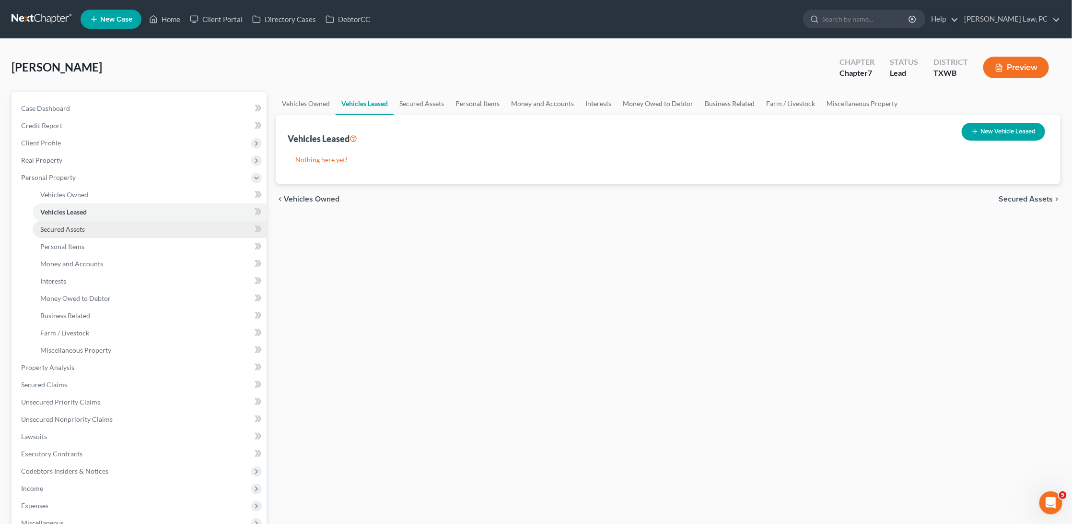
click at [59, 225] on span "Secured Assets" at bounding box center [62, 229] width 45 height 8
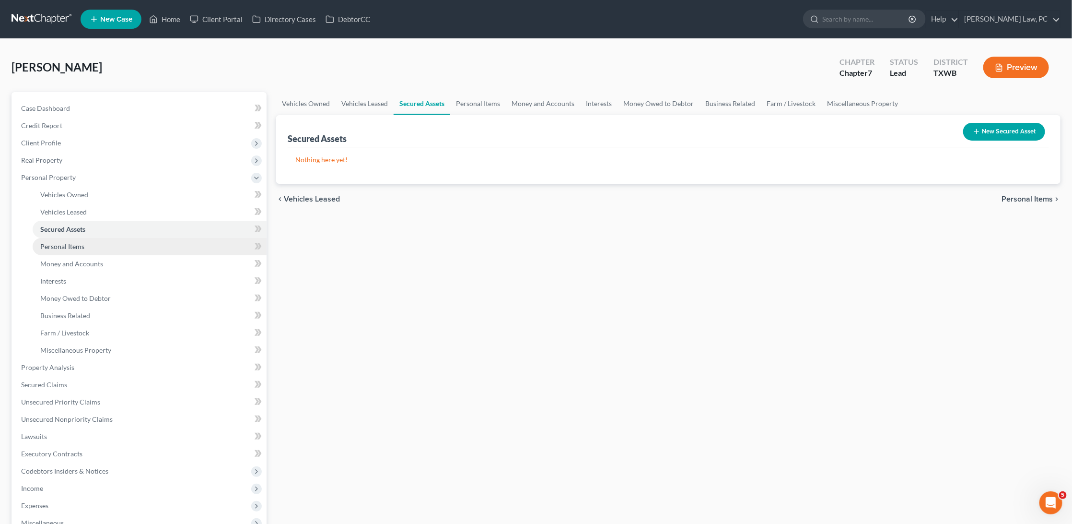
click at [88, 245] on link "Personal Items" at bounding box center [150, 246] width 234 height 17
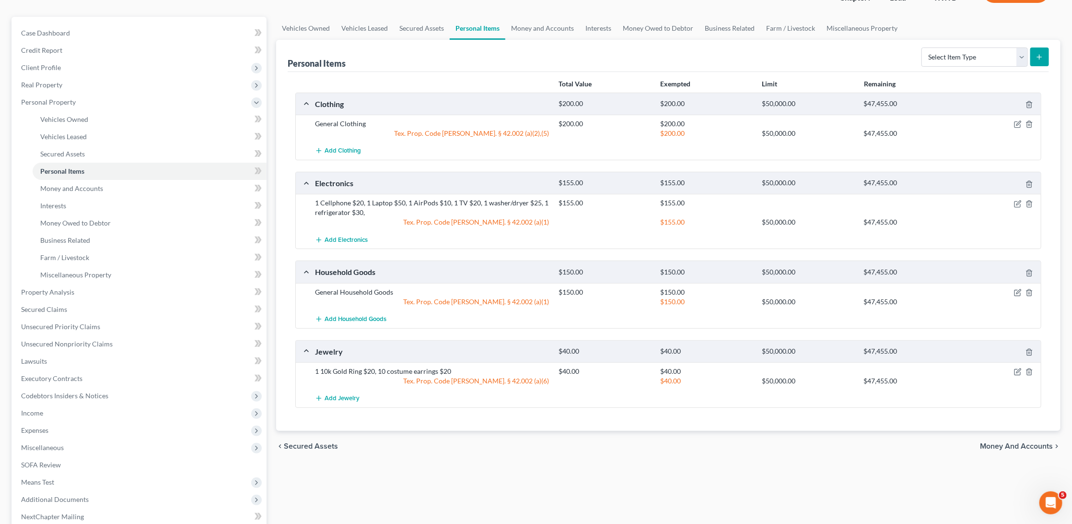
scroll to position [73, 0]
click at [110, 184] on link "Money and Accounts" at bounding box center [150, 190] width 234 height 17
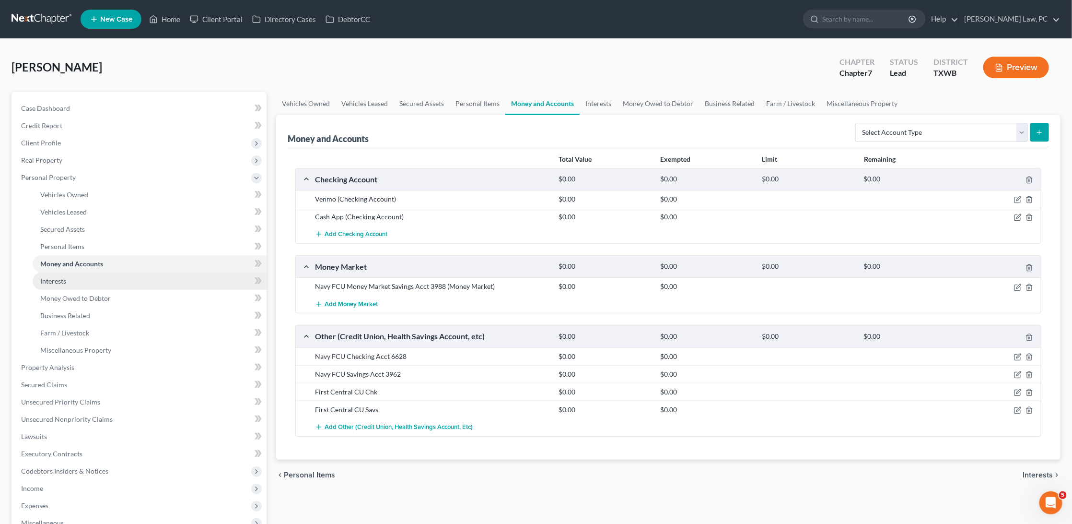
click at [72, 273] on link "Interests" at bounding box center [150, 280] width 234 height 17
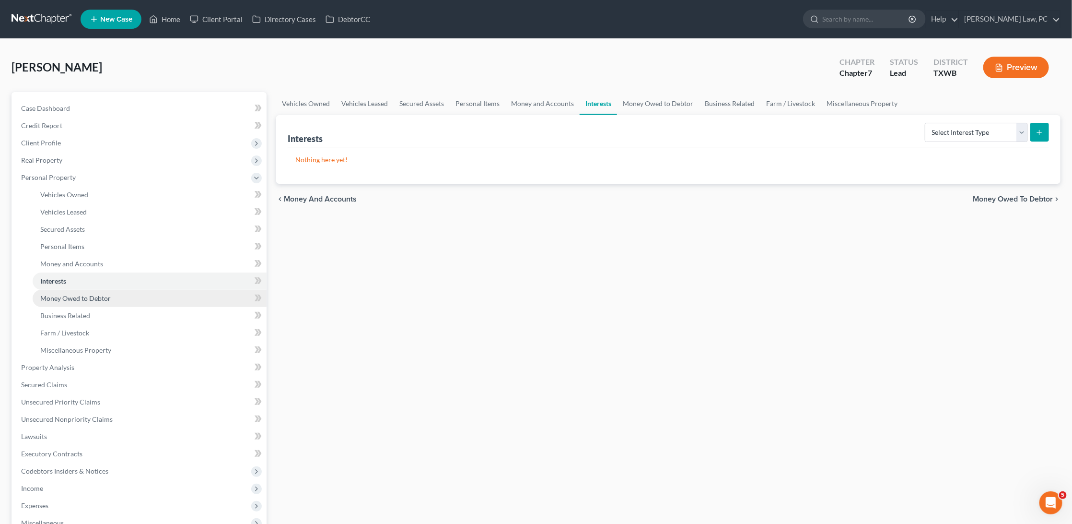
click at [68, 294] on span "Money Owed to Debtor" at bounding box center [75, 298] width 70 height 8
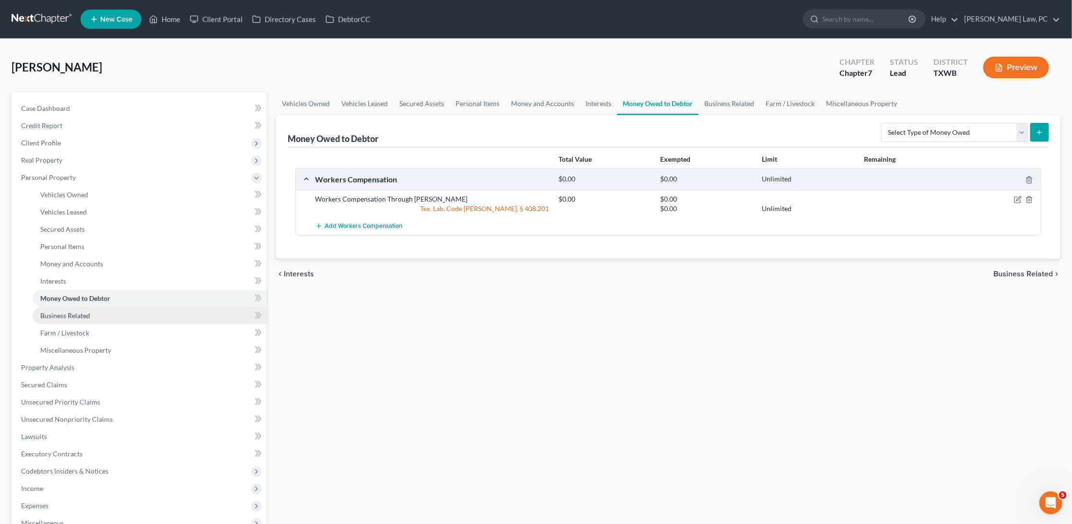
click at [70, 311] on span "Business Related" at bounding box center [65, 315] width 50 height 8
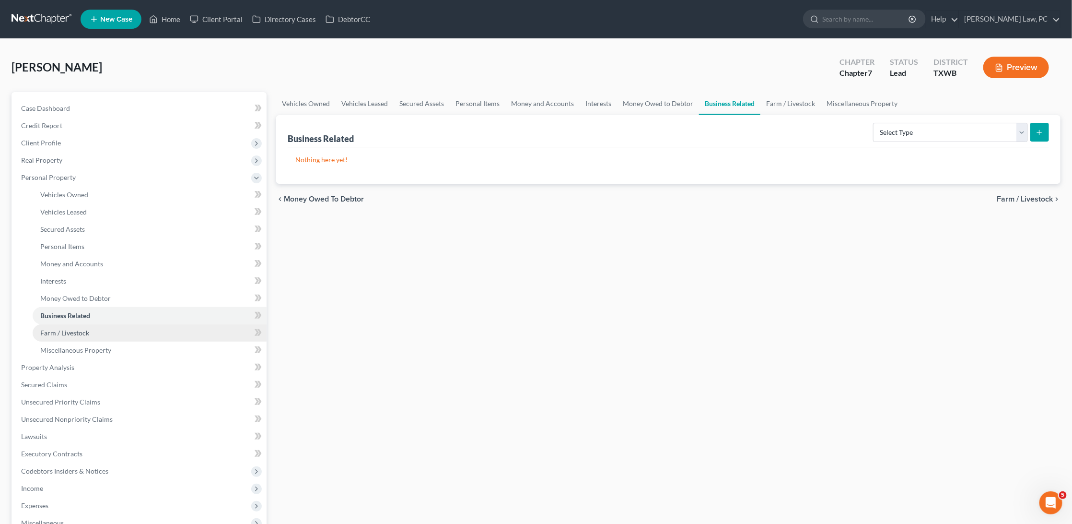
click at [65, 328] on span "Farm / Livestock" at bounding box center [64, 332] width 49 height 8
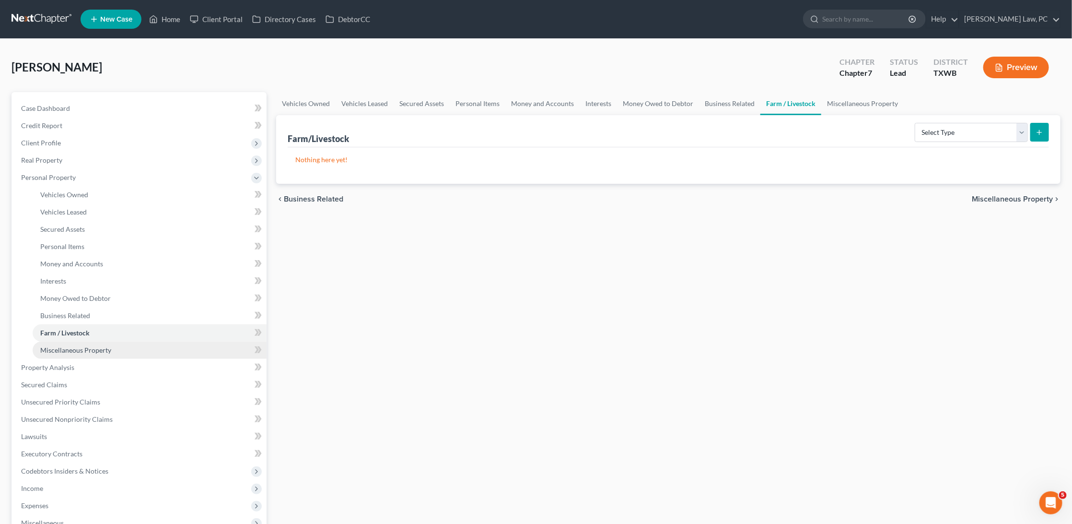
click at [69, 341] on link "Miscellaneous Property" at bounding box center [150, 349] width 234 height 17
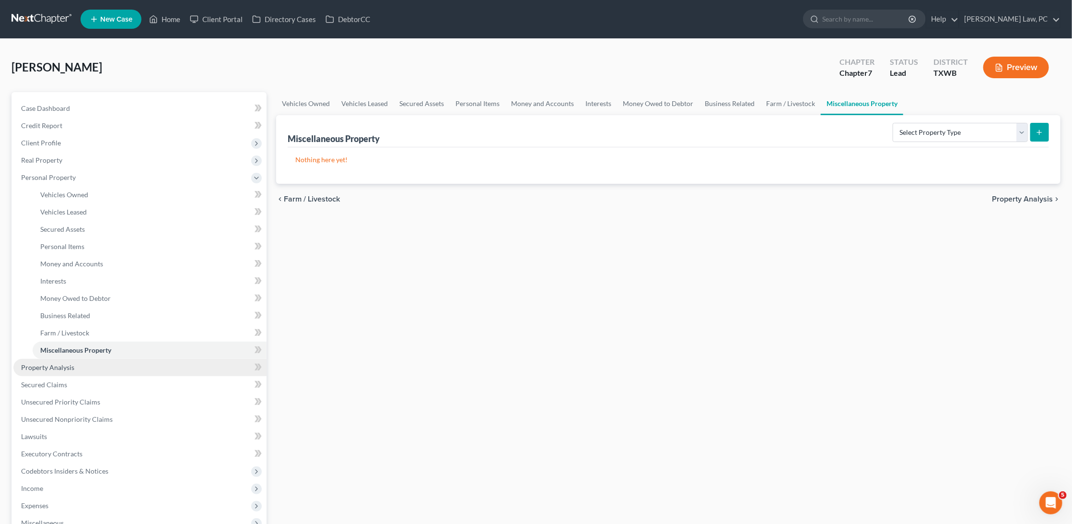
click at [47, 363] on span "Property Analysis" at bounding box center [47, 367] width 53 height 8
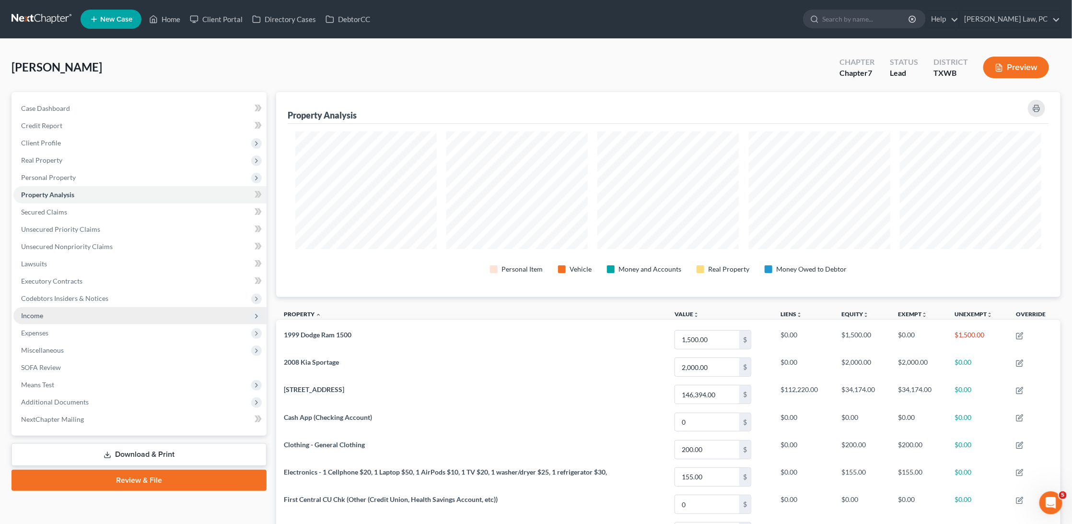
scroll to position [204, 785]
click at [105, 206] on link "Secured Claims" at bounding box center [139, 211] width 253 height 17
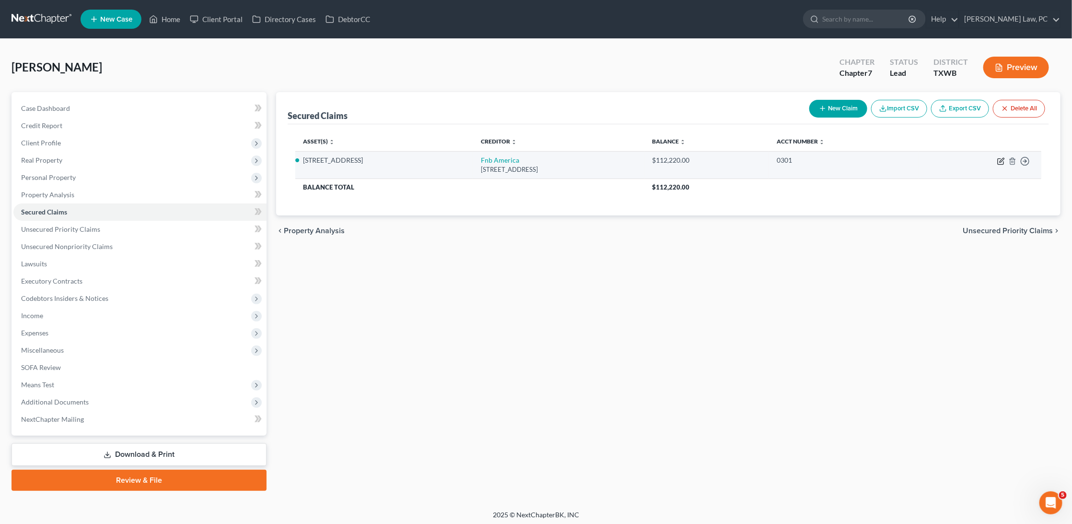
click at [1003, 160] on icon "button" at bounding box center [1002, 160] width 4 height 4
select select "23"
select select "3"
select select "2"
select select "0"
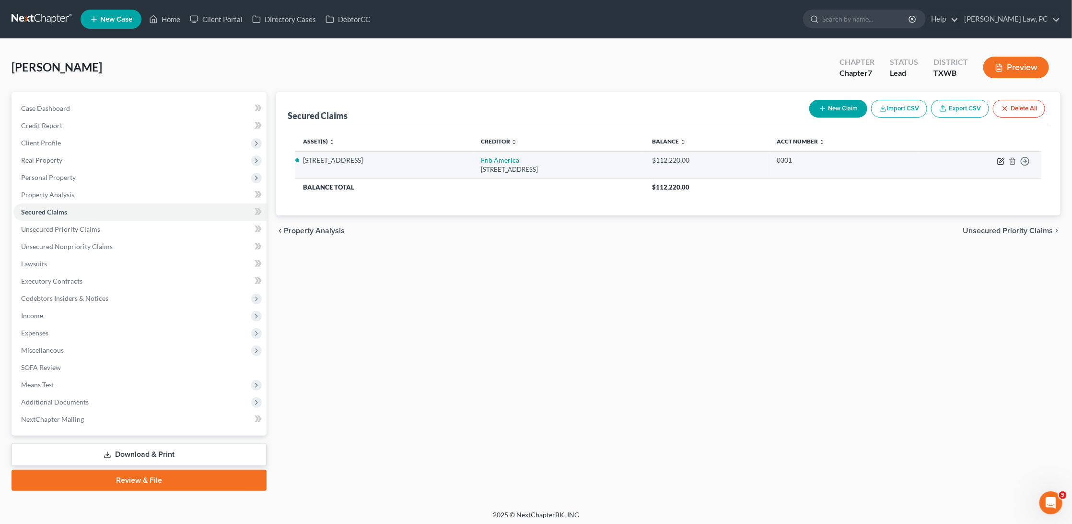
select select "0"
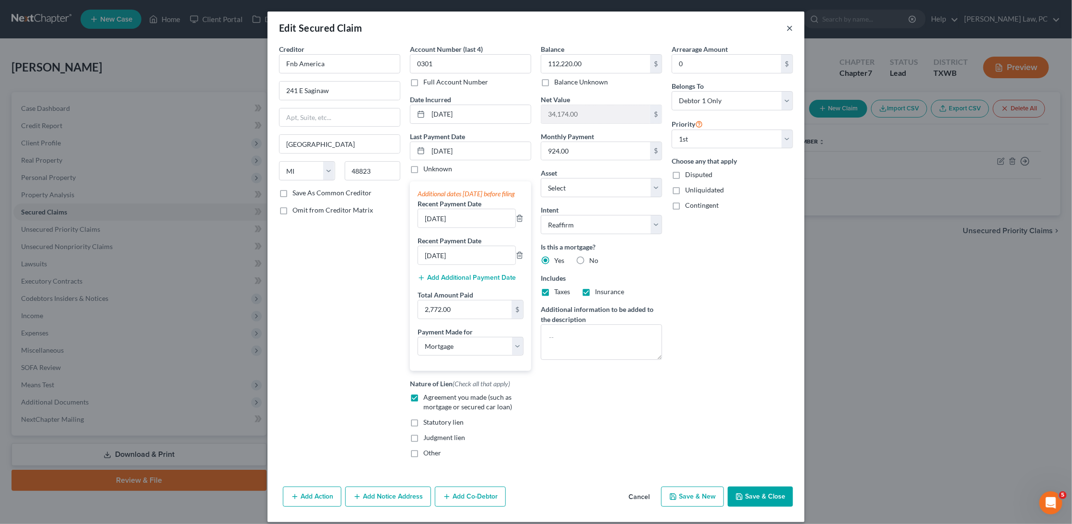
click at [792, 28] on button "×" at bounding box center [789, 28] width 7 height 12
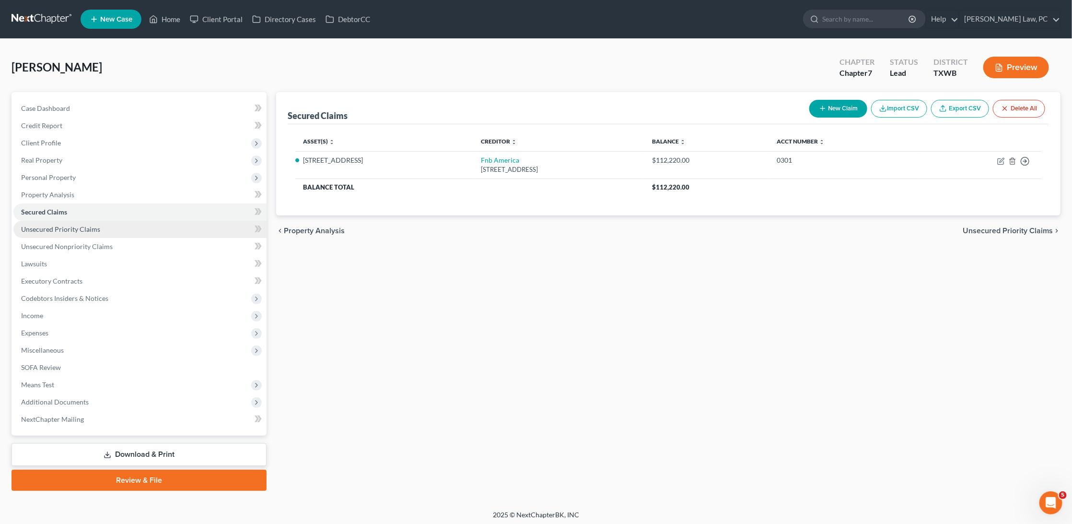
click at [91, 225] on span "Unsecured Priority Claims" at bounding box center [60, 229] width 79 height 8
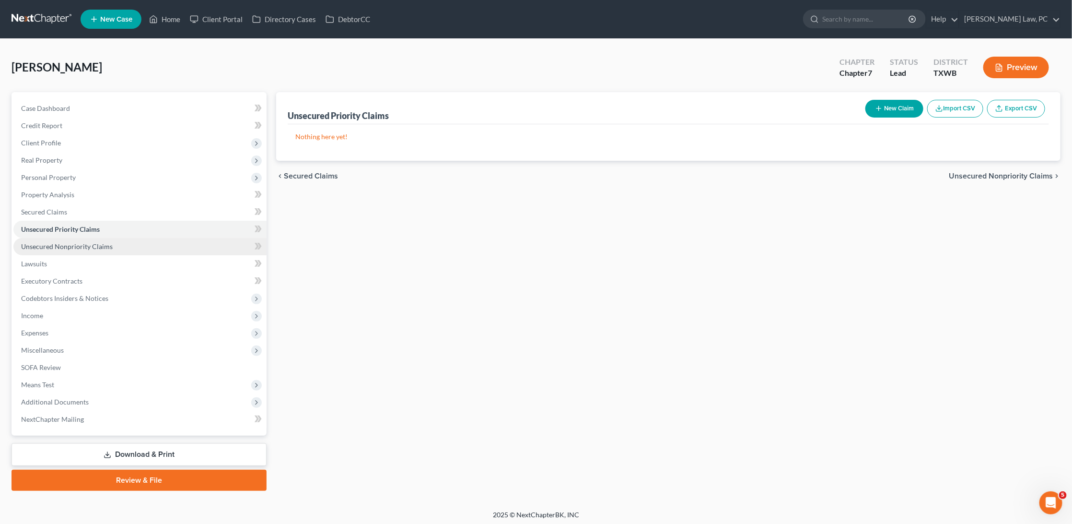
click at [81, 242] on span "Unsecured Nonpriority Claims" at bounding box center [67, 246] width 92 height 8
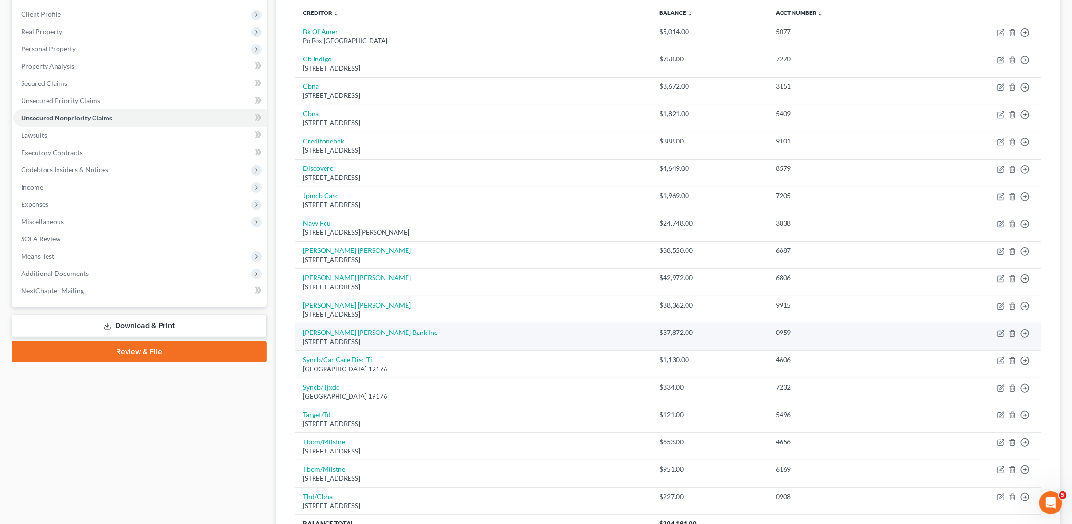
scroll to position [126, 0]
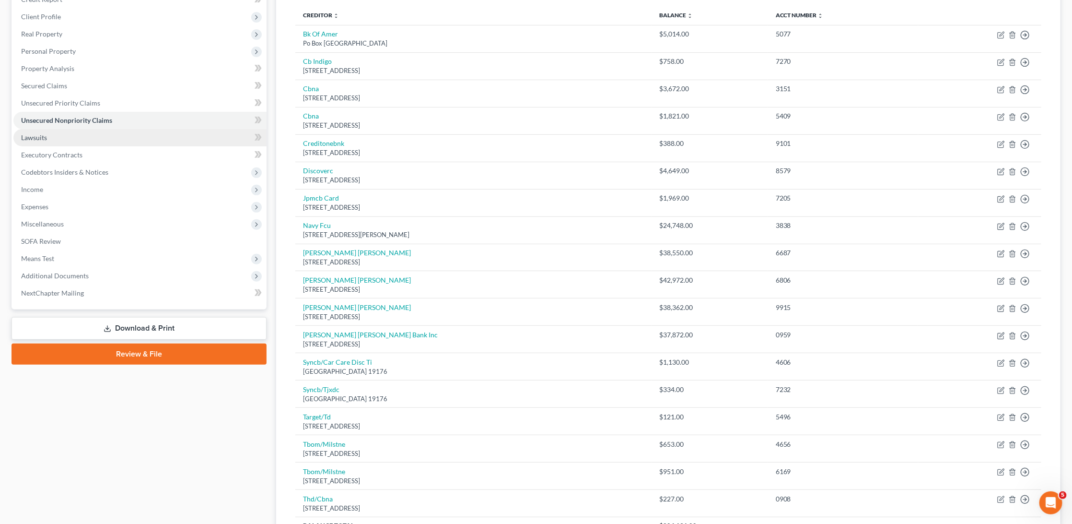
click at [100, 132] on link "Lawsuits" at bounding box center [139, 137] width 253 height 17
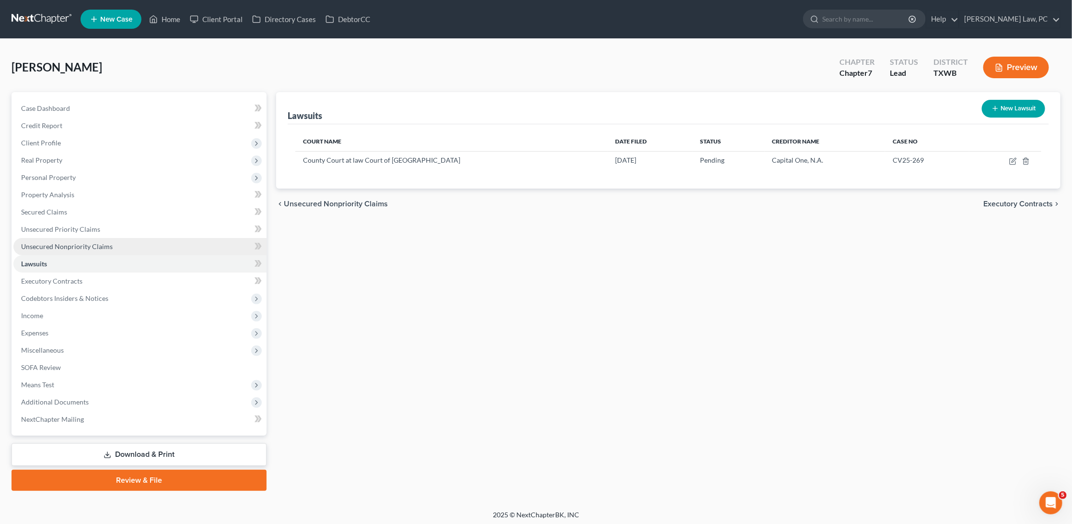
click at [65, 242] on span "Unsecured Nonpriority Claims" at bounding box center [67, 246] width 92 height 8
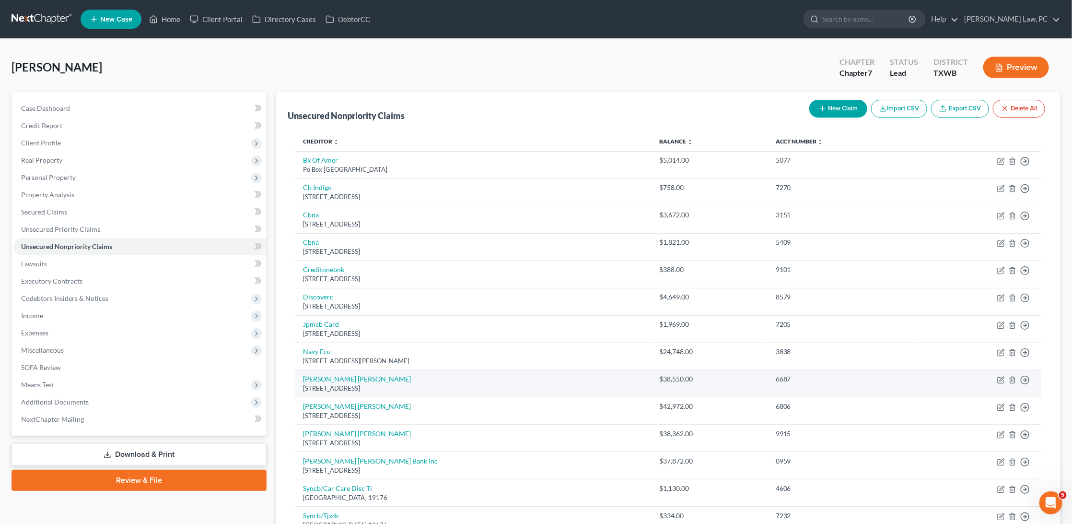
click at [316, 384] on div "Po Box 3229, Wilmington, DE 19804" at bounding box center [473, 388] width 341 height 9
click at [315, 375] on link "Sallie Mae" at bounding box center [357, 379] width 108 height 8
select select "7"
select select "17"
select select "0"
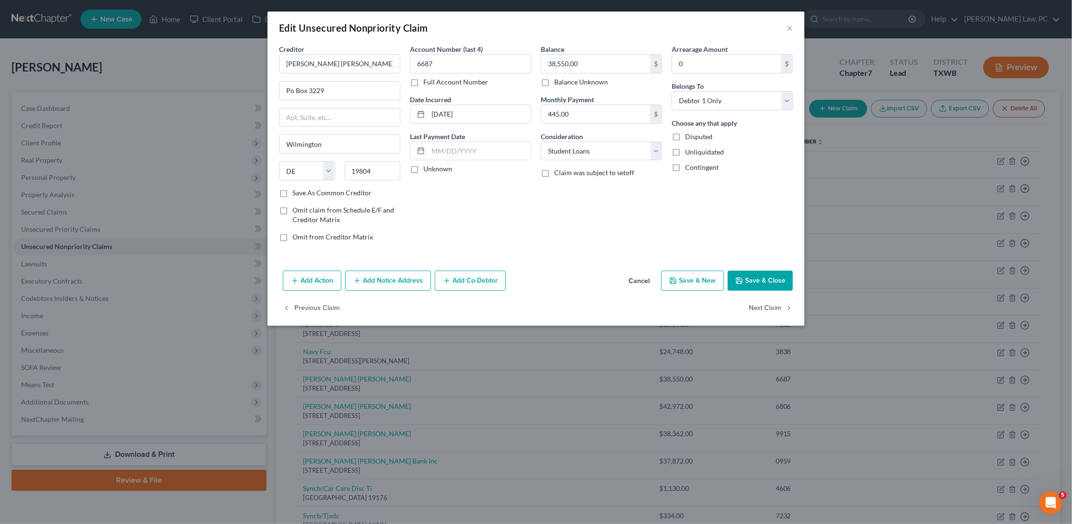
click at [785, 24] on div "Edit Unsecured Nonpriority Claim ×" at bounding box center [536, 28] width 537 height 33
click at [788, 30] on button "×" at bounding box center [789, 28] width 7 height 12
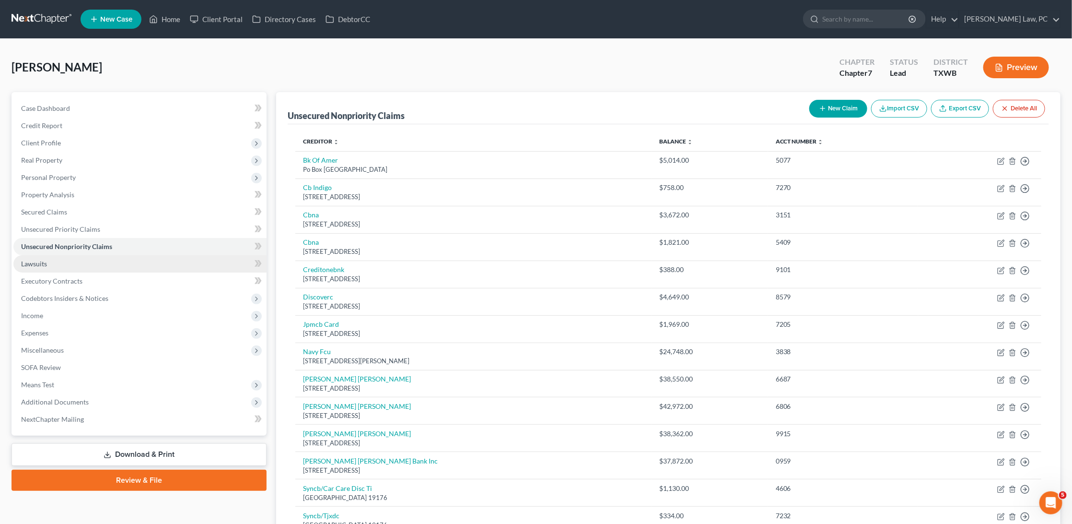
click at [97, 255] on link "Lawsuits" at bounding box center [139, 263] width 253 height 17
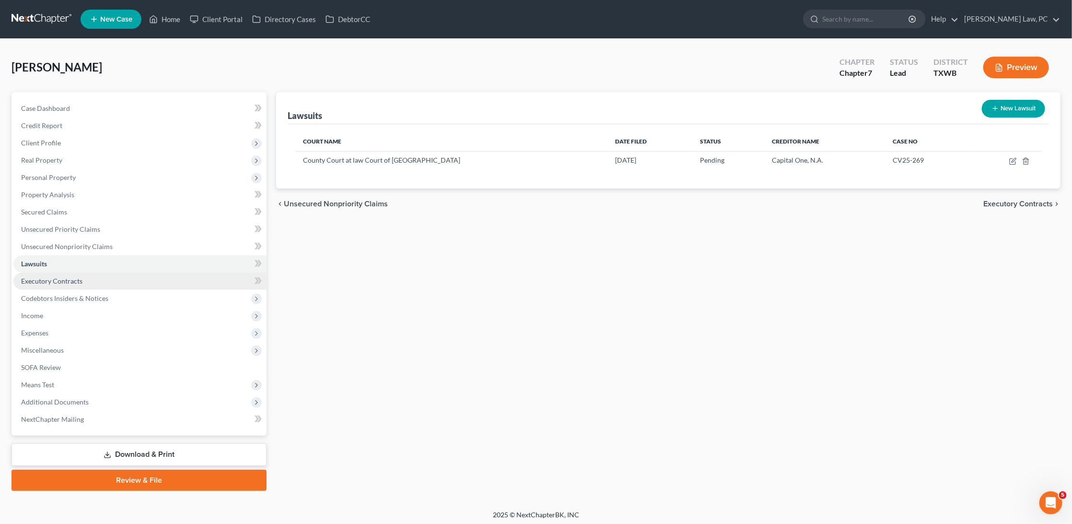
click at [69, 277] on span "Executory Contracts" at bounding box center [51, 281] width 61 height 8
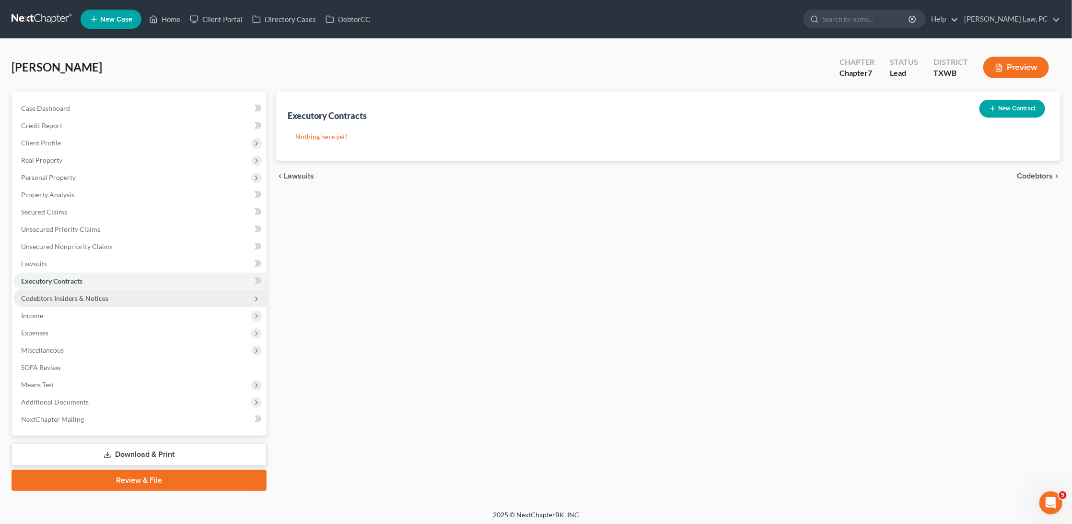
click at [69, 294] on span "Codebtors Insiders & Notices" at bounding box center [64, 298] width 87 height 8
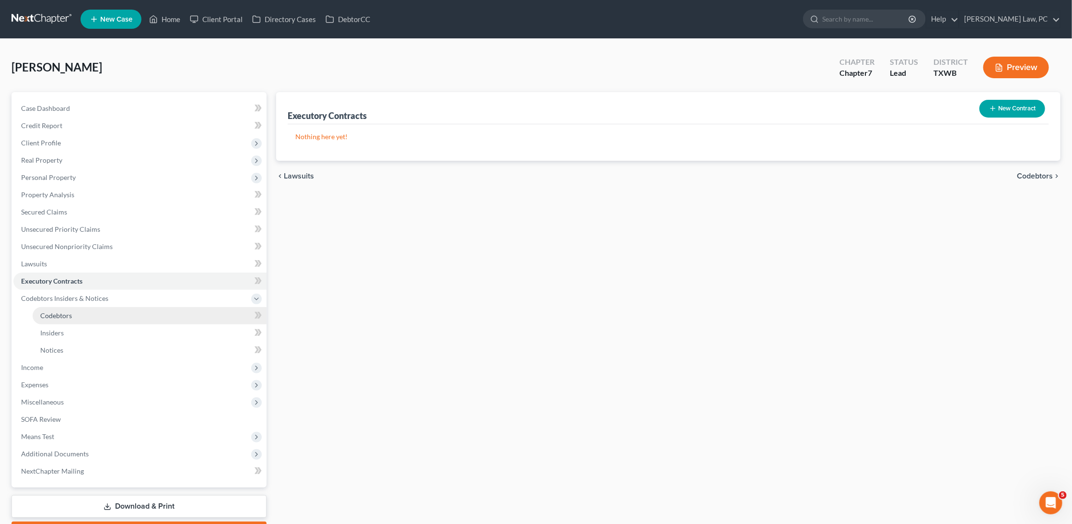
click at [65, 311] on span "Codebtors" at bounding box center [56, 315] width 32 height 8
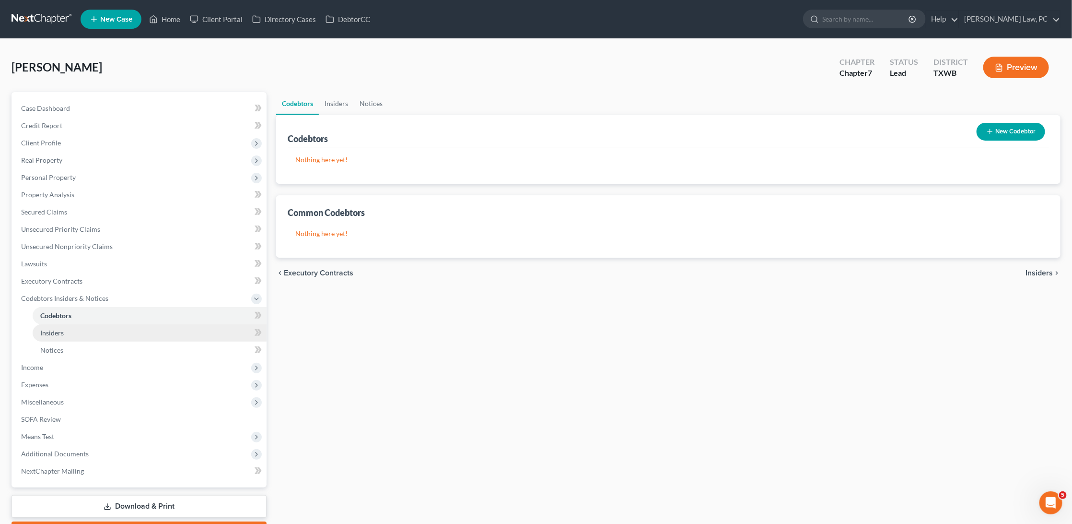
click at [59, 324] on link "Insiders" at bounding box center [150, 332] width 234 height 17
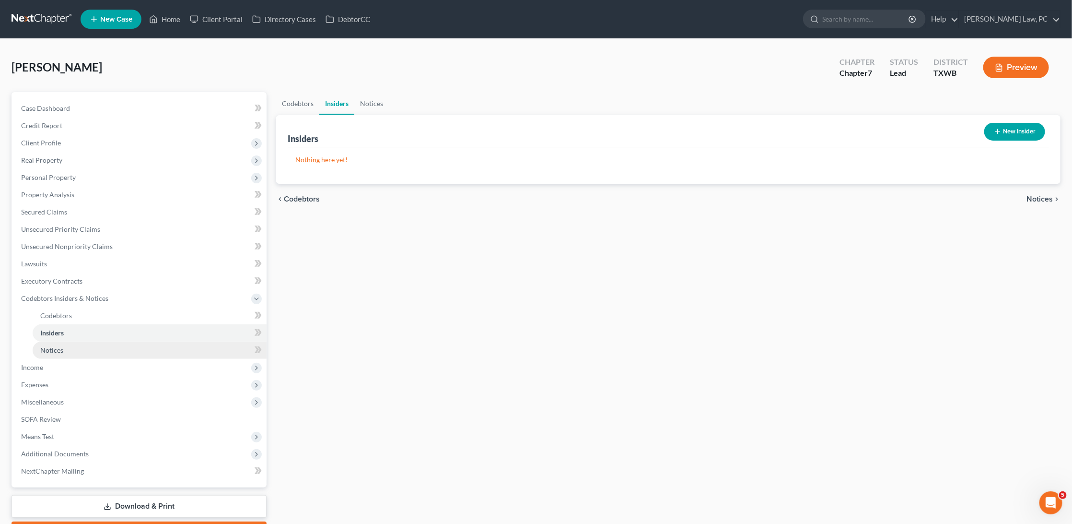
click at [46, 346] on span "Notices" at bounding box center [51, 350] width 23 height 8
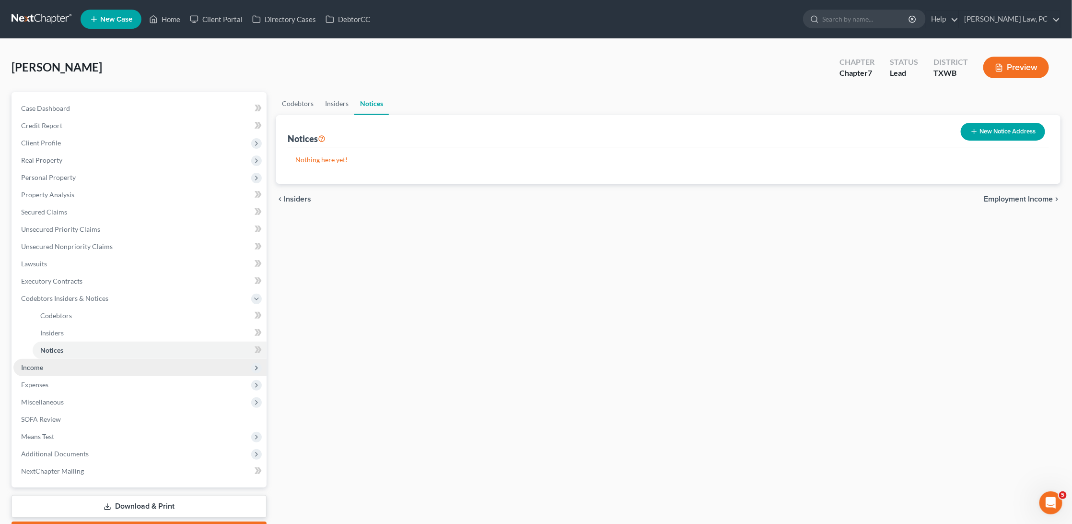
click at [36, 363] on span "Income" at bounding box center [139, 367] width 253 height 17
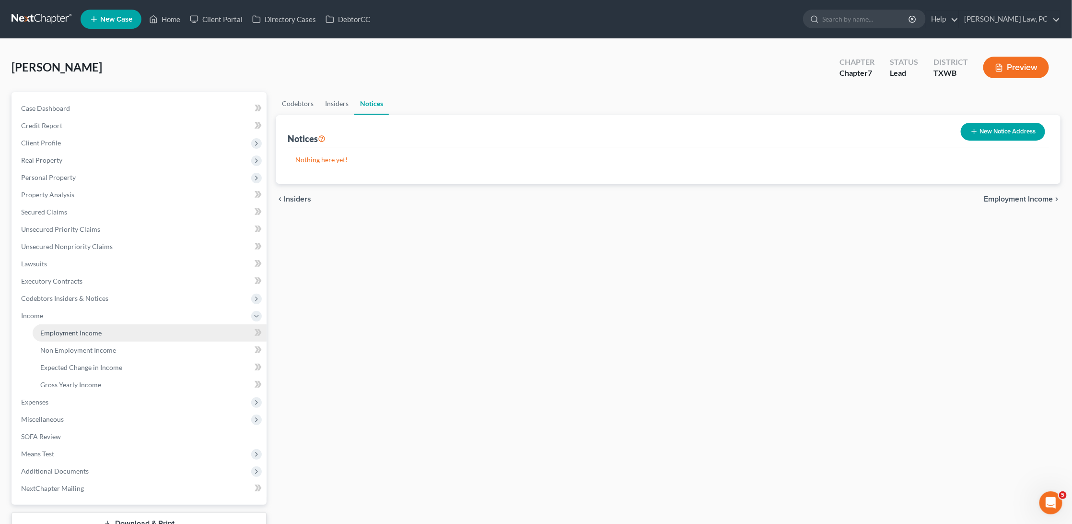
click at [69, 328] on span "Employment Income" at bounding box center [70, 332] width 61 height 8
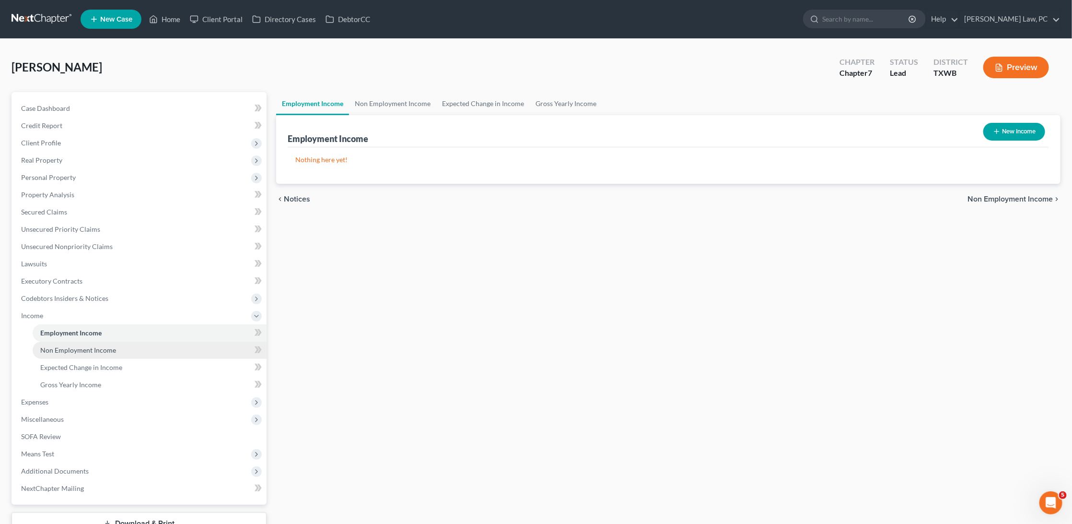
click at [73, 346] on span "Non Employment Income" at bounding box center [78, 350] width 76 height 8
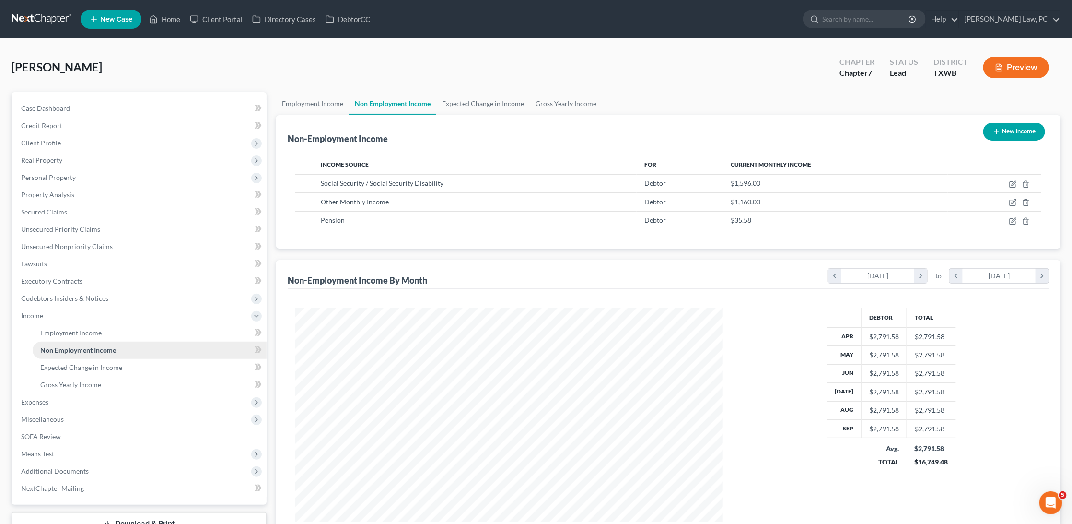
scroll to position [213, 446]
click at [42, 398] on span "Expenses" at bounding box center [34, 402] width 27 height 8
click at [66, 344] on link "Home" at bounding box center [150, 349] width 234 height 17
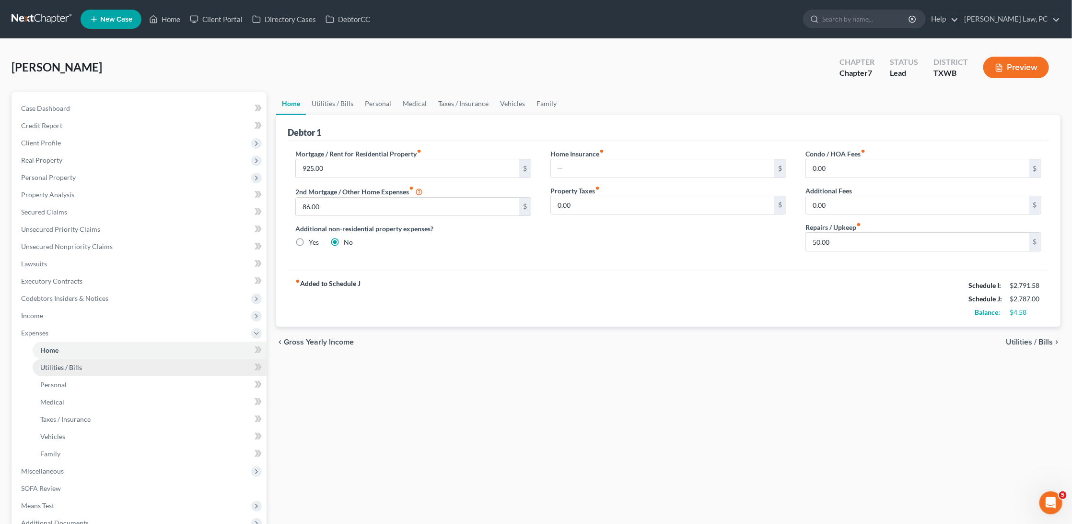
scroll to position [96, 0]
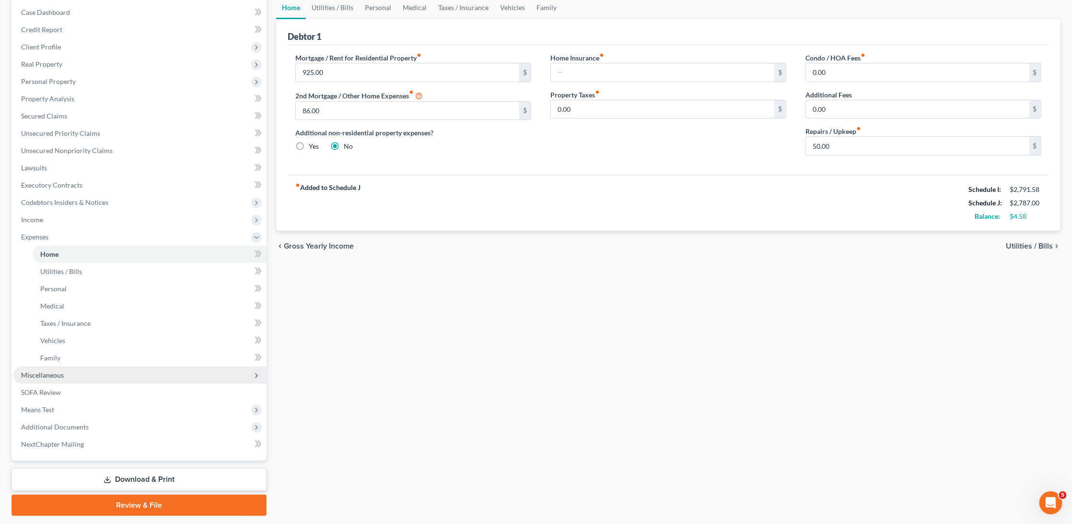
click at [77, 366] on span "Miscellaneous" at bounding box center [139, 374] width 253 height 17
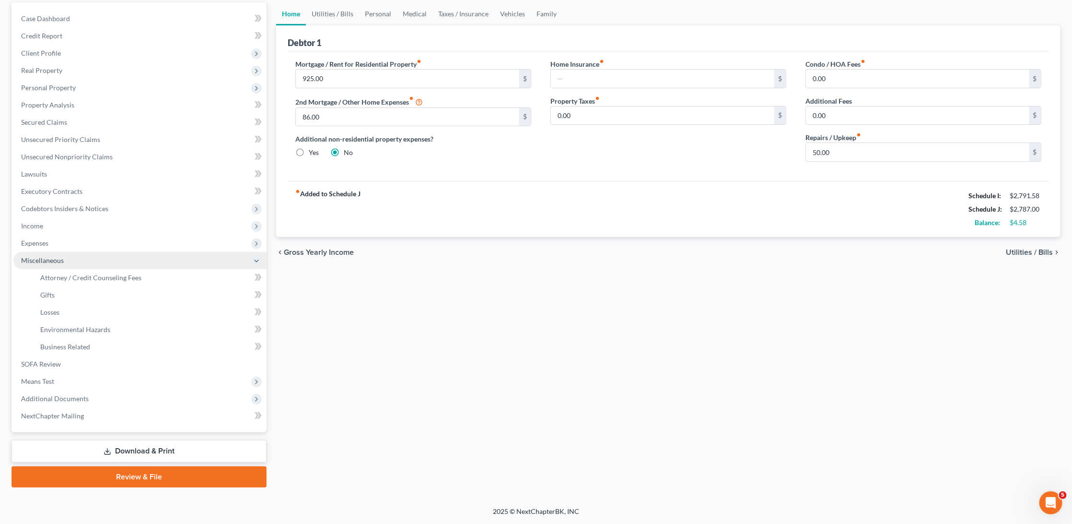
scroll to position [74, 0]
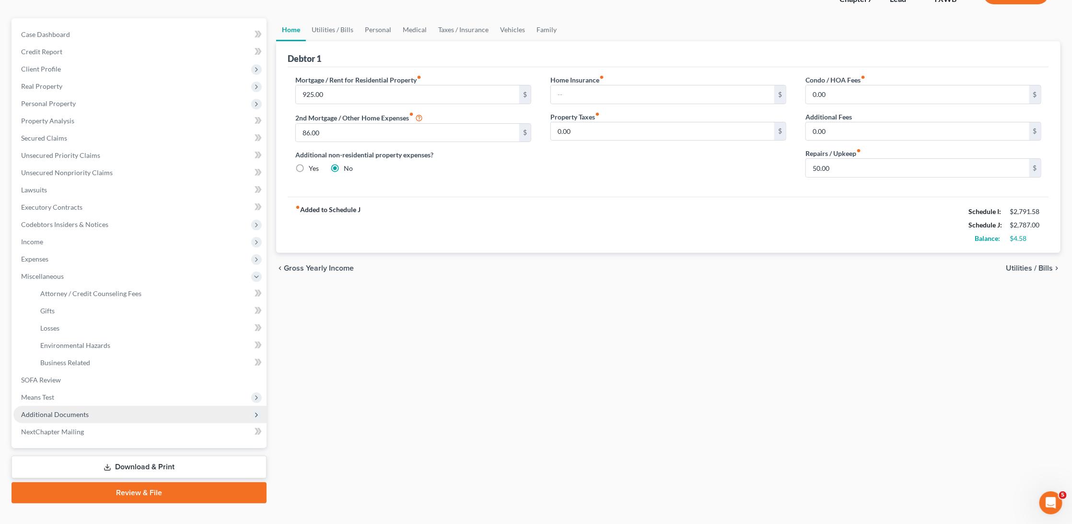
click at [59, 410] on span "Additional Documents" at bounding box center [55, 414] width 68 height 8
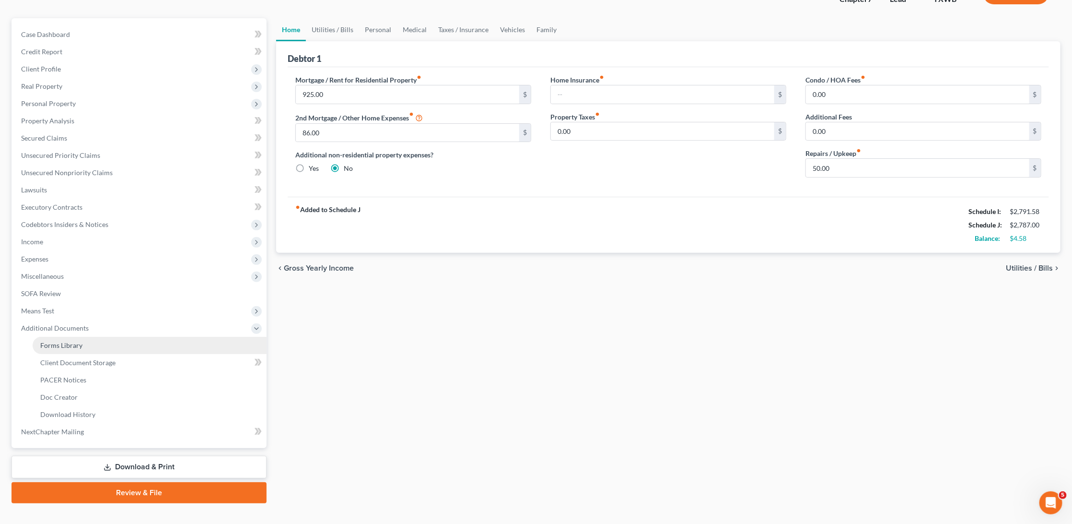
click at [81, 337] on link "Forms Library" at bounding box center [150, 345] width 234 height 17
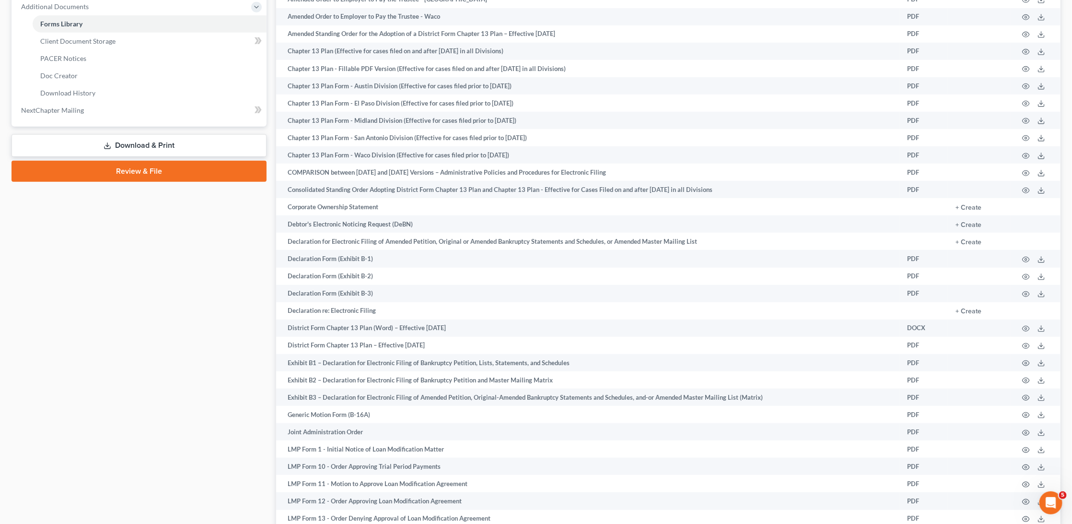
scroll to position [396, 0]
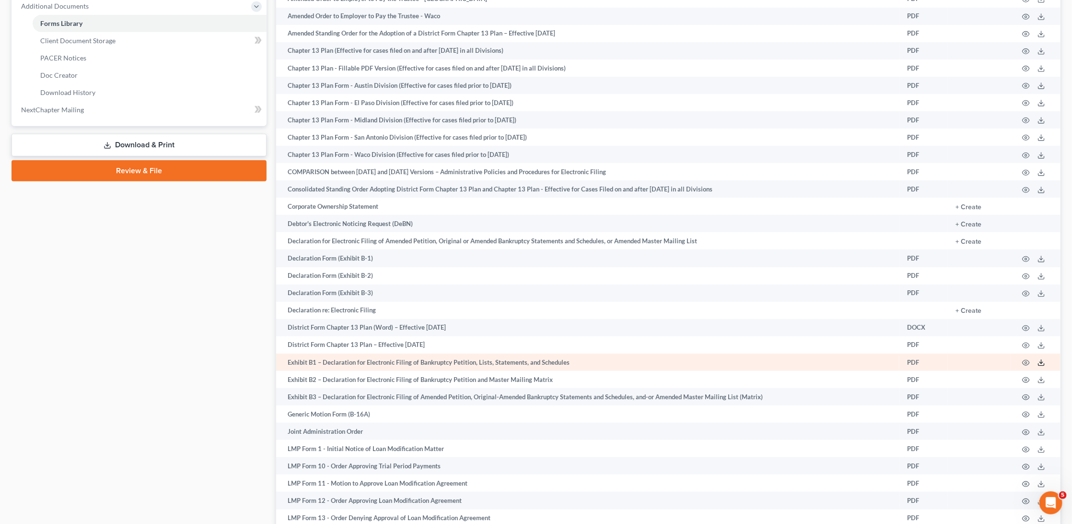
click at [1043, 364] on polyline at bounding box center [1041, 362] width 3 height 1
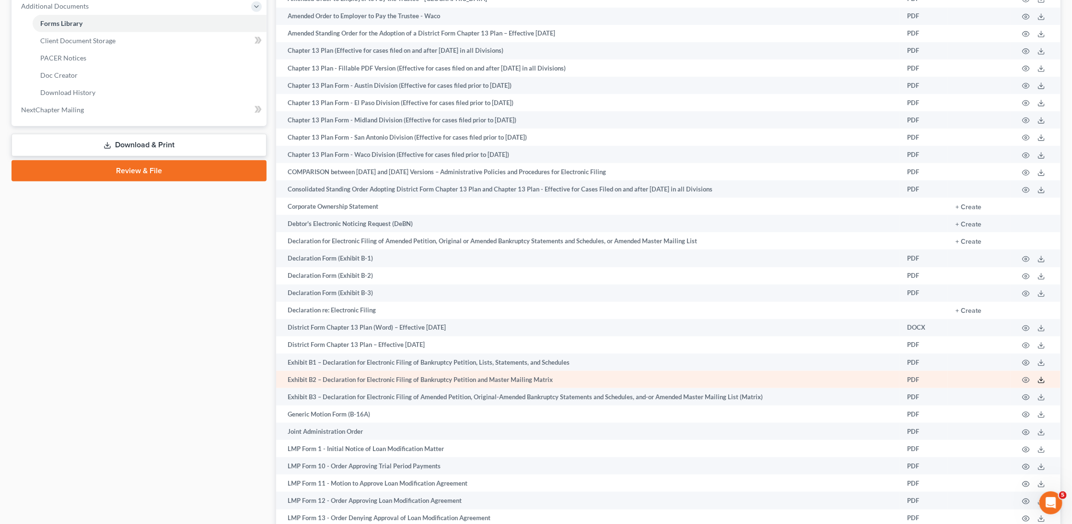
click at [1043, 381] on polyline at bounding box center [1041, 379] width 3 height 1
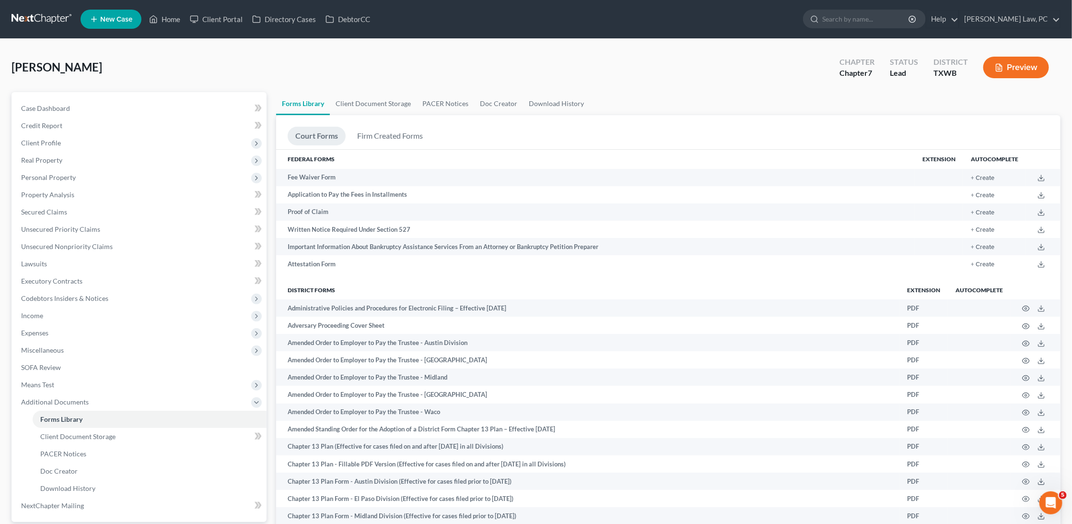
scroll to position [0, 0]
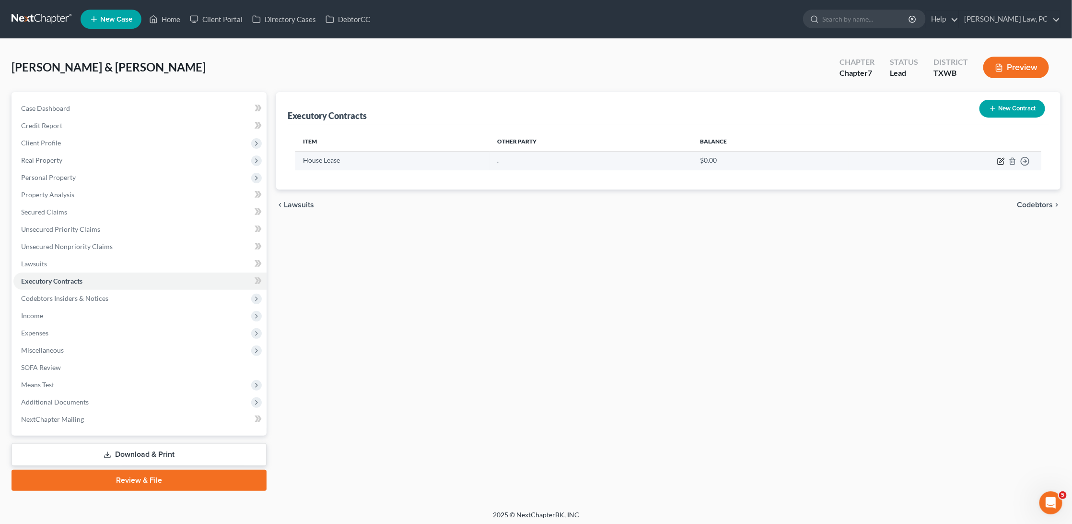
click at [998, 157] on icon "button" at bounding box center [1001, 161] width 8 height 8
select select "3"
select select "2"
select select "0"
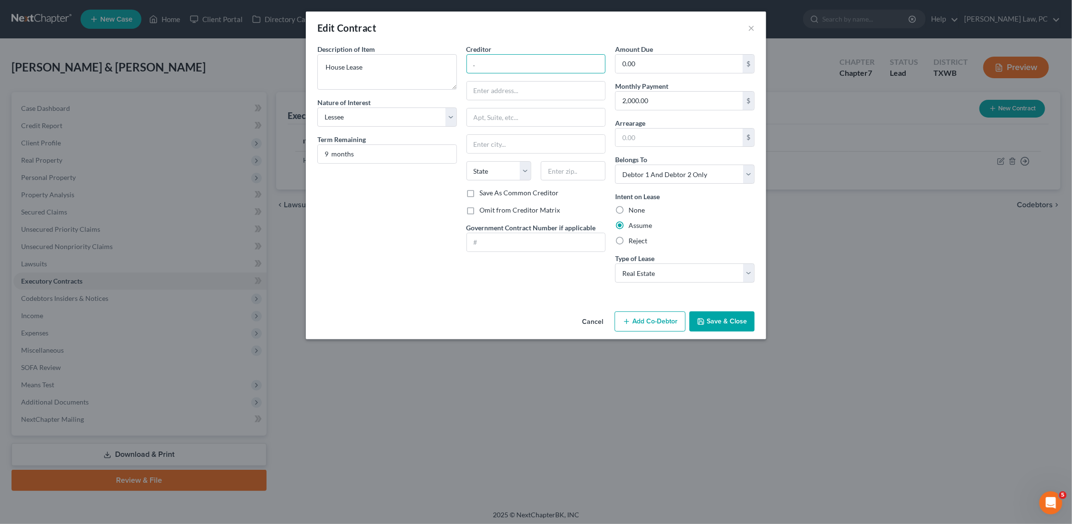
click at [505, 65] on input "." at bounding box center [537, 63] width 140 height 19
click at [515, 62] on input "Alamo City Team" at bounding box center [537, 63] width 140 height 19
paste input "[PHONE_NUMBER]"
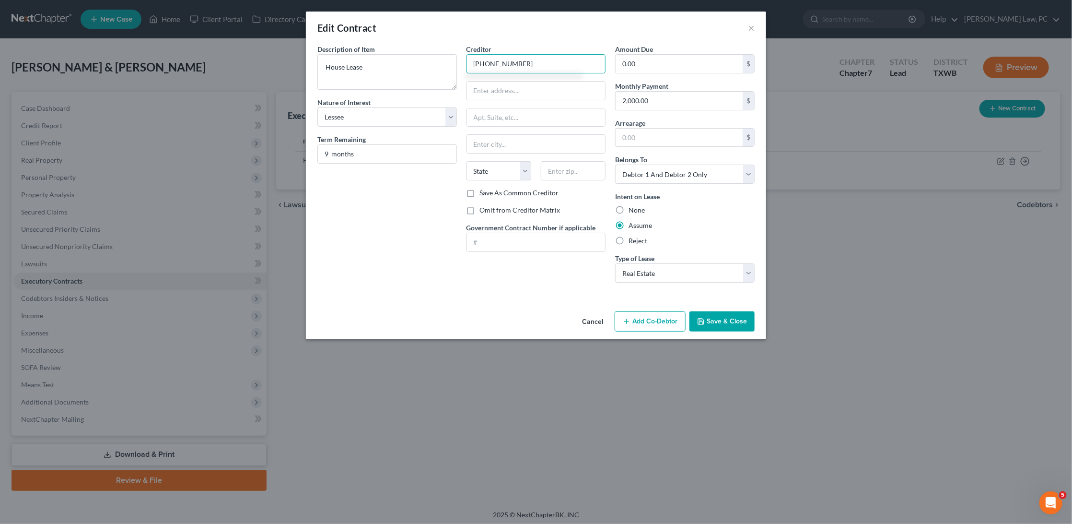
drag, startPoint x: 543, startPoint y: 65, endPoint x: 477, endPoint y: 61, distance: 66.3
click at [477, 61] on input "[PHONE_NUMBER]" at bounding box center [537, 63] width 140 height 19
type input "8"
click at [481, 64] on input "ALmo City Team" at bounding box center [537, 63] width 140 height 19
click at [541, 65] on input "Alamo City Team" at bounding box center [537, 63] width 140 height 19
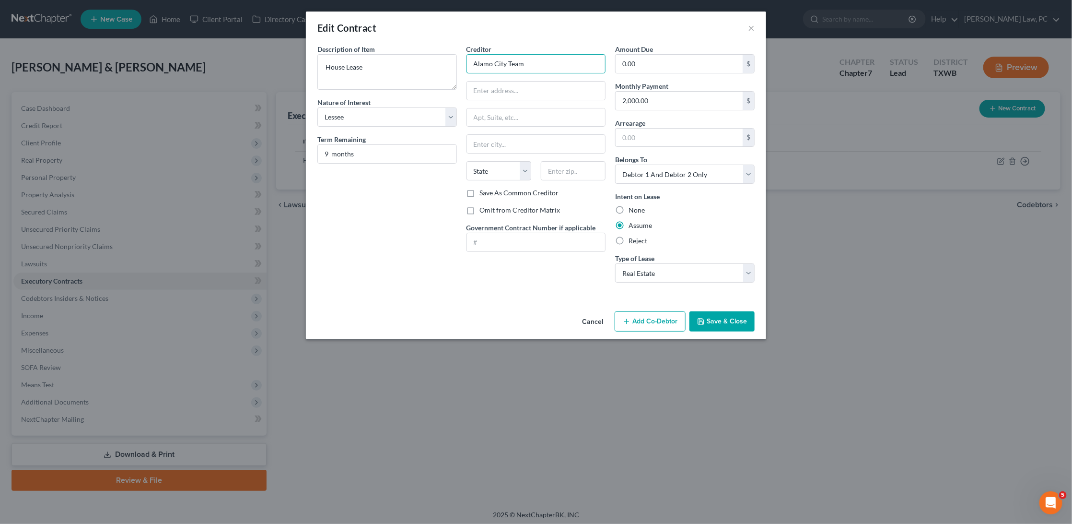
click at [541, 65] on input "Alamo City Team" at bounding box center [537, 63] width 140 height 19
type input "Alamo City Team"
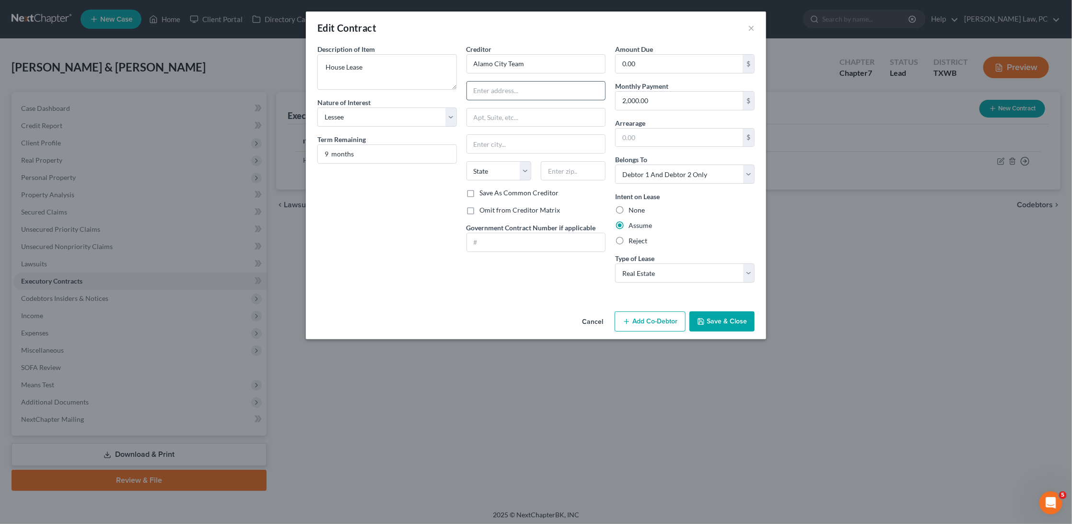
paste input "1717 N LOOP 1604 E,"
type input "1717 N LOOP 1604 E"
paste input "7823"
type input "78232"
type input "San Antonio"
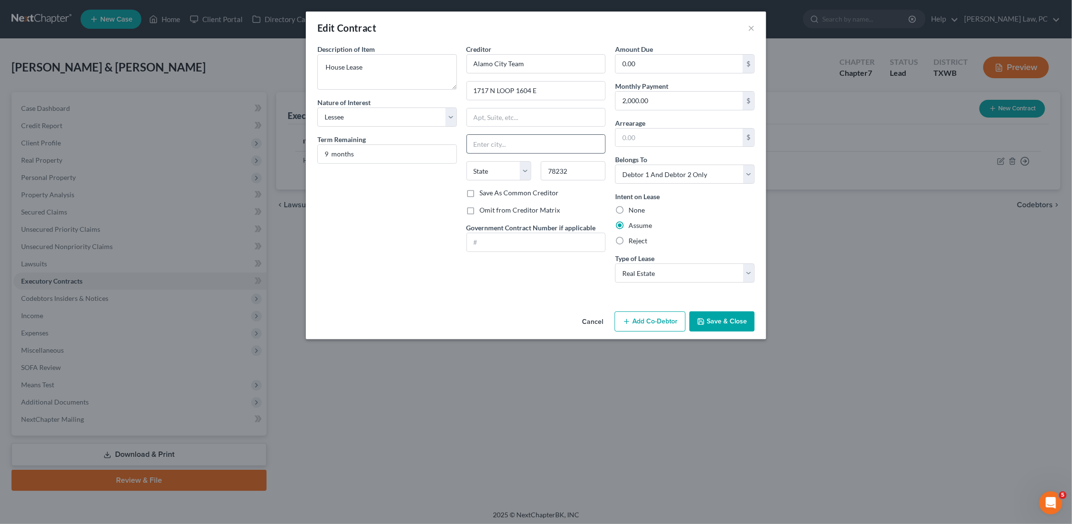
select select "45"
click at [721, 316] on button "Save & Close" at bounding box center [722, 321] width 65 height 20
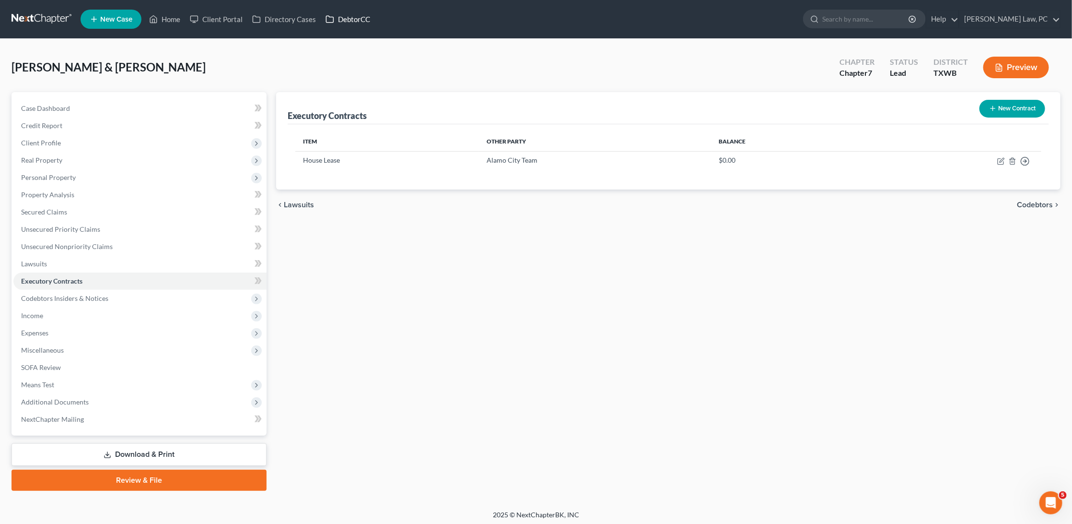
click at [361, 23] on link "DebtorCC" at bounding box center [348, 19] width 54 height 17
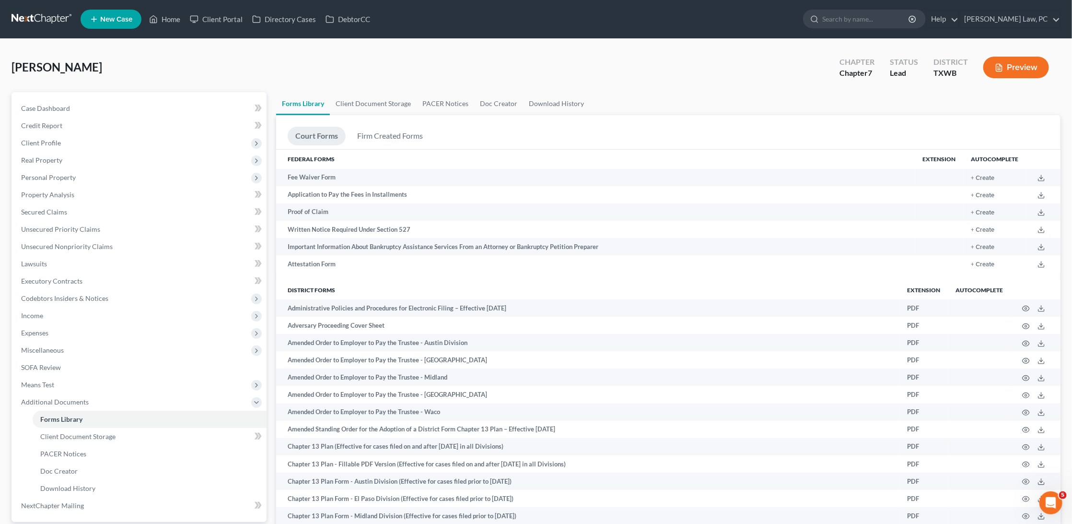
click at [42, 20] on link at bounding box center [42, 19] width 61 height 17
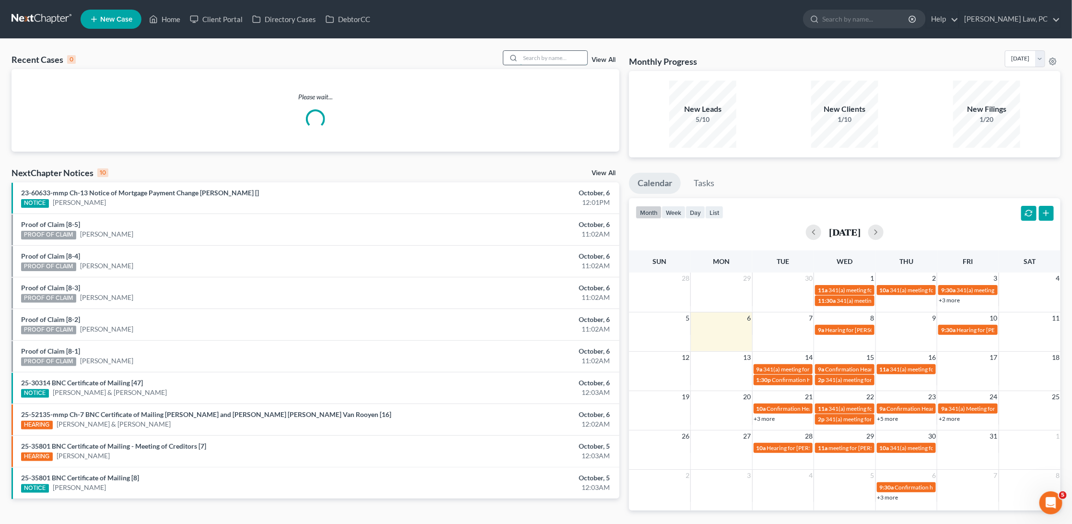
click at [539, 59] on input "search" at bounding box center [553, 58] width 67 height 14
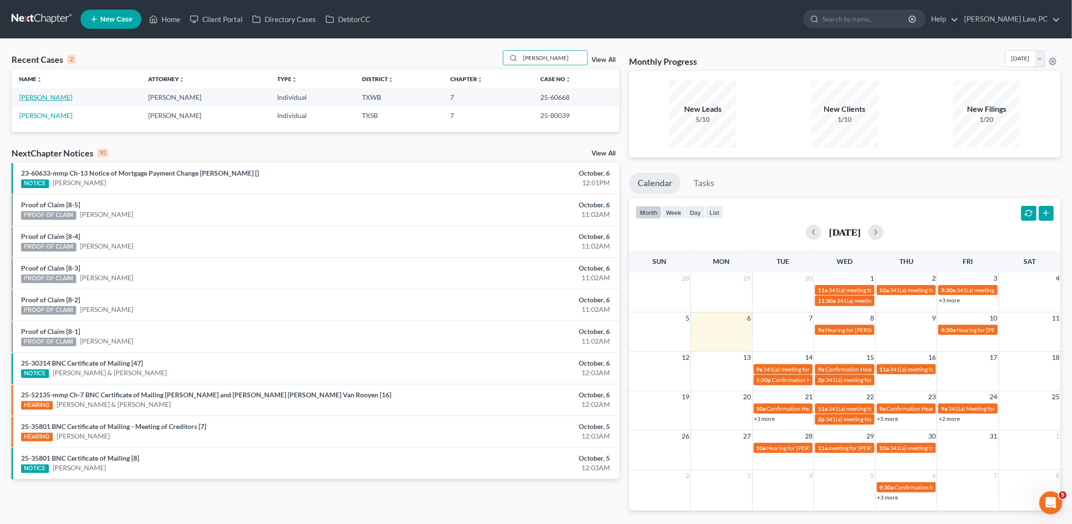
type input "[PERSON_NAME]"
click at [51, 97] on link "[PERSON_NAME]" at bounding box center [45, 97] width 53 height 8
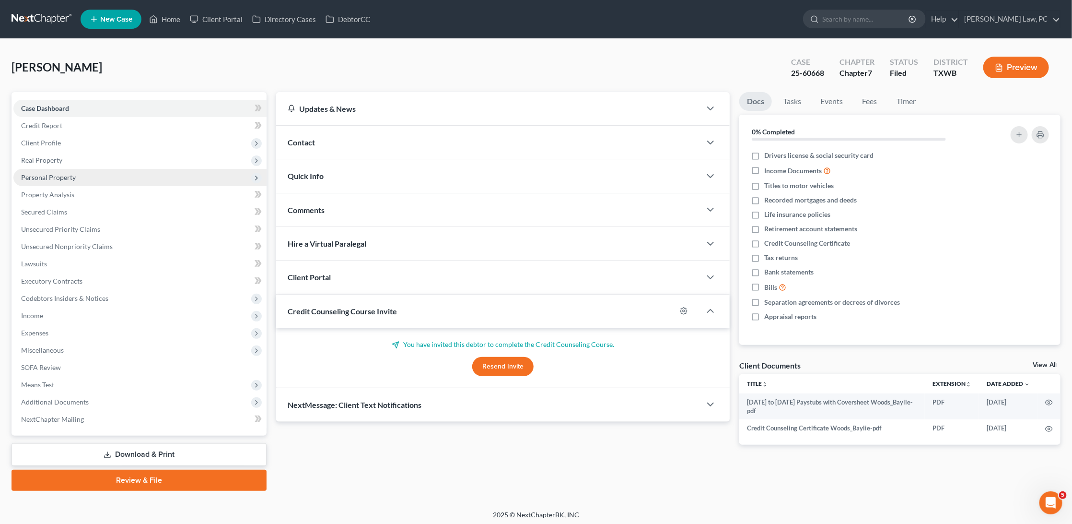
click at [63, 176] on span "Personal Property" at bounding box center [48, 177] width 55 height 8
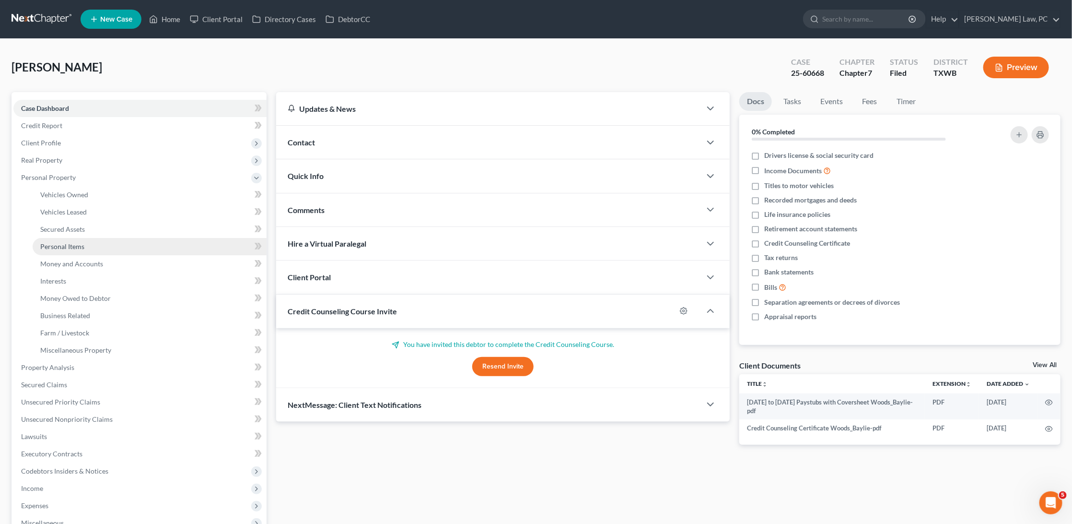
click at [82, 242] on span "Personal Items" at bounding box center [62, 246] width 44 height 8
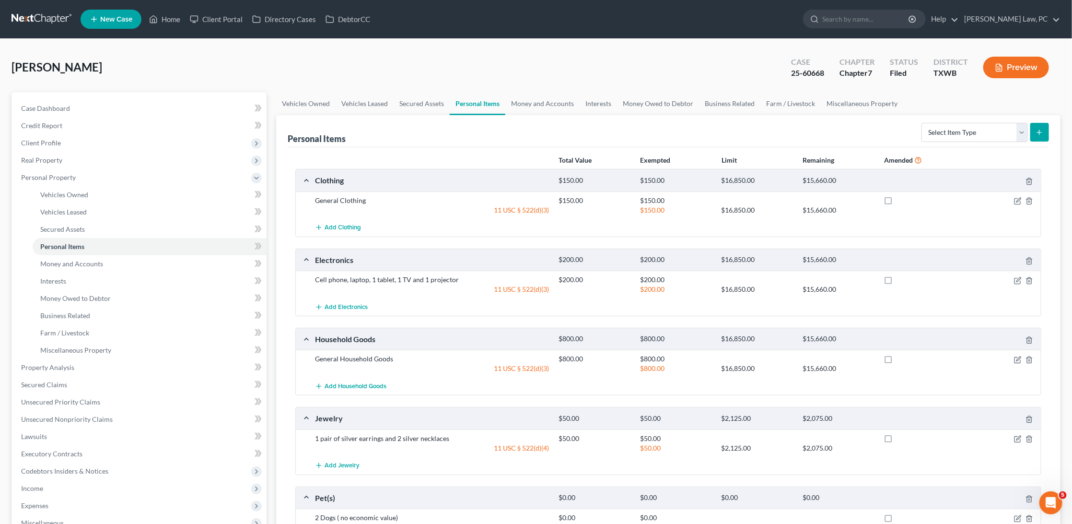
click at [44, 20] on link at bounding box center [42, 19] width 61 height 17
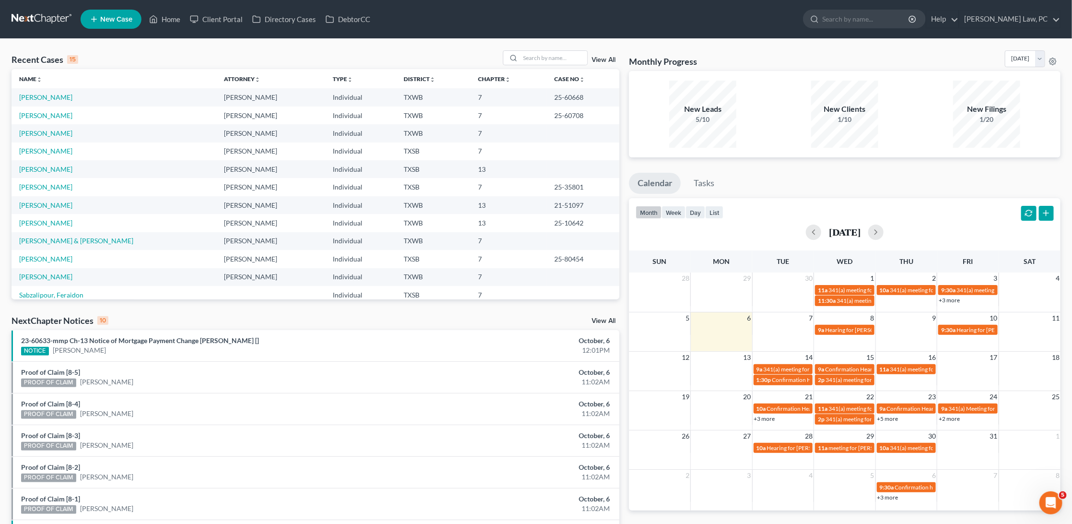
click at [31, 171] on td "[PERSON_NAME]" at bounding box center [114, 169] width 205 height 18
click at [39, 169] on link "[PERSON_NAME]" at bounding box center [45, 169] width 53 height 8
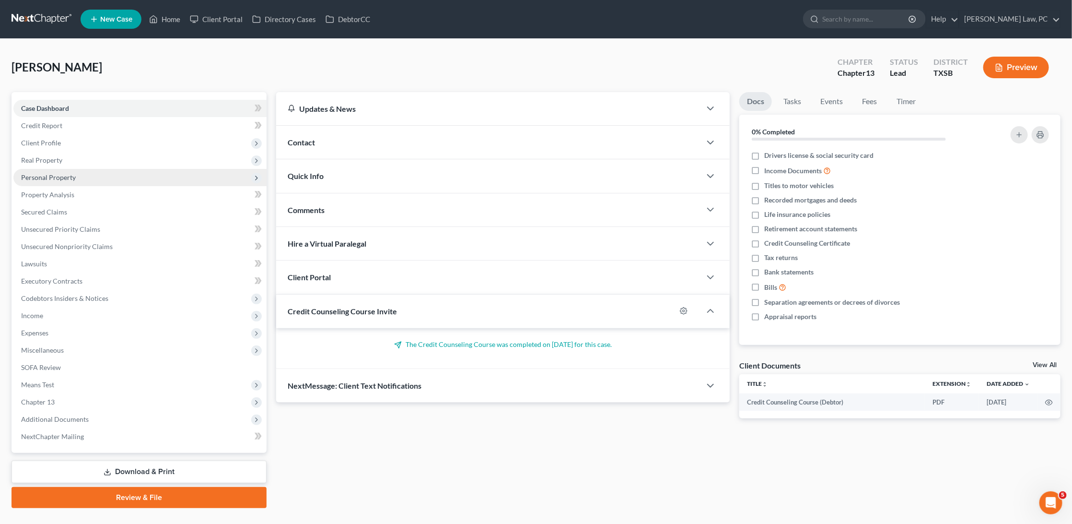
click at [68, 173] on span "Personal Property" at bounding box center [48, 177] width 55 height 8
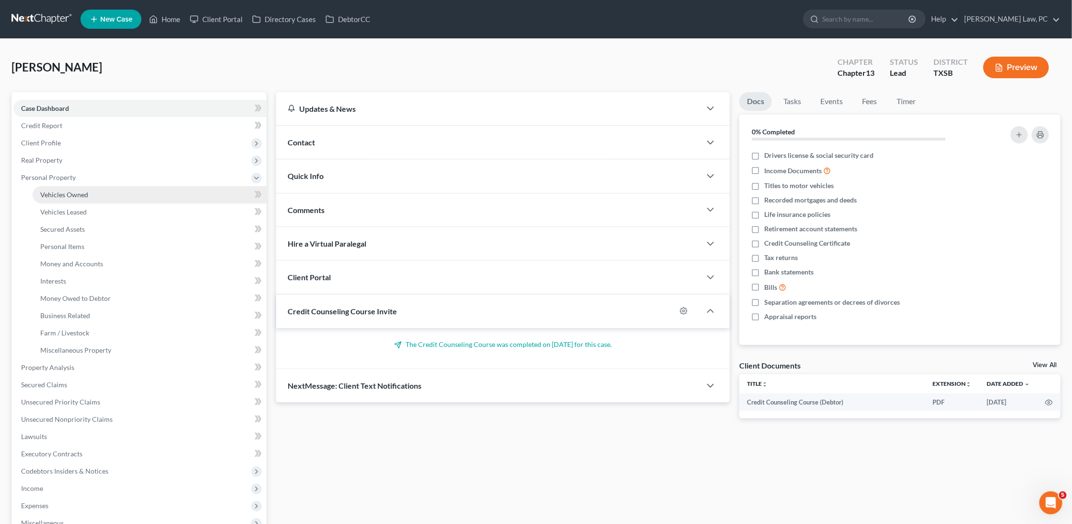
click at [84, 192] on span "Vehicles Owned" at bounding box center [64, 194] width 48 height 8
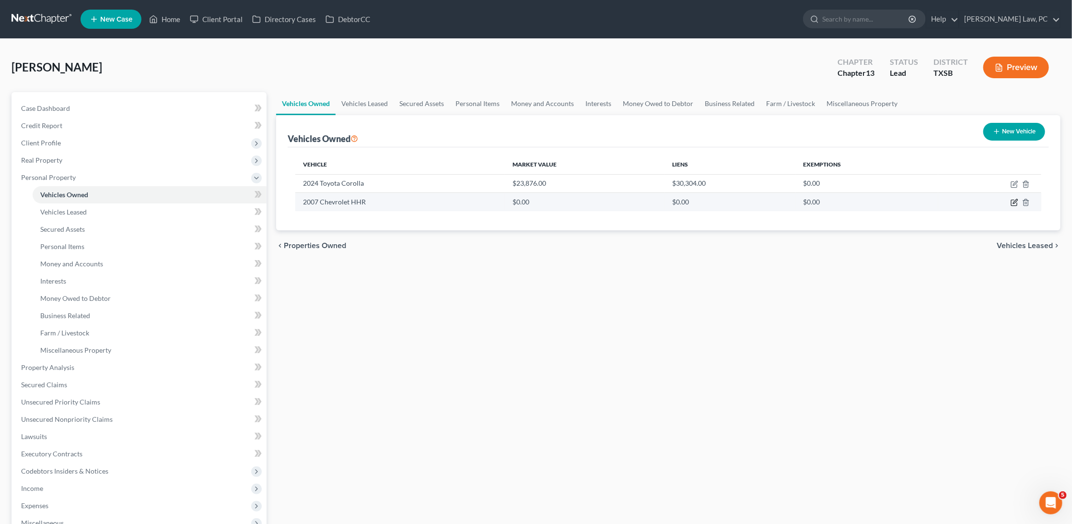
click at [1014, 201] on icon "button" at bounding box center [1015, 203] width 8 height 8
select select "0"
select select "19"
select select "0"
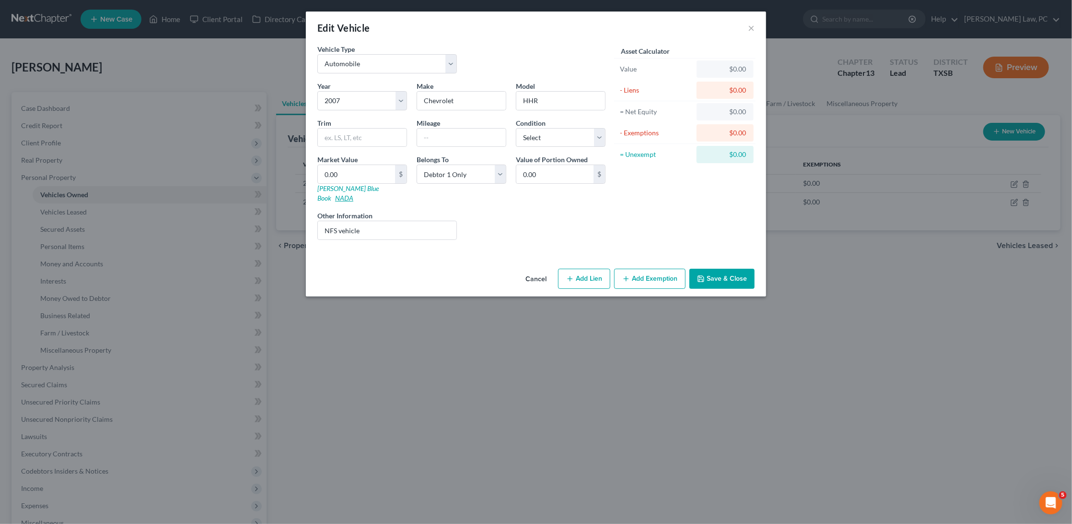
click at [353, 194] on link "NADA" at bounding box center [344, 198] width 18 height 8
click at [349, 134] on input "text" at bounding box center [362, 138] width 89 height 18
click at [351, 167] on input "0.00" at bounding box center [356, 174] width 77 height 18
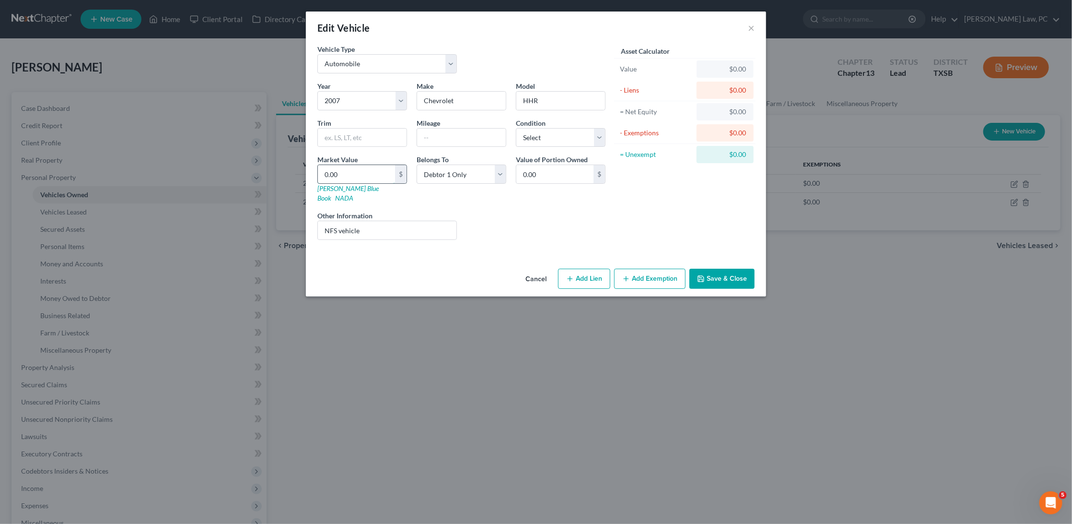
paste input "1,25"
type input "1,250"
type input "1,250.00"
type input "1,250"
click at [342, 135] on input "text" at bounding box center [362, 138] width 89 height 18
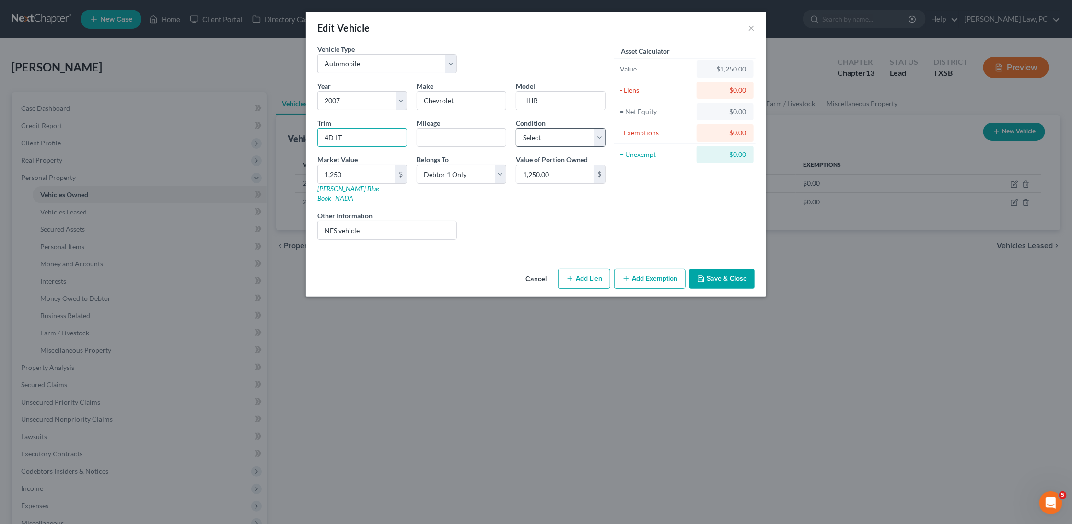
type input "4D LT"
select select "4"
click at [729, 269] on button "Save & Close" at bounding box center [722, 279] width 65 height 20
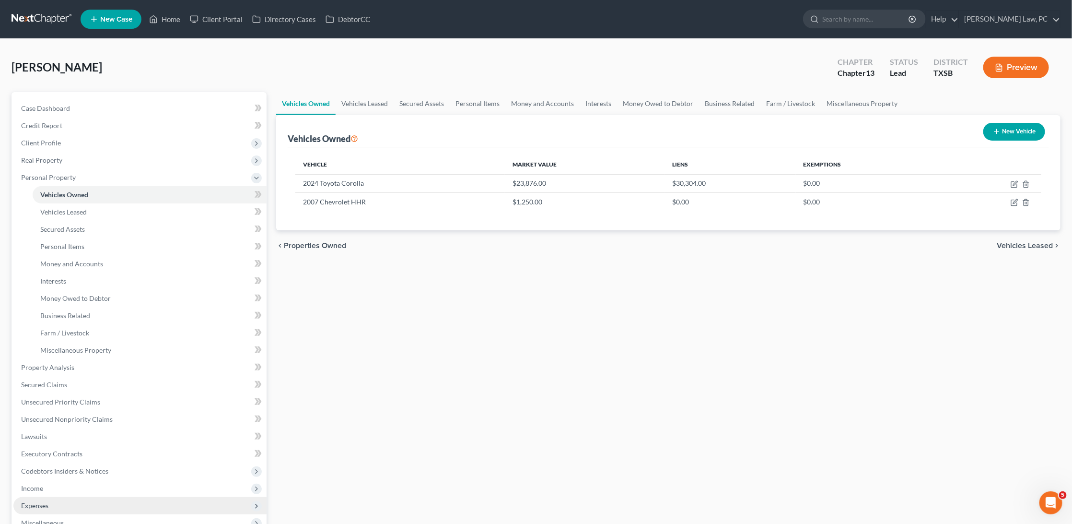
click at [45, 501] on span "Expenses" at bounding box center [34, 505] width 27 height 8
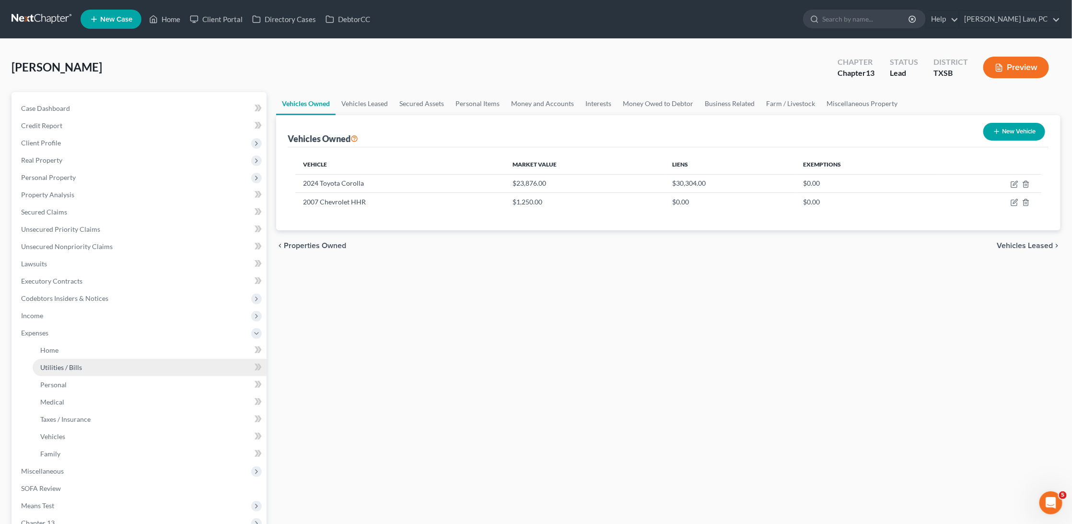
click at [79, 363] on span "Utilities / Bills" at bounding box center [61, 367] width 42 height 8
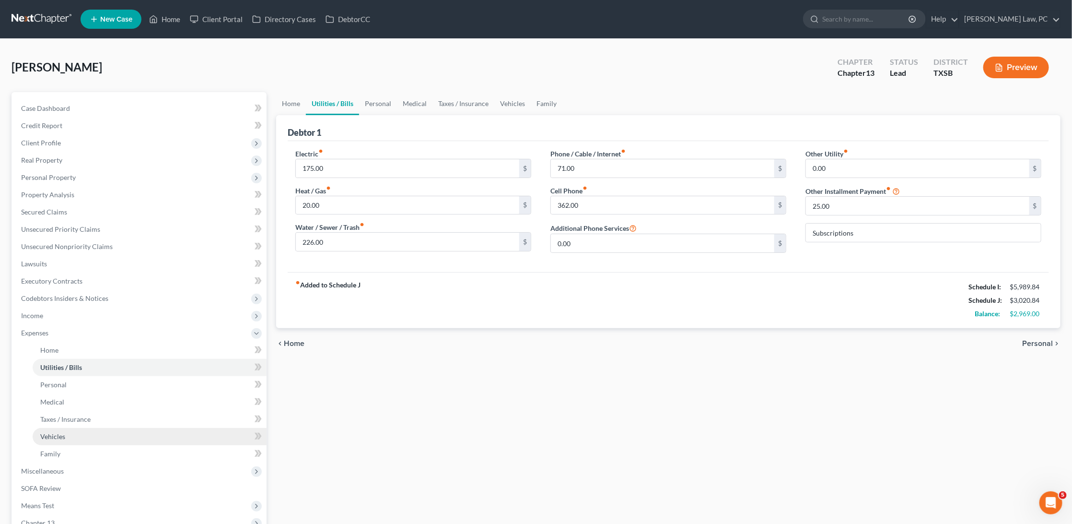
click at [77, 428] on link "Vehicles" at bounding box center [150, 436] width 234 height 17
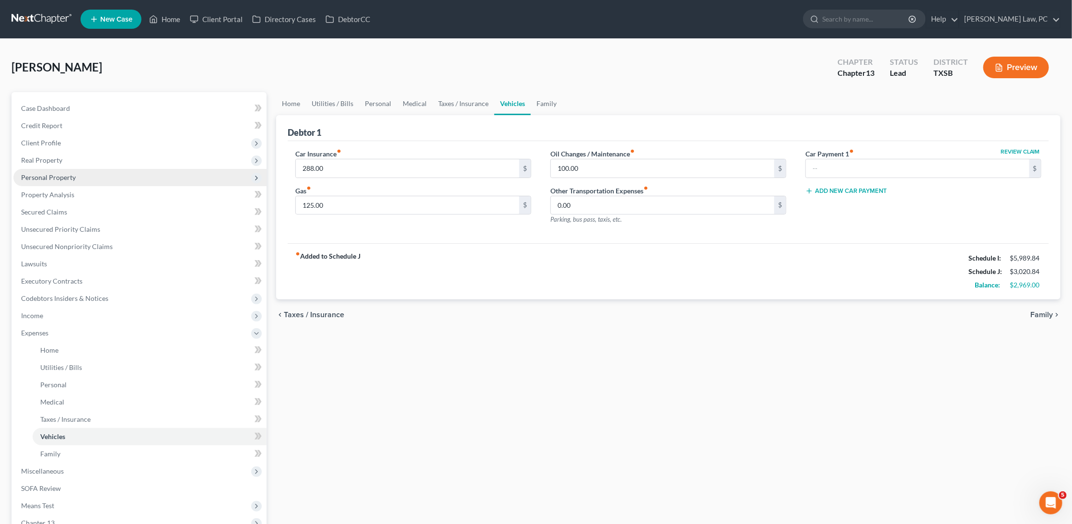
click at [65, 173] on span "Personal Property" at bounding box center [48, 177] width 55 height 8
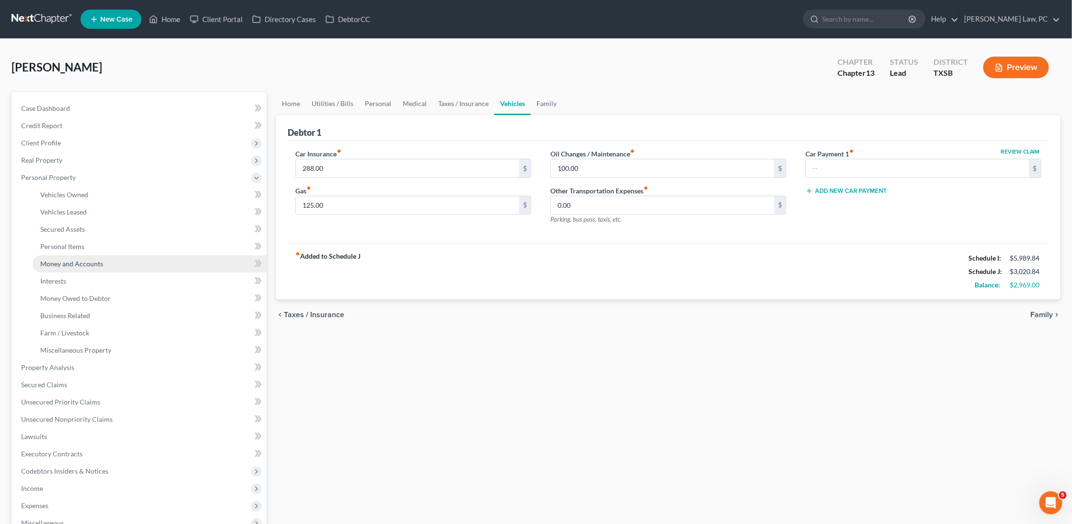
click at [82, 259] on span "Money and Accounts" at bounding box center [71, 263] width 63 height 8
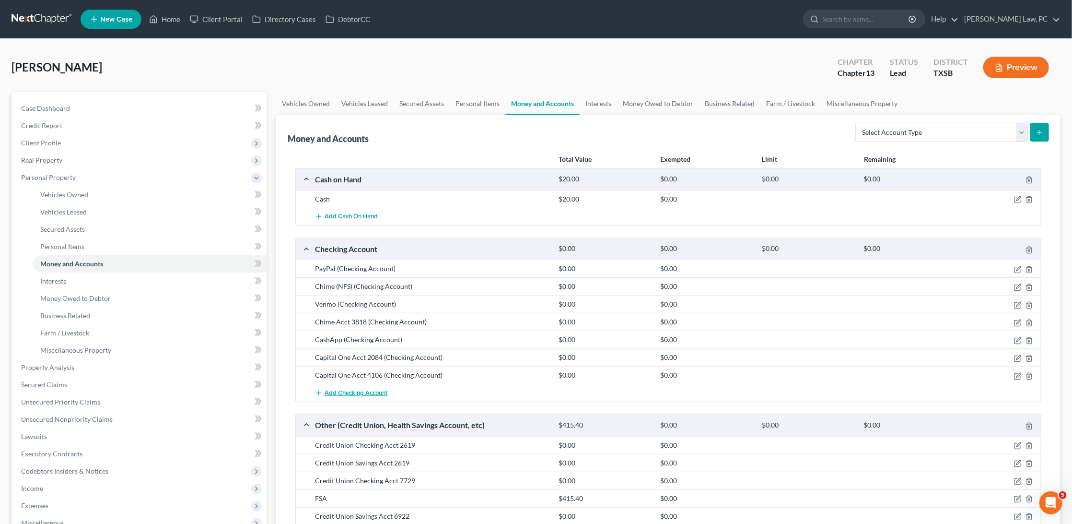
click at [350, 389] on span "Add Checking Account" at bounding box center [356, 393] width 63 height 8
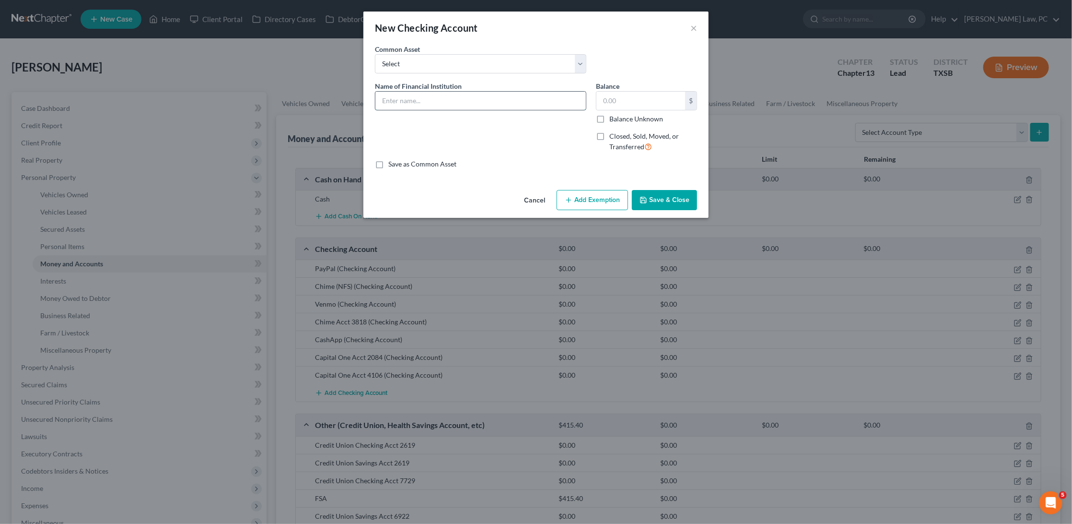
click at [436, 101] on input "text" at bounding box center [480, 101] width 211 height 18
type input "Cash App (NFS)"
click at [679, 195] on button "Save & Close" at bounding box center [664, 200] width 65 height 20
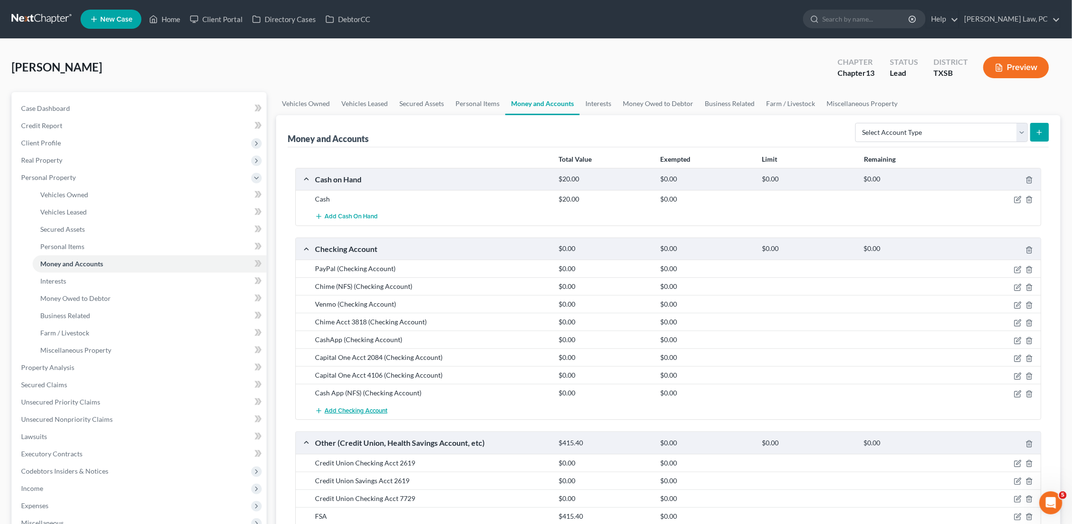
click at [352, 407] on span "Add Checking Account" at bounding box center [356, 411] width 63 height 8
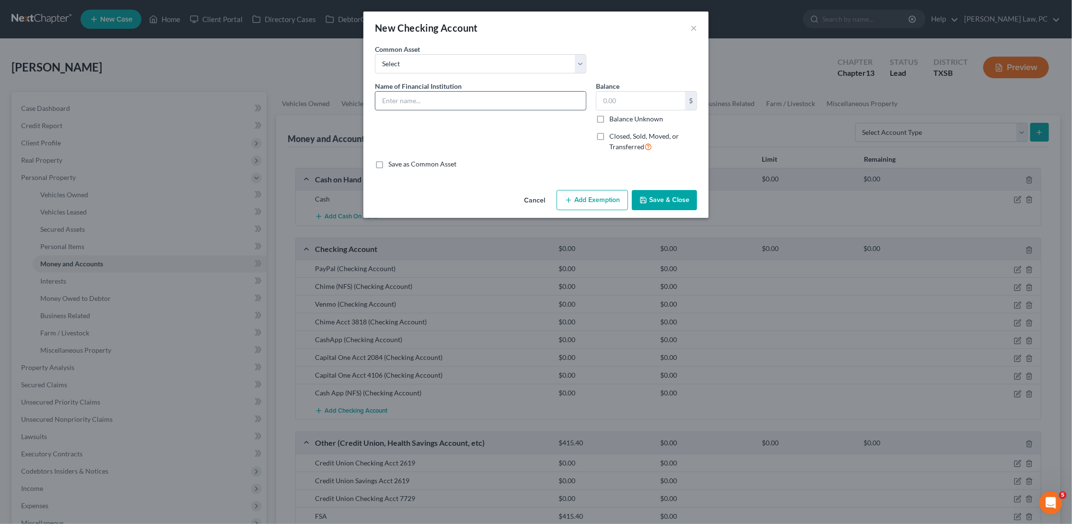
click at [422, 100] on input "text" at bounding box center [480, 101] width 211 height 18
type input "PayPal (NFS)"
click at [656, 197] on button "Save & Close" at bounding box center [664, 200] width 65 height 20
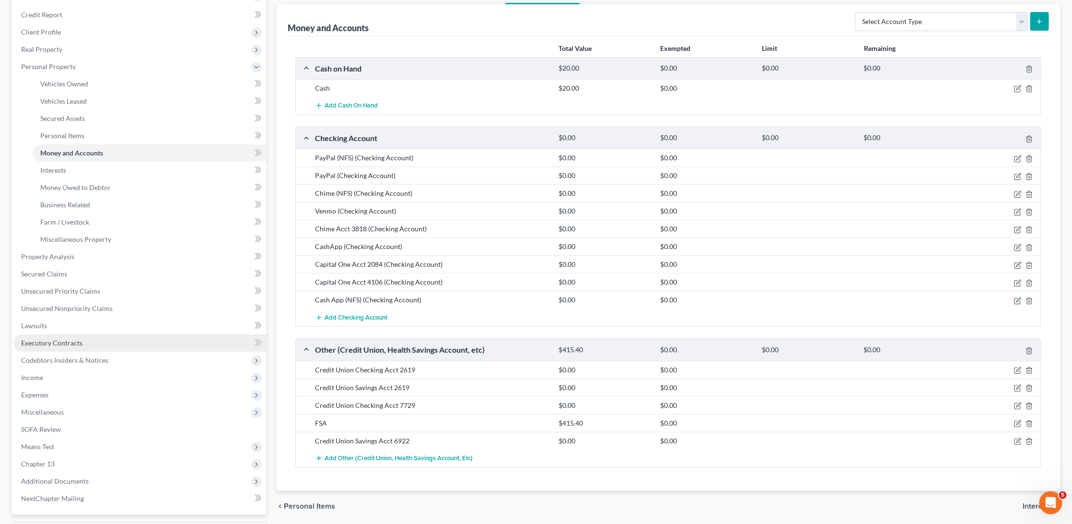
scroll to position [94, 0]
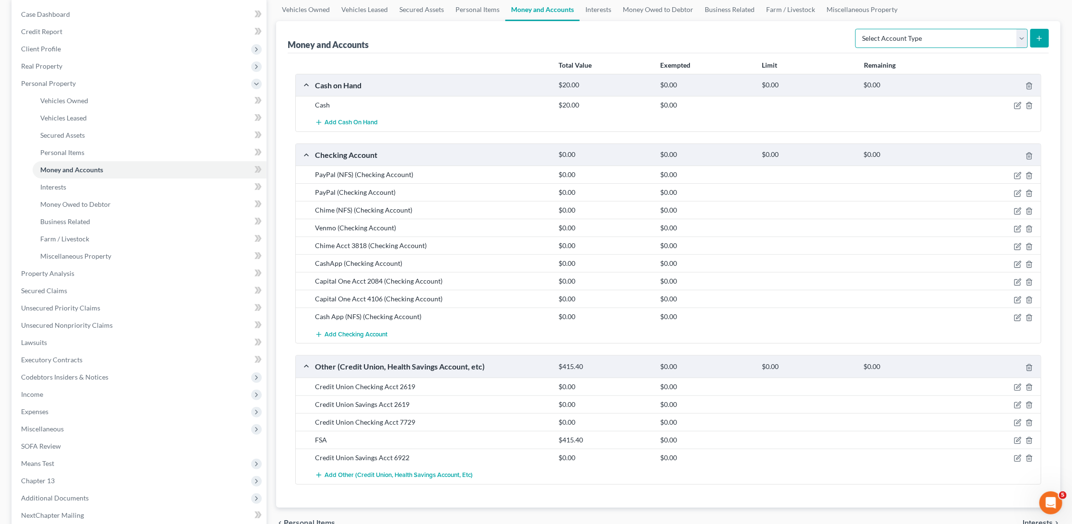
select select "savings"
click at [1040, 33] on button "submit" at bounding box center [1040, 38] width 19 height 19
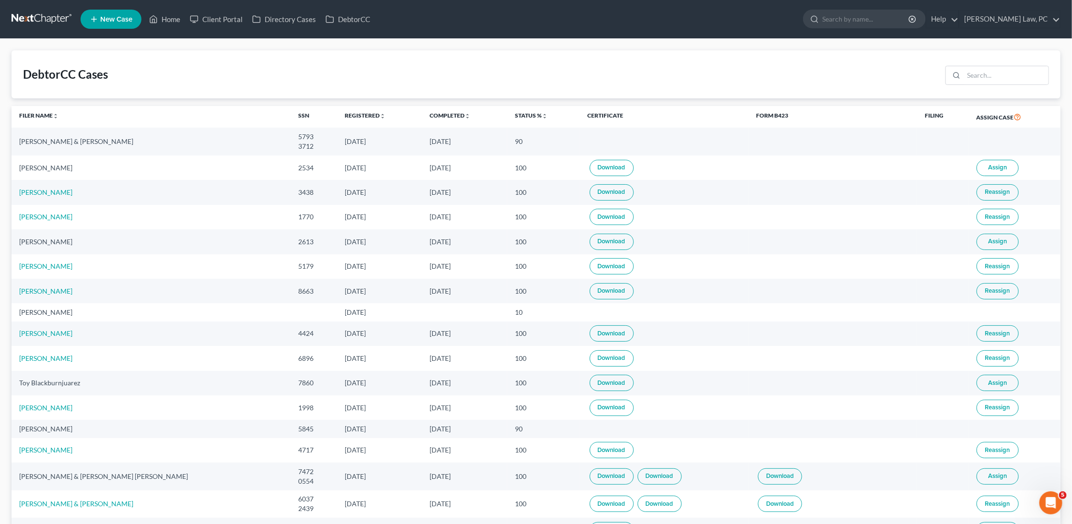
click at [403, 4] on nav "Home New Case Client Portal Directory Cases DebtorCC [PERSON_NAME] Law, PC [PER…" at bounding box center [536, 19] width 1072 height 38
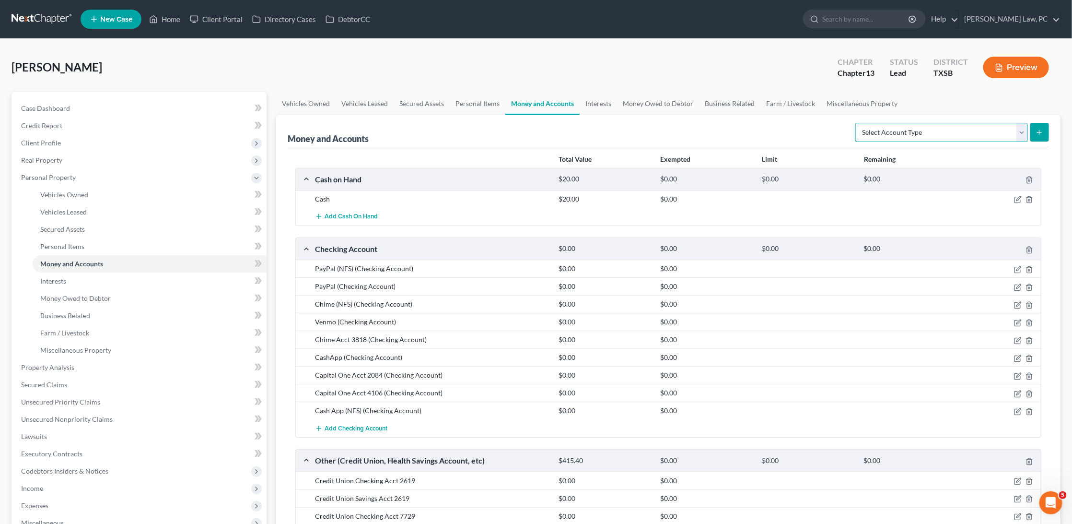
select select "savings"
click at [1041, 129] on icon "submit" at bounding box center [1040, 133] width 8 height 8
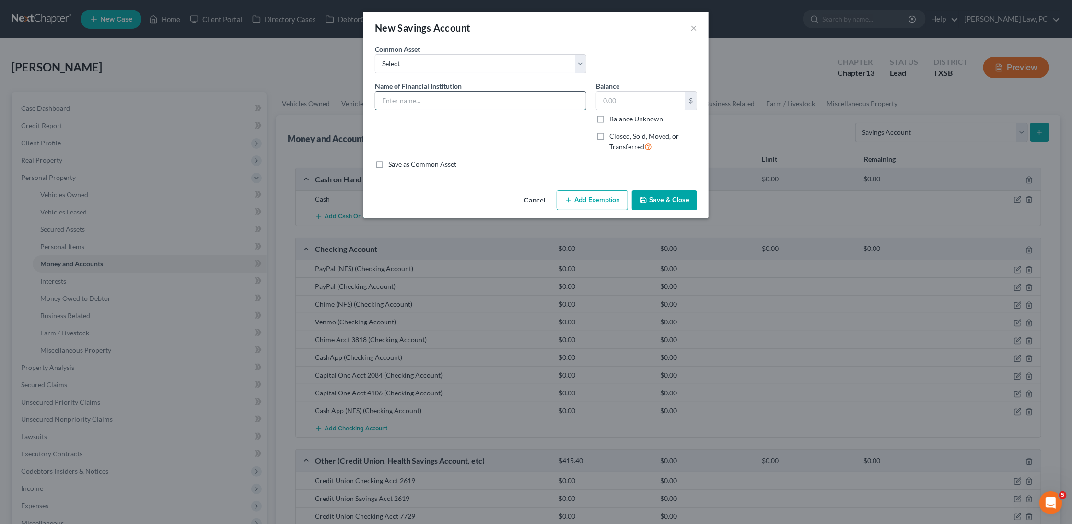
click at [500, 105] on input "text" at bounding box center [480, 101] width 211 height 18
type input "Chime (NFS)"
click at [654, 199] on button "Save & Close" at bounding box center [664, 200] width 65 height 20
